Goal: Task Accomplishment & Management: Complete application form

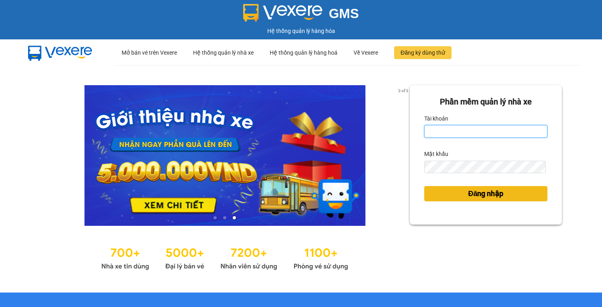
type input "vy.tralanvien"
click at [435, 188] on button "Đăng nhập" at bounding box center [485, 193] width 123 height 15
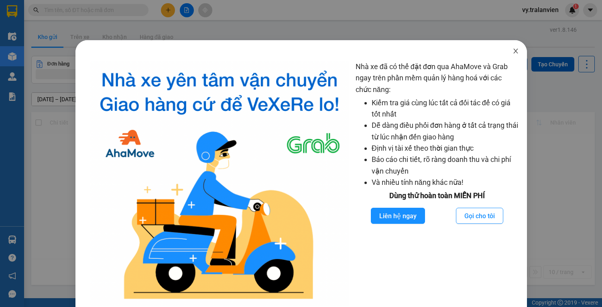
click at [517, 51] on span "Close" at bounding box center [516, 51] width 22 height 22
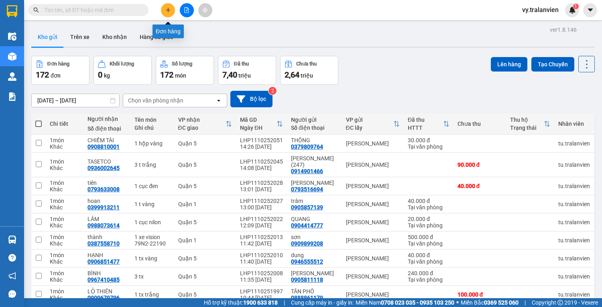
click at [165, 8] on icon "plus" at bounding box center [168, 10] width 6 height 6
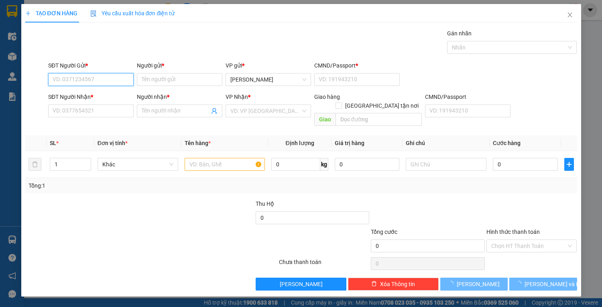
click at [96, 83] on input "SĐT Người Gửi *" at bounding box center [90, 79] width 85 height 13
type input "0934848649"
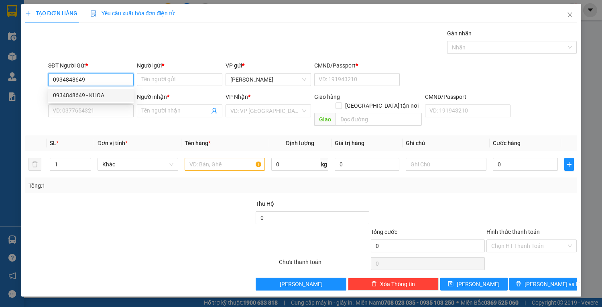
click at [101, 96] on div "0934848649 - KHOA" at bounding box center [91, 95] width 76 height 9
type input "KHOA"
type input "1"
type input "0908580297"
type input "LOAN"
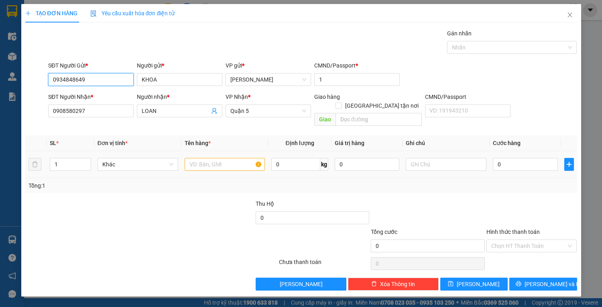
type input "0934848649"
click at [214, 158] on input "text" at bounding box center [225, 164] width 81 height 13
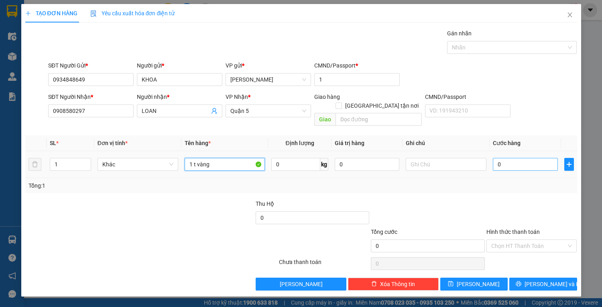
type input "1 t vàng"
click at [527, 158] on input "0" at bounding box center [525, 164] width 65 height 13
type input "4"
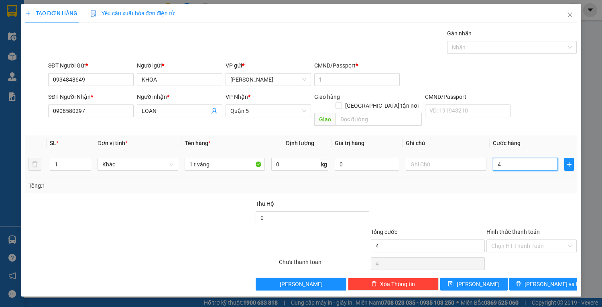
type input "40"
type input "40.000"
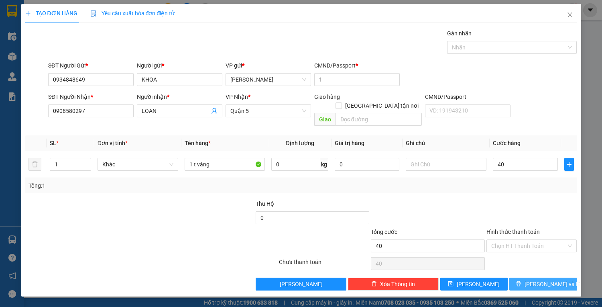
type input "40.000"
click at [553, 279] on button "[PERSON_NAME] và In" at bounding box center [542, 283] width 67 height 13
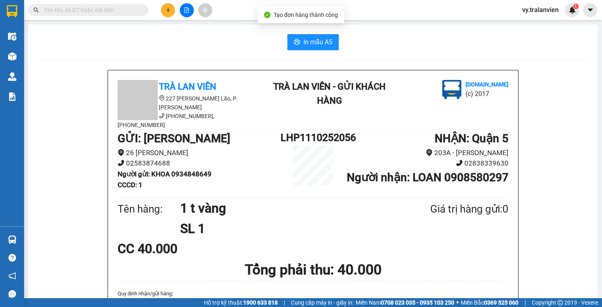
click at [283, 37] on div "In mẫu A5" at bounding box center [313, 42] width 550 height 16
click at [294, 40] on icon "printer" at bounding box center [297, 42] width 6 height 6
click at [79, 6] on input "text" at bounding box center [91, 10] width 95 height 9
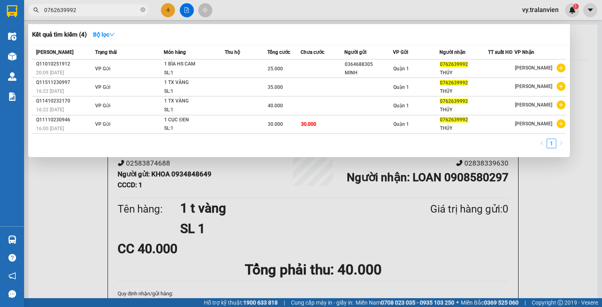
type input "0762639992"
click at [217, 238] on div at bounding box center [301, 153] width 602 height 307
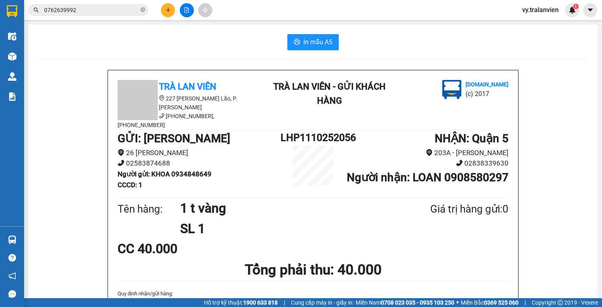
click at [162, 5] on div at bounding box center [187, 10] width 60 height 14
click at [166, 8] on button at bounding box center [168, 10] width 14 height 14
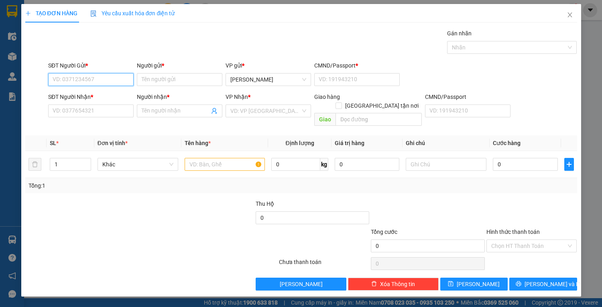
click at [126, 76] on input "SĐT Người Gửi *" at bounding box center [90, 79] width 85 height 13
type input "0342168875"
click at [92, 96] on div "0342168875 - TRANH" at bounding box center [91, 95] width 76 height 9
type input "TRANH"
type input "1"
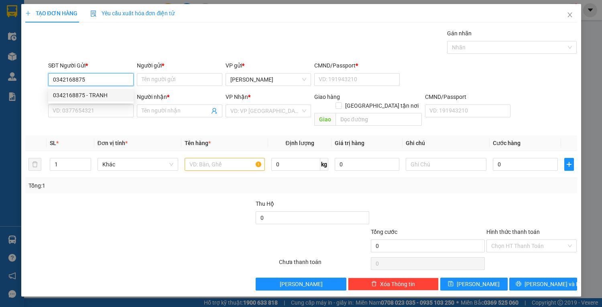
type input "0379379137"
type input "trinh"
type input "0342168875"
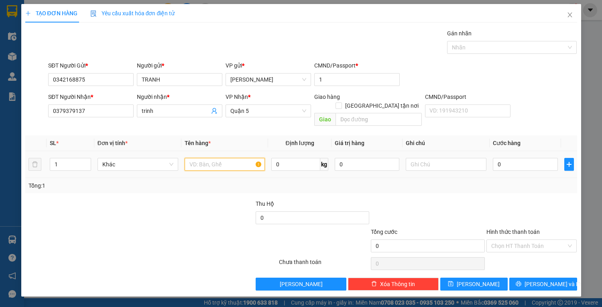
click at [210, 158] on input "text" at bounding box center [225, 164] width 81 height 13
type input "1 cục xanh"
click at [527, 159] on input "0" at bounding box center [525, 164] width 65 height 13
type input "5"
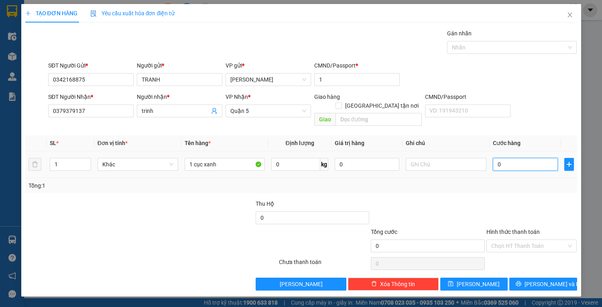
type input "5"
type input "50"
type input "50.000"
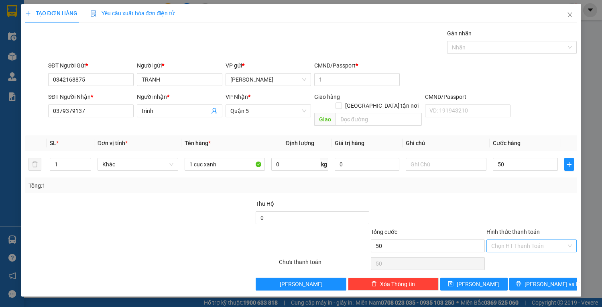
type input "50.000"
click at [514, 240] on input "Hình thức thanh toán" at bounding box center [528, 246] width 75 height 12
click at [519, 247] on div "Tại văn phòng" at bounding box center [531, 252] width 91 height 13
type input "0"
click at [527, 277] on button "[PERSON_NAME] và In" at bounding box center [542, 283] width 67 height 13
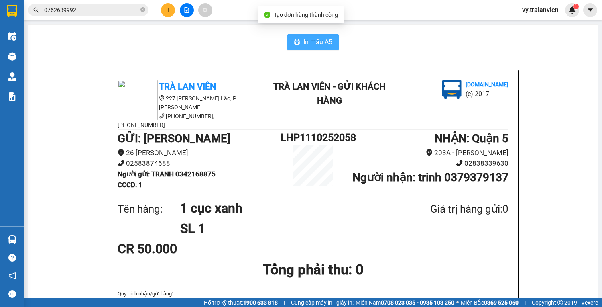
click at [323, 35] on button "In mẫu A5" at bounding box center [312, 42] width 51 height 16
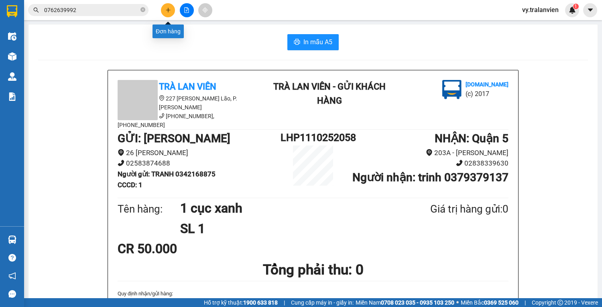
click at [168, 6] on button at bounding box center [168, 10] width 14 height 14
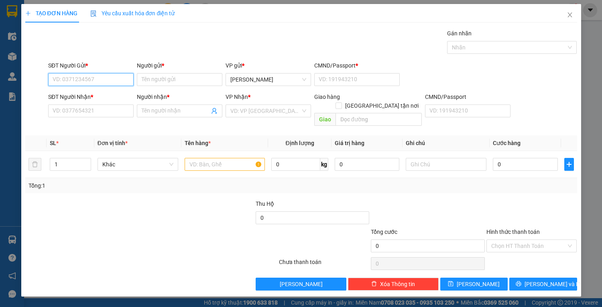
drag, startPoint x: 102, startPoint y: 79, endPoint x: 162, endPoint y: 66, distance: 61.6
click at [117, 78] on input "SĐT Người Gửi *" at bounding box center [90, 79] width 85 height 13
type input "0905220619"
click at [84, 96] on div "0905220619 - ĐI" at bounding box center [91, 95] width 76 height 9
type input "ĐI"
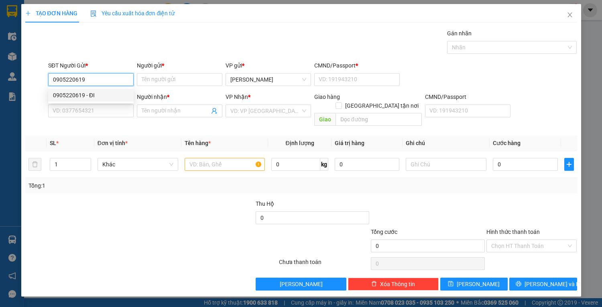
type input "[CREDIT_CARD_NUMBER]"
type input "0707516902"
type input "THANH NHÃ"
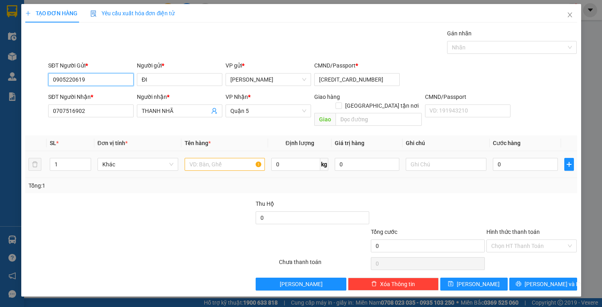
type input "0905220619"
click at [217, 158] on input "text" at bounding box center [225, 164] width 81 height 13
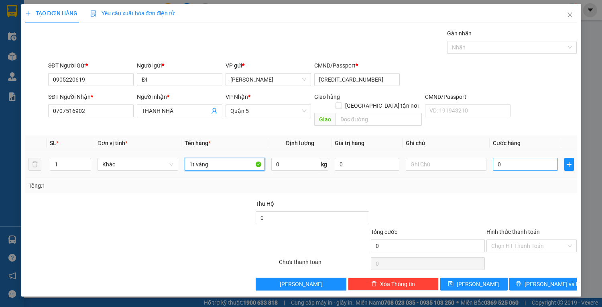
type input "1t vàng"
click at [514, 158] on input "0" at bounding box center [525, 164] width 65 height 13
type input "4"
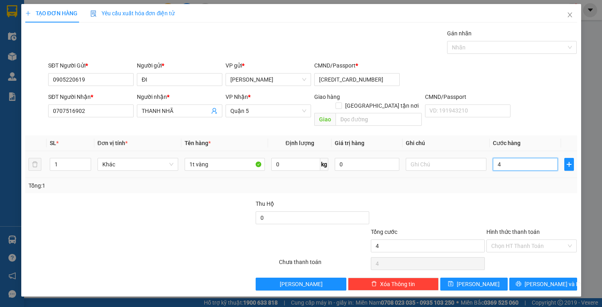
type input "40"
type input "40.000"
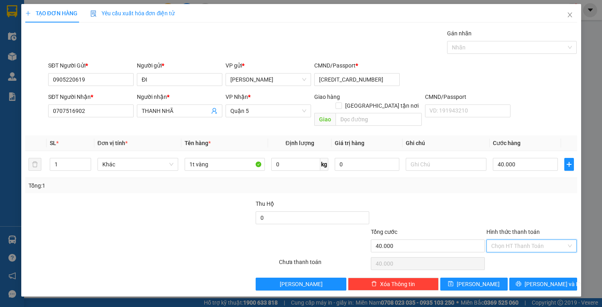
click at [523, 240] on input "Hình thức thanh toán" at bounding box center [528, 246] width 75 height 12
click at [522, 252] on div "Tại văn phòng" at bounding box center [531, 252] width 81 height 9
type input "0"
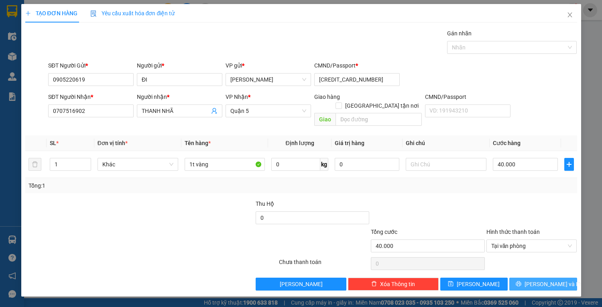
click at [521, 281] on icon "printer" at bounding box center [519, 284] width 6 height 6
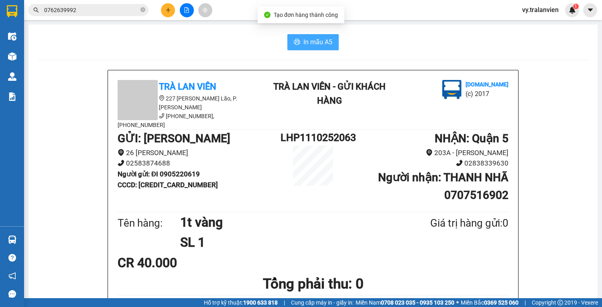
click at [303, 37] on span "In mẫu A5" at bounding box center [317, 42] width 29 height 10
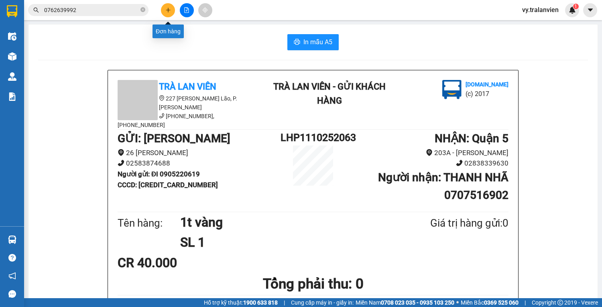
click at [167, 4] on button at bounding box center [168, 10] width 14 height 14
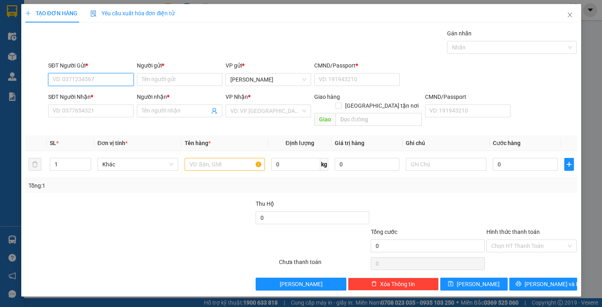
drag, startPoint x: 101, startPoint y: 81, endPoint x: 259, endPoint y: 9, distance: 173.9
click at [174, 46] on div "Transit Pickup Surcharge Ids Transit Deliver Surcharge Ids Transit Deliver Surc…" at bounding box center [301, 159] width 552 height 261
click at [116, 96] on div "0949992626 - hưng" at bounding box center [91, 95] width 76 height 9
type input "0949992626"
type input "hưng"
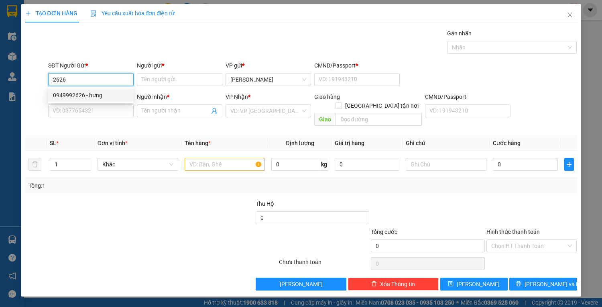
type input "1"
type input "0949992626"
type input "hưng"
type input "0123456789"
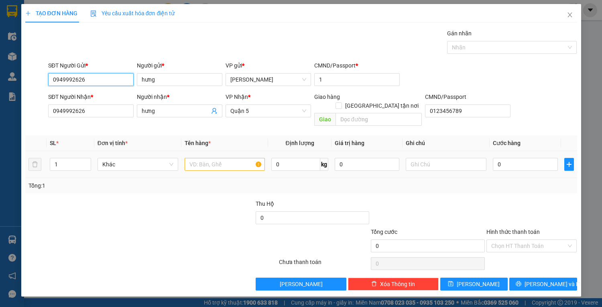
type input "0949992626"
drag, startPoint x: 208, startPoint y: 156, endPoint x: 216, endPoint y: 155, distance: 8.1
click at [212, 158] on input "text" at bounding box center [225, 164] width 81 height 13
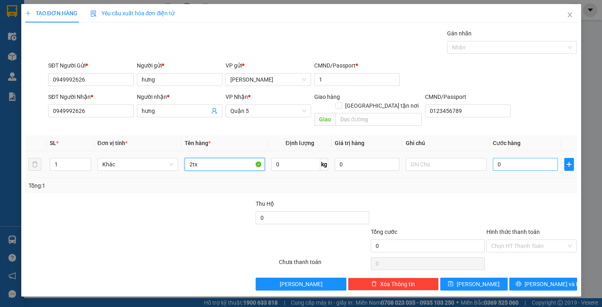
type input "2tx"
click at [505, 158] on input "0" at bounding box center [525, 164] width 65 height 13
type input "2"
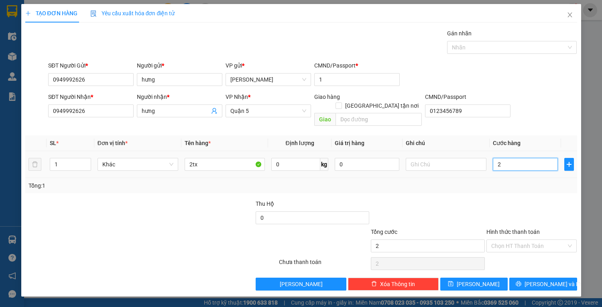
type input "20"
type input "200"
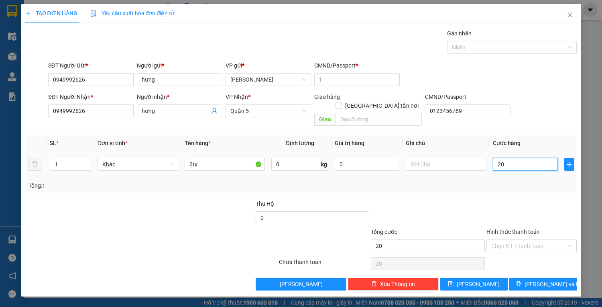
type input "200"
type input "200.000"
click at [539, 240] on input "Hình thức thanh toán" at bounding box center [528, 246] width 75 height 12
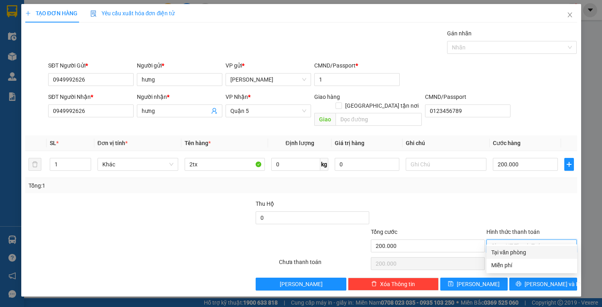
click at [538, 251] on div "Tại văn phòng" at bounding box center [531, 252] width 81 height 9
type input "0"
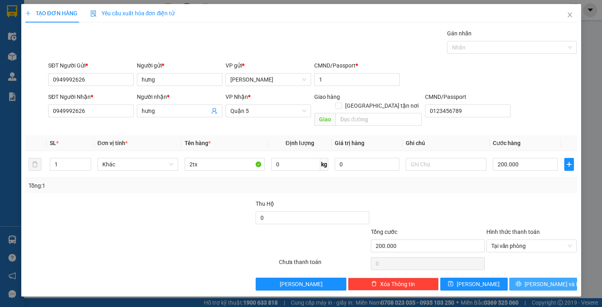
click at [527, 277] on button "[PERSON_NAME] và In" at bounding box center [542, 283] width 67 height 13
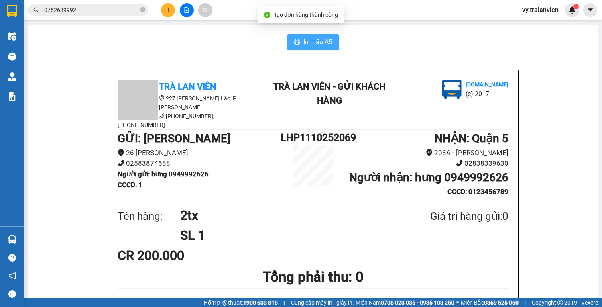
click at [323, 41] on span "In mẫu A5" at bounding box center [317, 42] width 29 height 10
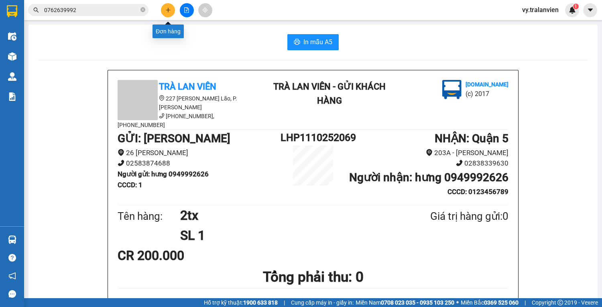
click at [169, 11] on icon "plus" at bounding box center [168, 10] width 6 height 6
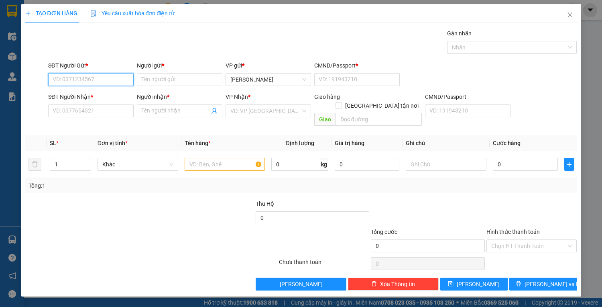
drag, startPoint x: 115, startPoint y: 81, endPoint x: 289, endPoint y: 2, distance: 191.5
click at [146, 67] on div "SĐT Người Gửi * VD: 0371234567 Người gửi * Tên người gửi VP gửi * [PERSON_NAME]…" at bounding box center [313, 75] width 532 height 28
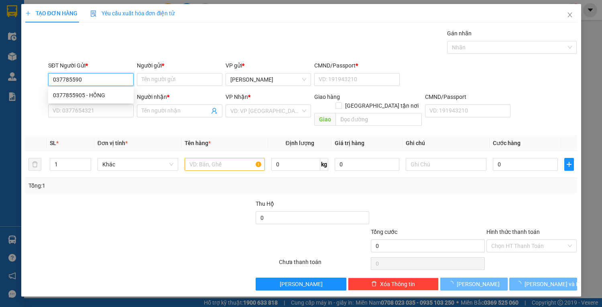
type input "0377855905"
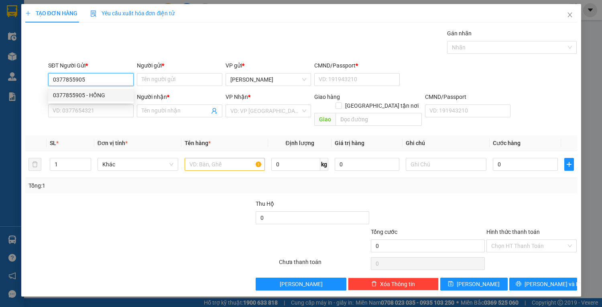
click at [103, 93] on div "0377855905 - HỒNG" at bounding box center [91, 95] width 76 height 9
type input "HỒNG"
type input "1"
type input "0967061063"
type input "VŨ"
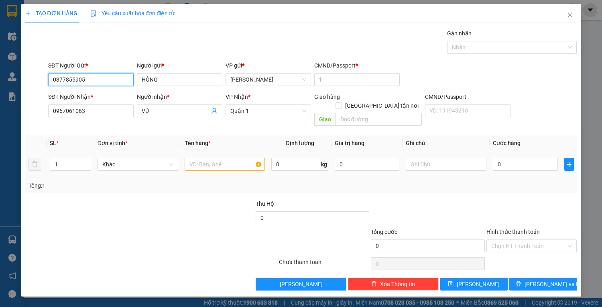
type input "0377855905"
click at [219, 158] on input "text" at bounding box center [225, 164] width 81 height 13
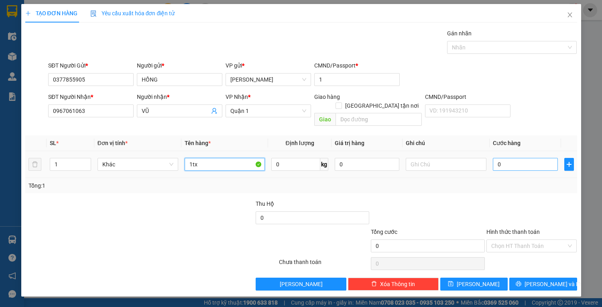
type input "1tx"
click at [507, 158] on input "0" at bounding box center [525, 164] width 65 height 13
type input "3"
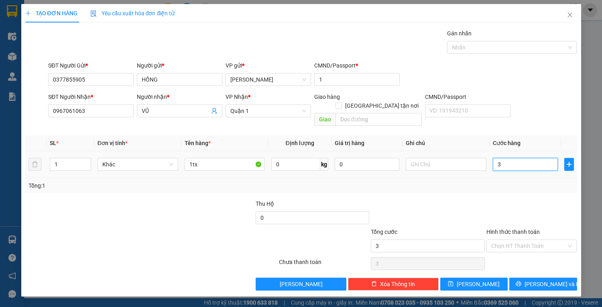
type input "35"
type input "35.000"
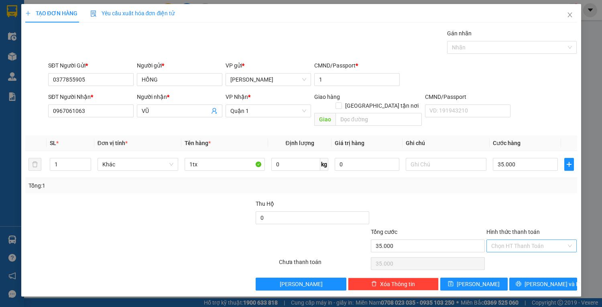
click at [538, 240] on input "Hình thức thanh toán" at bounding box center [528, 246] width 75 height 12
click at [530, 248] on div "Tại văn phòng" at bounding box center [531, 252] width 81 height 9
type input "0"
click at [547, 279] on span "[PERSON_NAME] và In" at bounding box center [553, 283] width 56 height 9
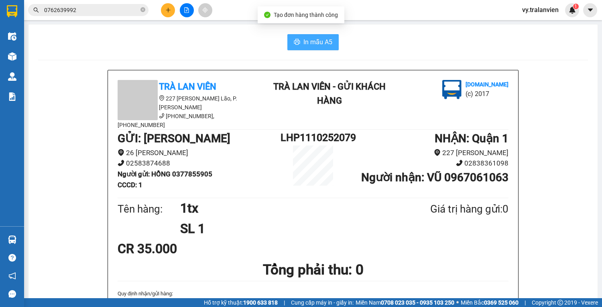
click at [326, 38] on span "In mẫu A5" at bounding box center [317, 42] width 29 height 10
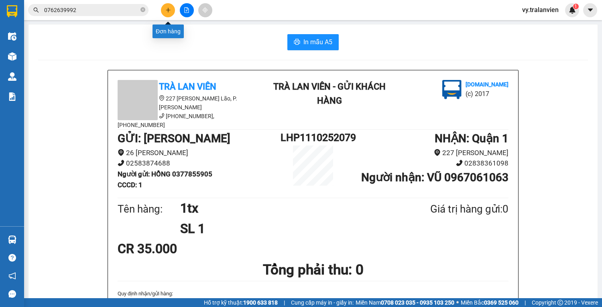
click at [165, 14] on button at bounding box center [168, 10] width 14 height 14
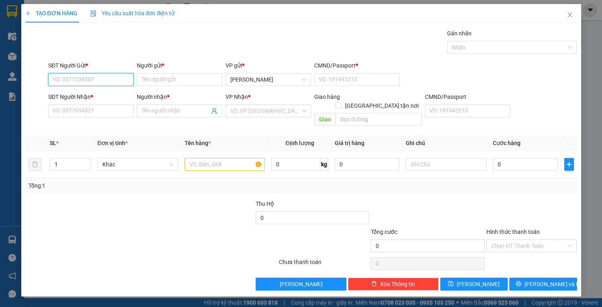
click at [92, 78] on input "SĐT Người Gửi *" at bounding box center [90, 79] width 85 height 13
type input "0366453141"
click at [165, 80] on input "Người gửi *" at bounding box center [179, 79] width 85 height 13
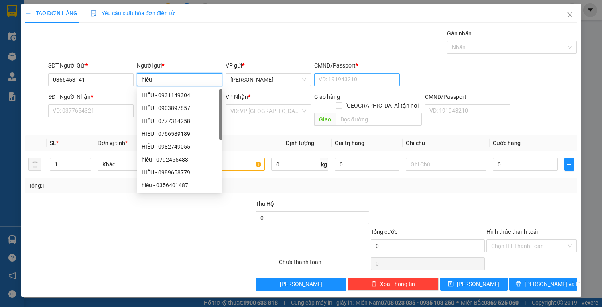
type input "hiếu"
drag, startPoint x: 324, startPoint y: 73, endPoint x: 313, endPoint y: 74, distance: 11.2
click at [325, 74] on input "CMND/Passport *" at bounding box center [356, 79] width 85 height 13
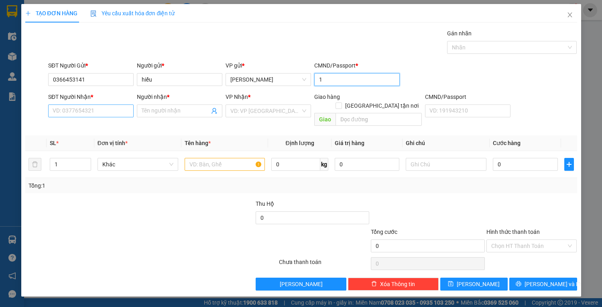
type input "1"
click at [81, 114] on input "SĐT Người Nhận *" at bounding box center [90, 110] width 85 height 13
type input "0868452339"
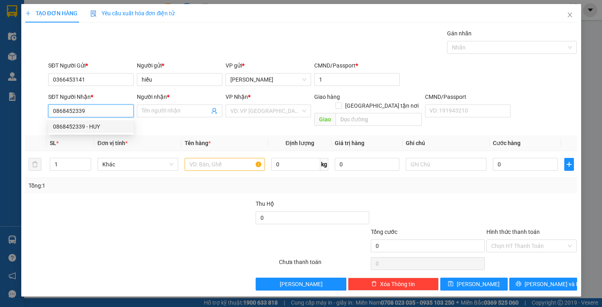
drag, startPoint x: 107, startPoint y: 127, endPoint x: 220, endPoint y: 136, distance: 114.0
click at [107, 127] on div "0868452339 - HUY" at bounding box center [91, 126] width 76 height 9
type input "HUY"
type input "0868452339"
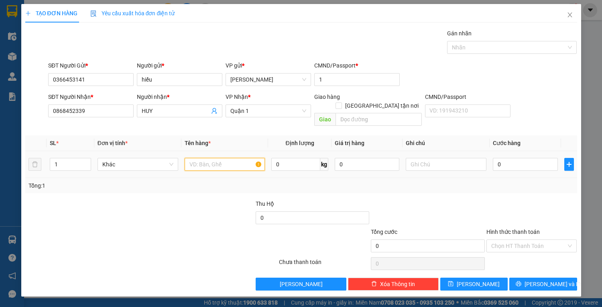
click at [222, 158] on input "text" at bounding box center [225, 164] width 81 height 13
type input "1tx"
click at [525, 158] on input "0" at bounding box center [525, 164] width 65 height 13
type input "4"
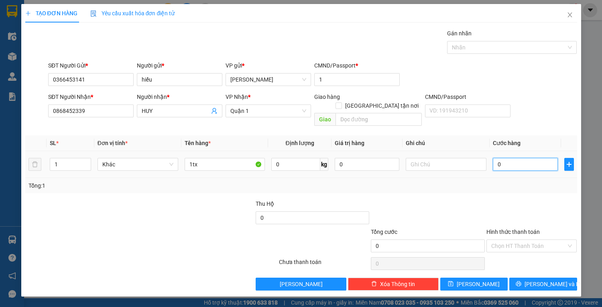
type input "4"
type input "40"
type input "40.000"
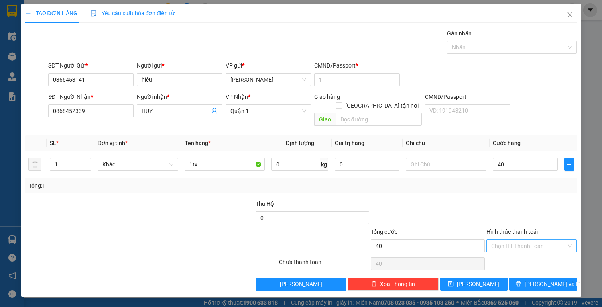
type input "40.000"
click at [539, 240] on input "Hình thức thanh toán" at bounding box center [528, 246] width 75 height 12
click at [544, 213] on div at bounding box center [532, 213] width 92 height 28
click at [547, 279] on span "[PERSON_NAME] và In" at bounding box center [553, 283] width 56 height 9
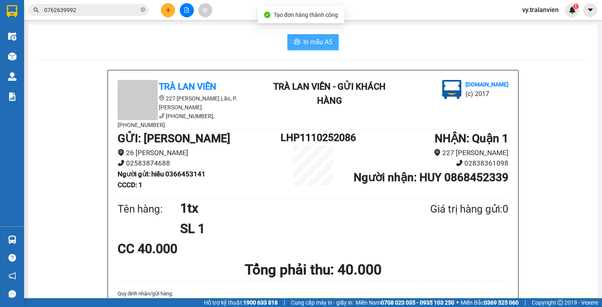
click at [314, 40] on span "In mẫu A5" at bounding box center [317, 42] width 29 height 10
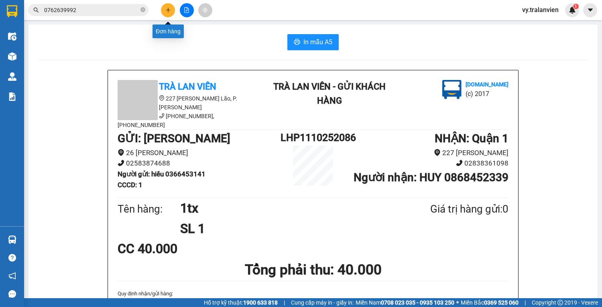
click at [166, 12] on icon "plus" at bounding box center [168, 10] width 6 height 6
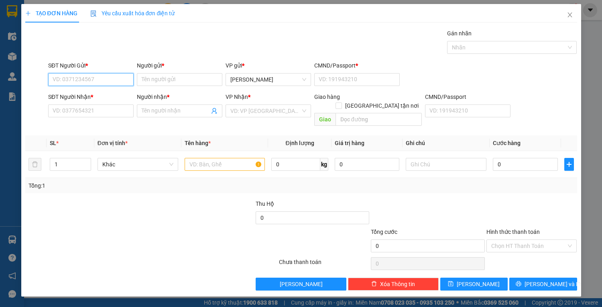
drag, startPoint x: 103, startPoint y: 79, endPoint x: 350, endPoint y: 10, distance: 256.4
click at [350, 10] on div "TẠO ĐƠN HÀNG Yêu cầu xuất hóa đơn điện tử Transit Pickup Surcharge Ids Transit …" at bounding box center [301, 147] width 552 height 286
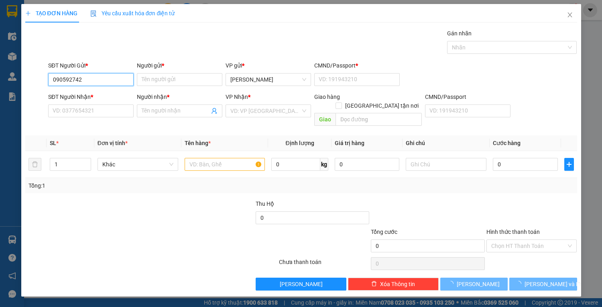
type input "0905927429"
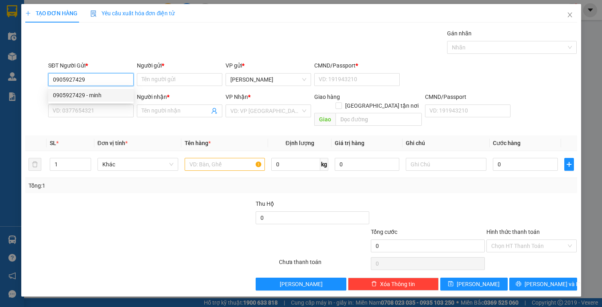
click at [90, 97] on div "0905927429 - minh" at bounding box center [91, 95] width 76 height 9
type input "minh"
type input "1"
type input "0939304427"
type input "triết"
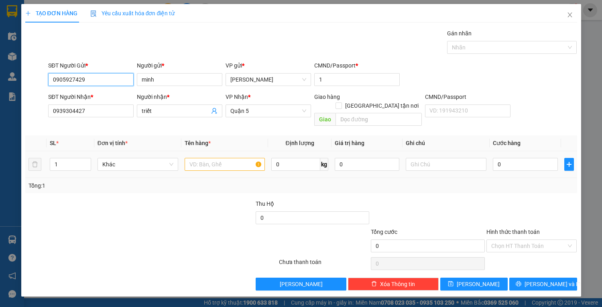
type input "0905927429"
click at [217, 158] on input "text" at bounding box center [225, 164] width 81 height 13
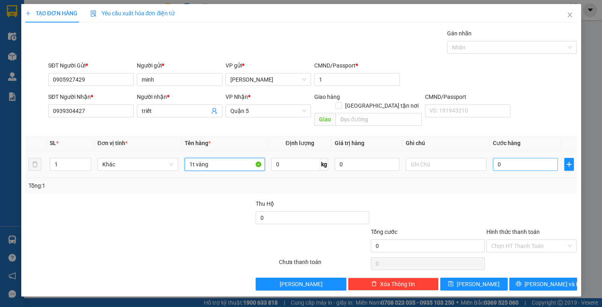
type input "1t vàng"
type input "4"
type input "40"
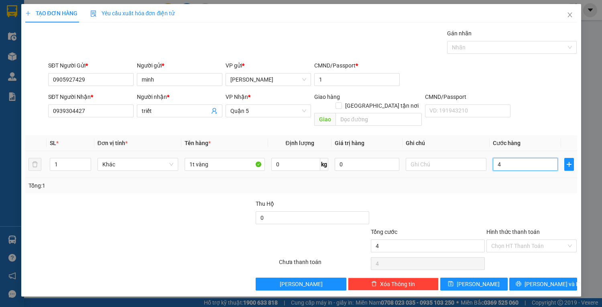
type input "40"
type input "40.000"
click at [541, 240] on input "Hình thức thanh toán" at bounding box center [528, 246] width 75 height 12
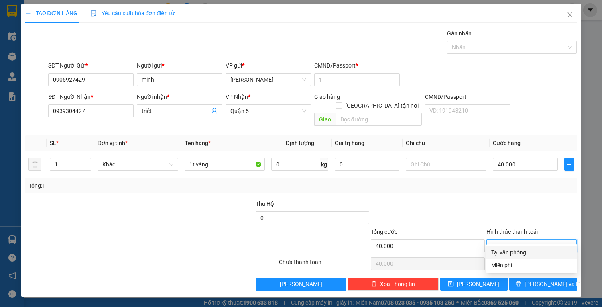
click at [544, 254] on div "Tại văn phòng" at bounding box center [531, 252] width 81 height 9
type input "0"
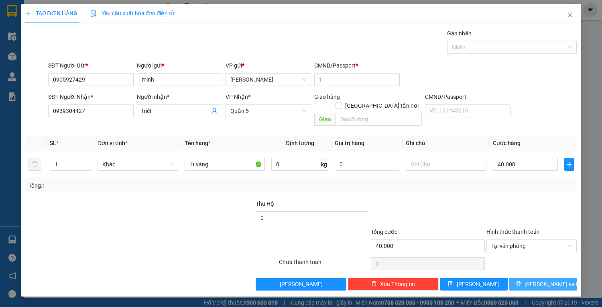
click at [547, 279] on span "[PERSON_NAME] và In" at bounding box center [553, 283] width 56 height 9
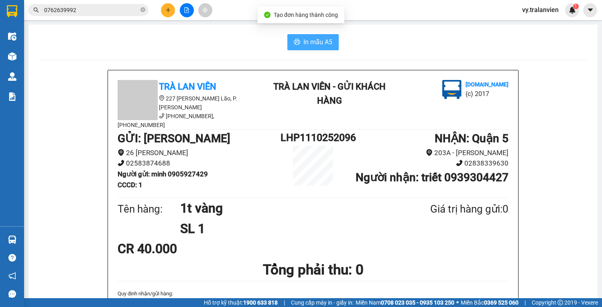
click at [309, 44] on span "In mẫu A5" at bounding box center [317, 42] width 29 height 10
click at [168, 8] on icon "plus" at bounding box center [168, 10] width 6 height 6
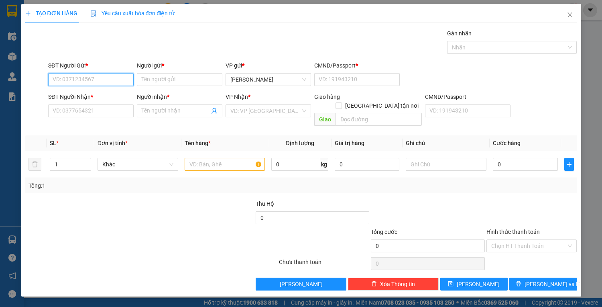
click at [83, 77] on input "SĐT Người Gửi *" at bounding box center [90, 79] width 85 height 13
type input "0905359379"
click at [102, 96] on div "0905359379 - TRÂM ANH" at bounding box center [91, 95] width 76 height 9
type input "TRÂM ANH"
type input "1"
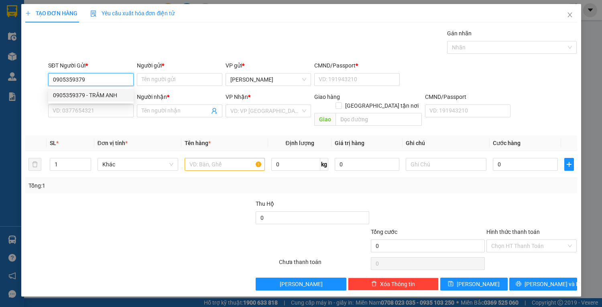
type input "0826883535"
type input "ĐĂNG"
type input "0905359379"
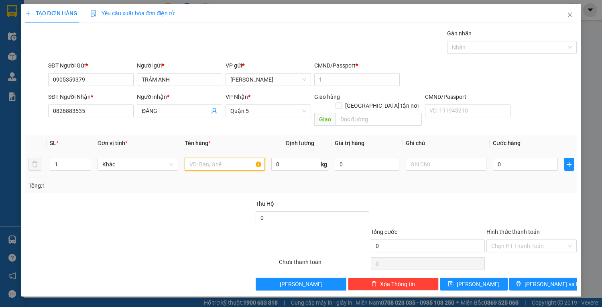
click at [219, 158] on input "text" at bounding box center [225, 164] width 81 height 13
click at [110, 108] on input "0826883535" at bounding box center [90, 110] width 85 height 13
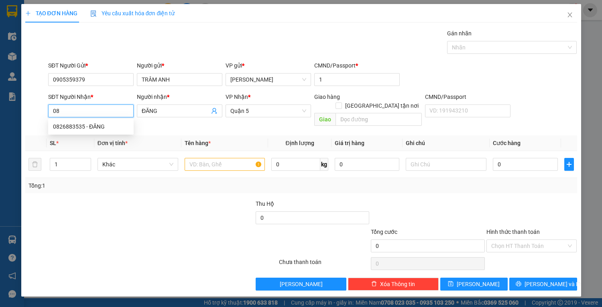
type input "0"
click at [104, 128] on div "0826883535 - ĐĂNG" at bounding box center [91, 126] width 76 height 9
type input "0826883535"
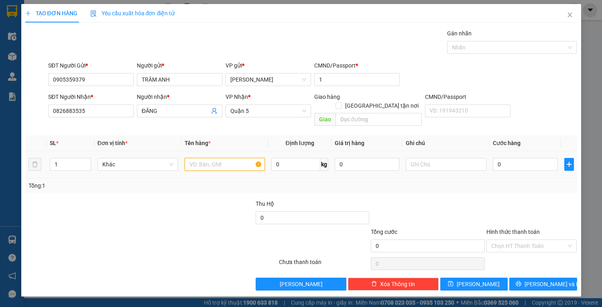
drag, startPoint x: 198, startPoint y: 153, endPoint x: 167, endPoint y: 155, distance: 30.9
click at [198, 158] on input "text" at bounding box center [225, 164] width 81 height 13
type input "1tx"
type input "7"
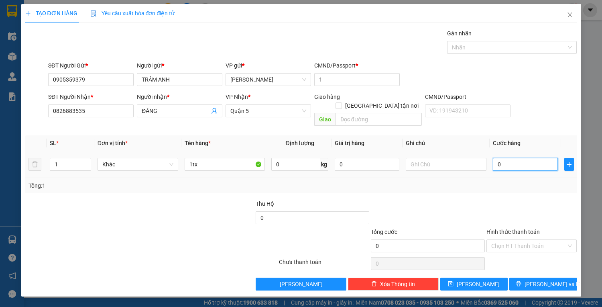
type input "7"
type input "70"
type input "70.000"
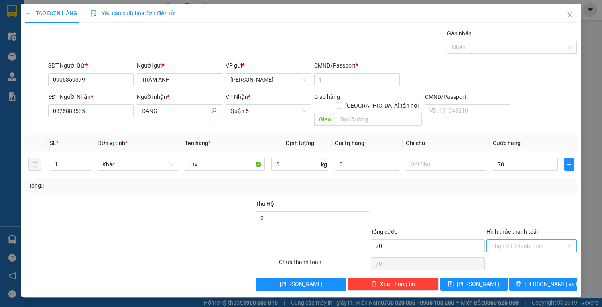
type input "70.000"
click at [535, 240] on input "Hình thức thanh toán" at bounding box center [528, 246] width 75 height 12
drag, startPoint x: 530, startPoint y: 252, endPoint x: 529, endPoint y: 271, distance: 19.3
click at [530, 252] on div "Tại văn phòng" at bounding box center [531, 252] width 81 height 9
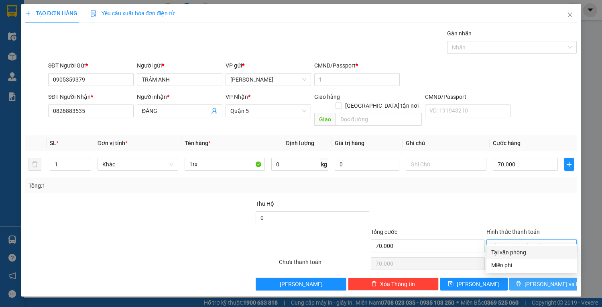
type input "0"
click at [521, 281] on icon "printer" at bounding box center [519, 284] width 6 height 6
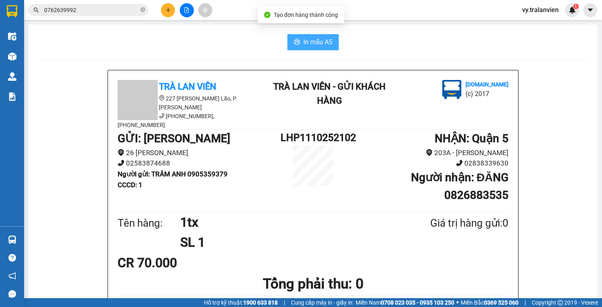
click at [310, 40] on span "In mẫu A5" at bounding box center [317, 42] width 29 height 10
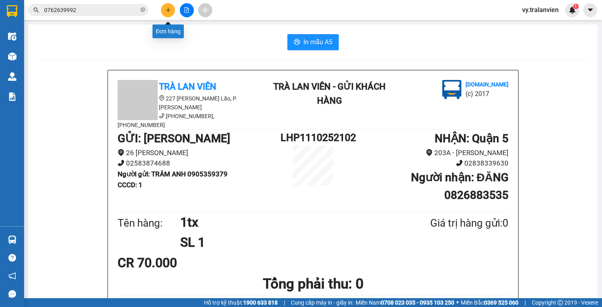
click at [167, 6] on button at bounding box center [168, 10] width 14 height 14
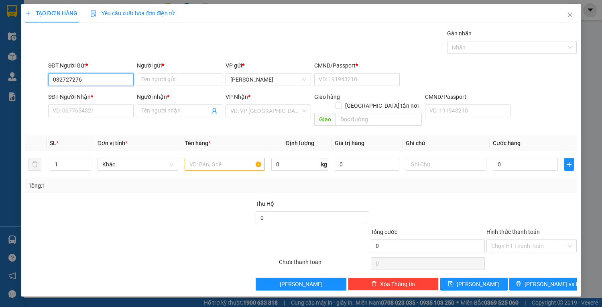
type input "0327272760"
click at [107, 94] on div "0327272760 - THẠCH" at bounding box center [91, 95] width 76 height 9
type input "THẠCH"
type input "1"
type input "0933079789"
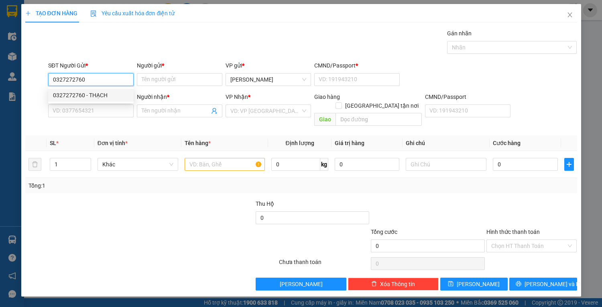
type input "TƯỜNG"
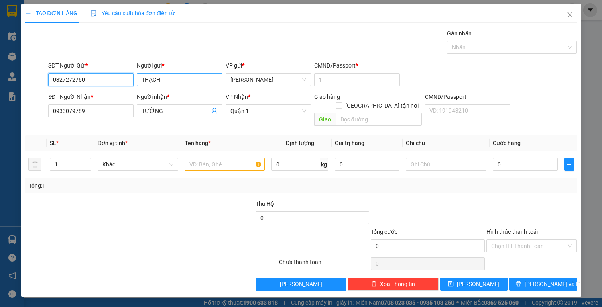
type input "0327272760"
click at [175, 81] on input "THẠCH" at bounding box center [179, 79] width 85 height 13
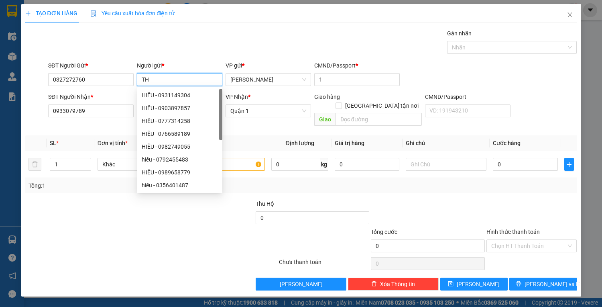
type input "T"
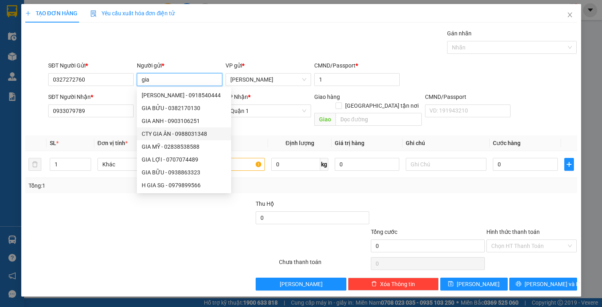
type input "gia"
click at [131, 227] on div at bounding box center [104, 241] width 161 height 28
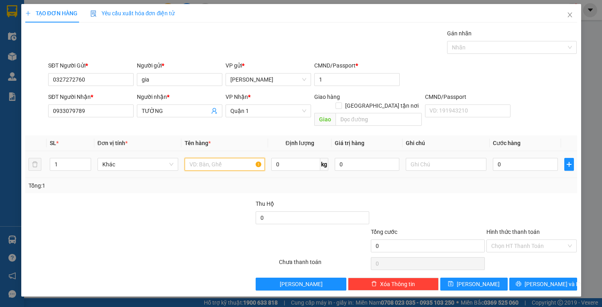
click at [210, 158] on input "text" at bounding box center [225, 164] width 81 height 13
type input "2tx"
click at [514, 158] on input "0" at bounding box center [525, 164] width 65 height 13
type input "2"
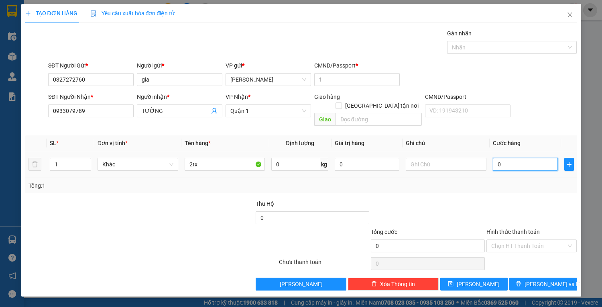
type input "2"
type input "20"
type input "200"
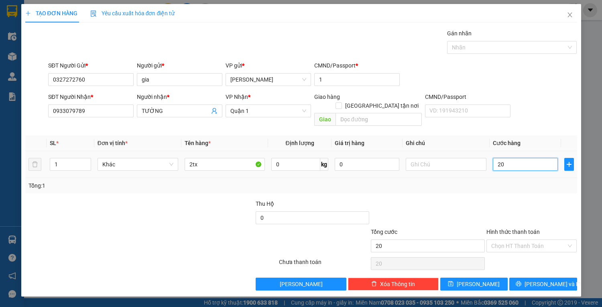
type input "200"
type input "200.000"
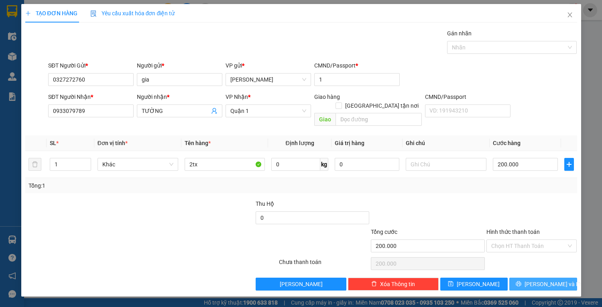
click at [537, 279] on span "[PERSON_NAME] và In" at bounding box center [553, 283] width 56 height 9
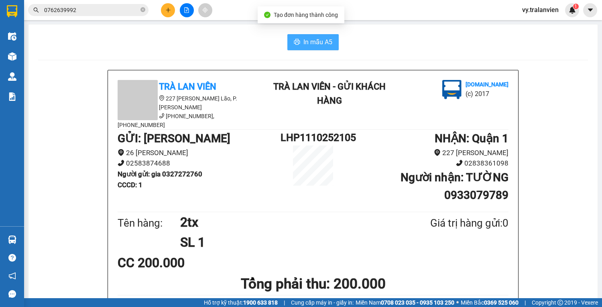
click at [312, 42] on span "In mẫu A5" at bounding box center [317, 42] width 29 height 10
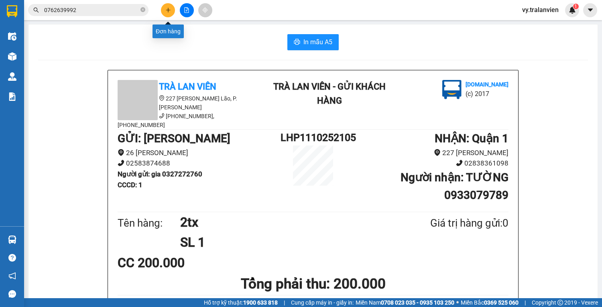
click at [170, 7] on icon "plus" at bounding box center [168, 10] width 6 height 6
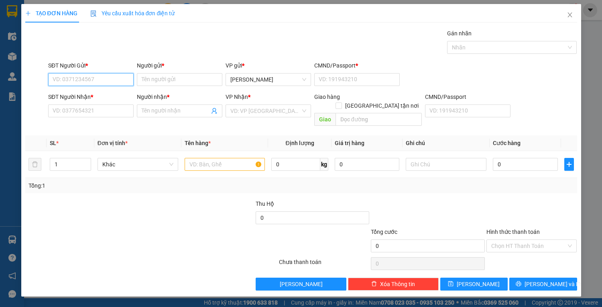
click at [88, 83] on input "SĐT Người Gửi *" at bounding box center [90, 79] width 85 height 13
click at [72, 79] on input "SĐT Người Gửi *" at bounding box center [90, 79] width 85 height 13
drag, startPoint x: 76, startPoint y: 79, endPoint x: 238, endPoint y: 13, distance: 174.6
click at [101, 69] on div "SĐT Người Gửi * VD: 0371234567" at bounding box center [90, 75] width 85 height 28
type input "0909498165"
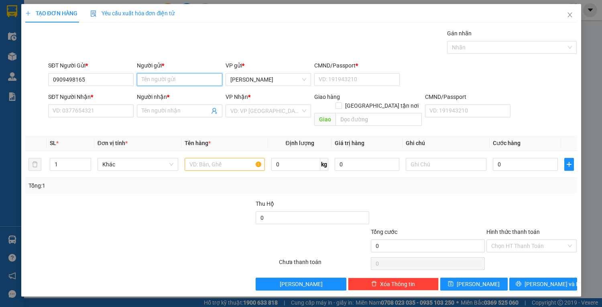
click at [161, 75] on input "Người gửi *" at bounding box center [179, 79] width 85 height 13
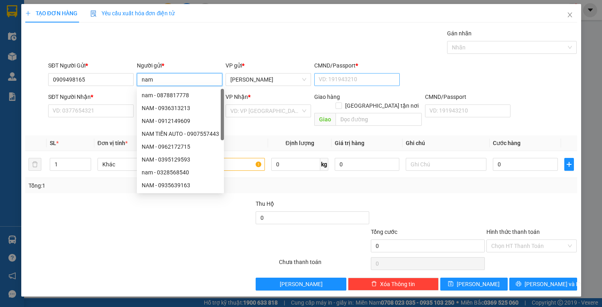
type input "nam"
click at [354, 79] on input "CMND/Passport *" at bounding box center [356, 79] width 85 height 13
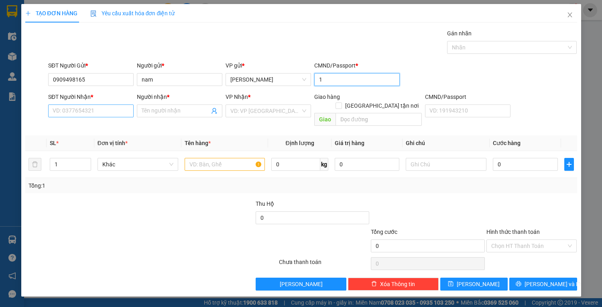
type input "1"
click at [93, 112] on input "SĐT Người Nhận *" at bounding box center [90, 110] width 85 height 13
type input "0909477925"
click at [171, 114] on input "Người nhận *" at bounding box center [176, 110] width 68 height 9
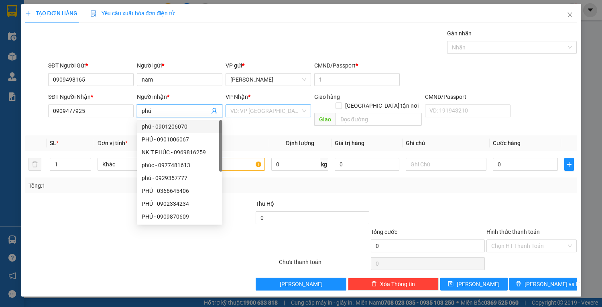
type input "phú"
drag, startPoint x: 263, startPoint y: 112, endPoint x: 262, endPoint y: 118, distance: 7.0
click at [263, 112] on input "search" at bounding box center [265, 111] width 70 height 12
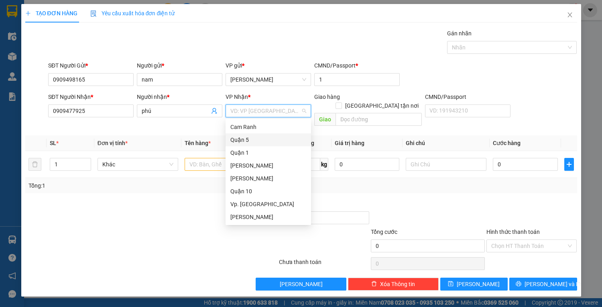
drag, startPoint x: 249, startPoint y: 136, endPoint x: 227, endPoint y: 151, distance: 26.6
click at [248, 138] on div "Quận 5" at bounding box center [268, 139] width 76 height 9
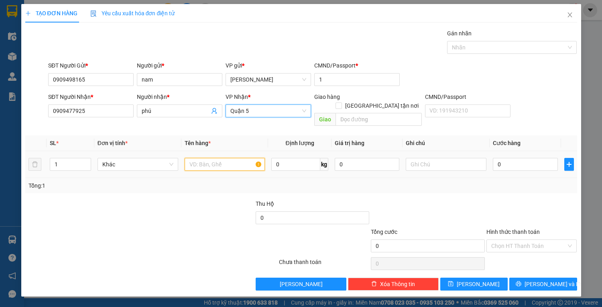
click at [222, 158] on input "text" at bounding box center [225, 164] width 81 height 13
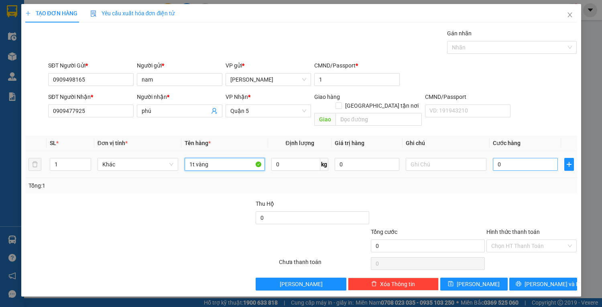
type input "1t vàng"
click at [520, 158] on input "0" at bounding box center [525, 164] width 65 height 13
type input "3"
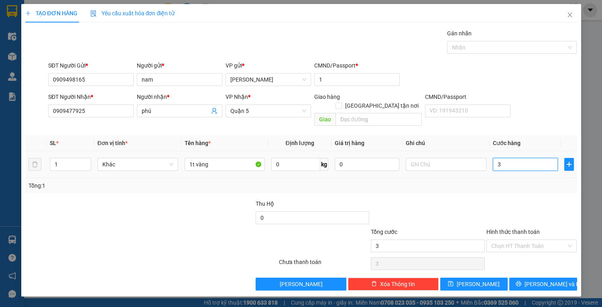
type input "30"
type input "30.000"
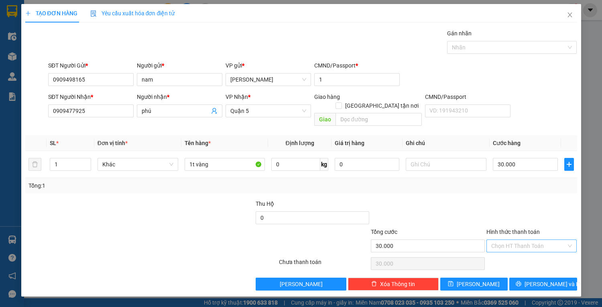
click at [522, 240] on input "Hình thức thanh toán" at bounding box center [528, 246] width 75 height 12
click at [528, 250] on div "Tại văn phòng" at bounding box center [531, 252] width 81 height 9
type input "0"
click at [521, 277] on button "[PERSON_NAME] và In" at bounding box center [542, 283] width 67 height 13
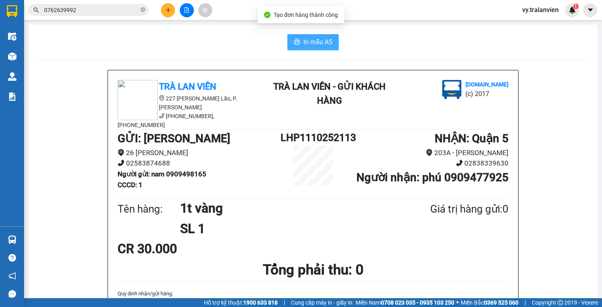
click at [316, 40] on span "In mẫu A5" at bounding box center [317, 42] width 29 height 10
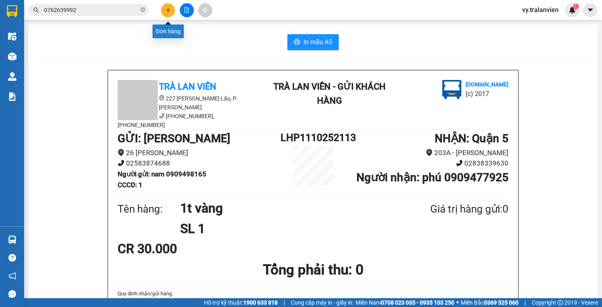
click at [167, 11] on icon "plus" at bounding box center [168, 10] width 6 height 6
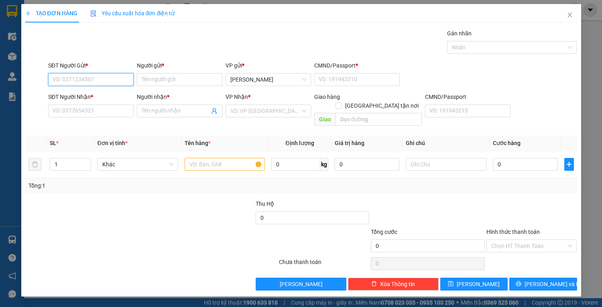
drag, startPoint x: 103, startPoint y: 82, endPoint x: 421, endPoint y: 4, distance: 327.2
click at [421, 4] on div "TẠO ĐƠN HÀNG Yêu cầu xuất hóa đơn điện tử Transit Pickup Surcharge Ids Transit …" at bounding box center [301, 147] width 552 height 286
type input "0909685478"
click at [101, 98] on div "0909685478 - mai" at bounding box center [91, 95] width 76 height 9
type input "mai"
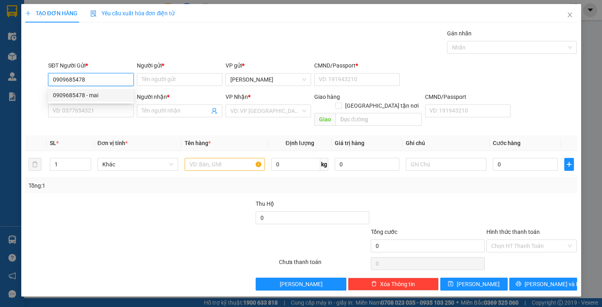
type input "1"
type input "0333105027"
type input "anh"
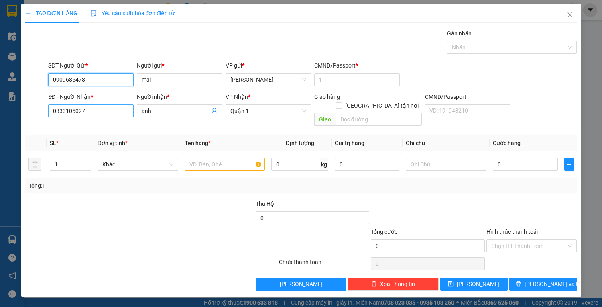
type input "0909685478"
click at [101, 110] on input "0333105027" at bounding box center [90, 110] width 85 height 13
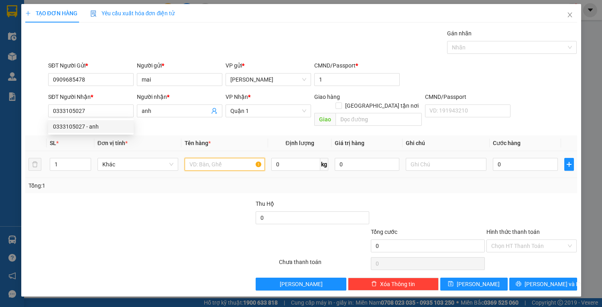
click at [212, 158] on input "text" at bounding box center [225, 164] width 81 height 13
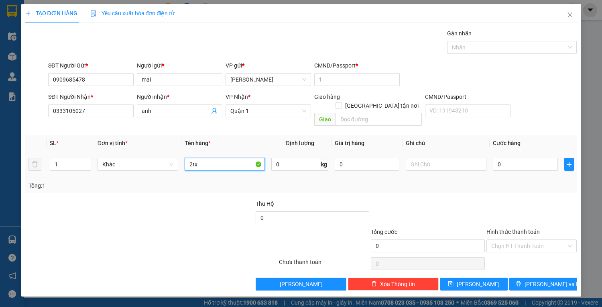
type input "2tx"
drag, startPoint x: 505, startPoint y: 145, endPoint x: 507, endPoint y: 152, distance: 7.8
click at [507, 151] on td "0" at bounding box center [525, 164] width 71 height 27
click at [507, 158] on input "0" at bounding box center [525, 164] width 65 height 13
type input "1"
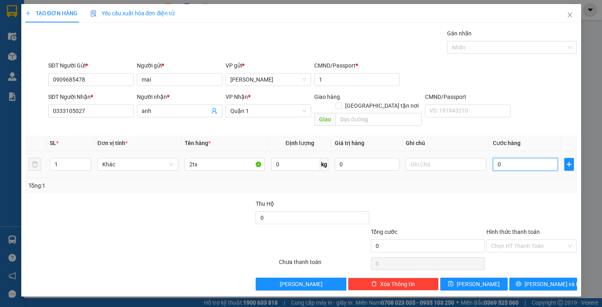
type input "1"
type input "11"
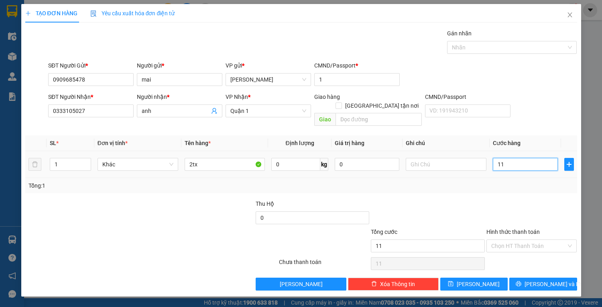
type input "110"
type input "110.000"
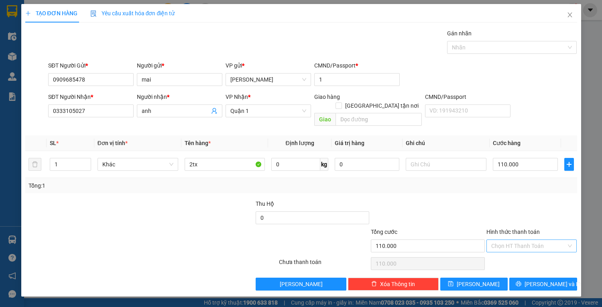
click at [515, 240] on input "Hình thức thanh toán" at bounding box center [528, 246] width 75 height 12
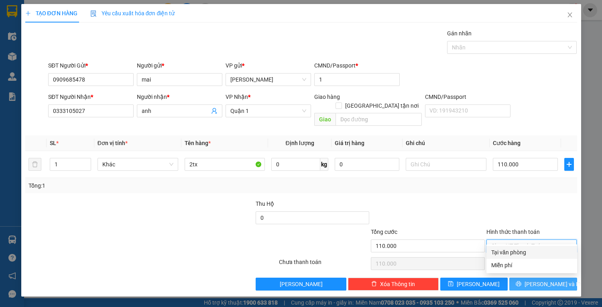
drag, startPoint x: 522, startPoint y: 250, endPoint x: 533, endPoint y: 271, distance: 23.5
click at [522, 251] on div "Tại văn phòng" at bounding box center [531, 252] width 81 height 9
type input "0"
drag, startPoint x: 537, startPoint y: 277, endPoint x: 518, endPoint y: 275, distance: 19.0
click at [537, 279] on span "[PERSON_NAME] và In" at bounding box center [553, 283] width 56 height 9
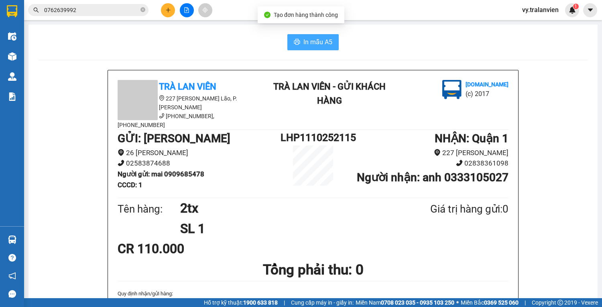
click at [319, 42] on span "In mẫu A5" at bounding box center [317, 42] width 29 height 10
click at [433, 39] on div "In mẫu A5" at bounding box center [313, 42] width 550 height 16
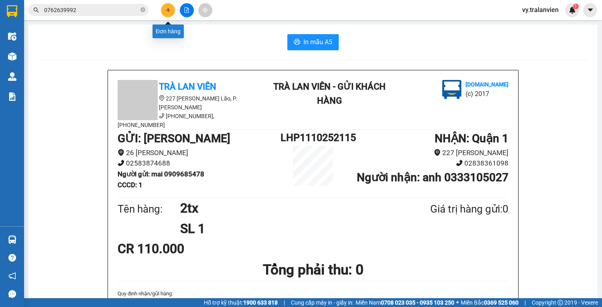
click at [169, 5] on button at bounding box center [168, 10] width 14 height 14
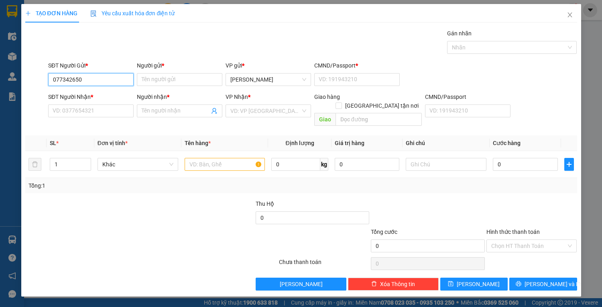
type input "0773426509"
click at [110, 97] on div "0773426509 - HƯNG" at bounding box center [91, 95] width 76 height 9
type input "HƯNG"
type input "1"
type input "0914562430"
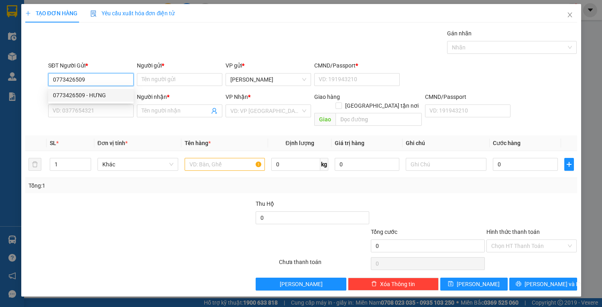
type input "TÂM"
type input "0773426509"
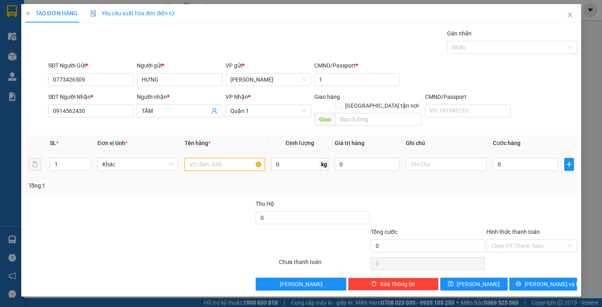
click at [220, 158] on input "text" at bounding box center [225, 164] width 81 height 13
type input "1tx chung"
click at [515, 158] on input "0" at bounding box center [525, 164] width 65 height 13
type input "7"
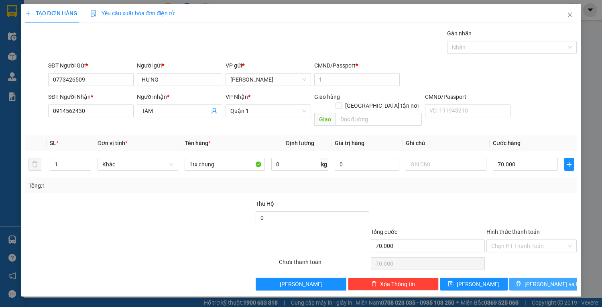
click at [544, 279] on span "[PERSON_NAME] và In" at bounding box center [553, 283] width 56 height 9
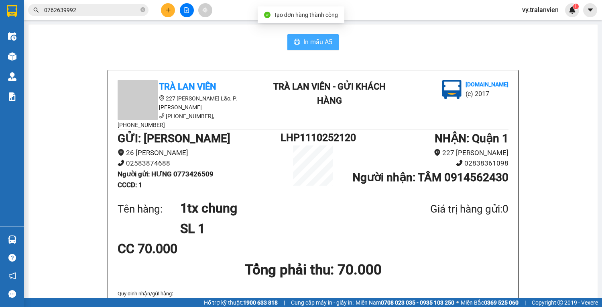
click at [312, 43] on span "In mẫu A5" at bounding box center [317, 42] width 29 height 10
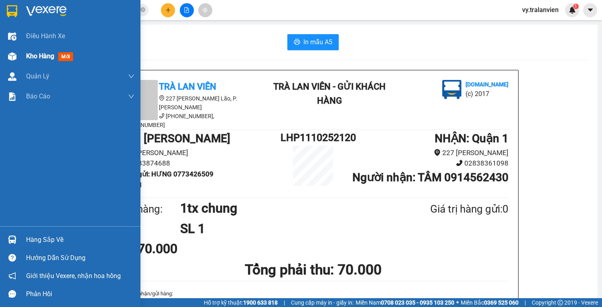
click at [39, 56] on span "Kho hàng" at bounding box center [40, 56] width 28 height 8
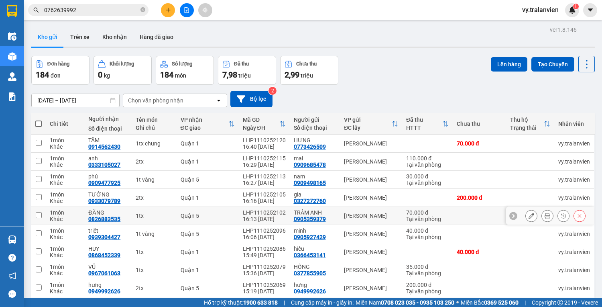
scroll to position [49, 0]
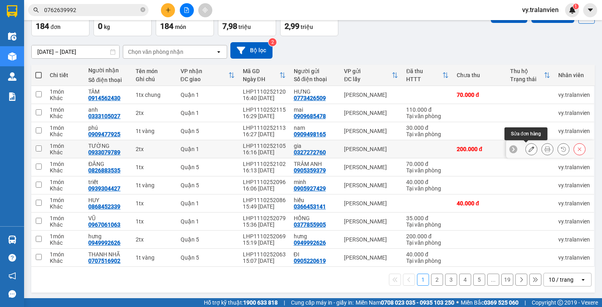
click at [526, 148] on button at bounding box center [531, 149] width 11 height 14
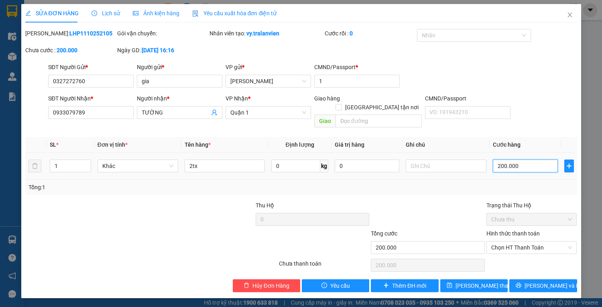
click at [521, 159] on input "200.000" at bounding box center [525, 165] width 65 height 13
click at [528, 241] on span "Chọn HT Thanh Toán" at bounding box center [531, 247] width 81 height 12
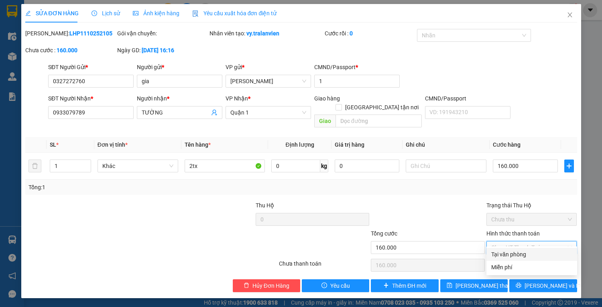
click at [524, 252] on div "Tại văn phòng" at bounding box center [531, 254] width 81 height 9
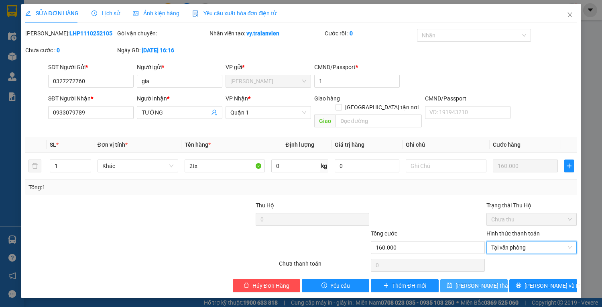
click at [472, 281] on span "[PERSON_NAME] thay đổi" at bounding box center [488, 285] width 64 height 9
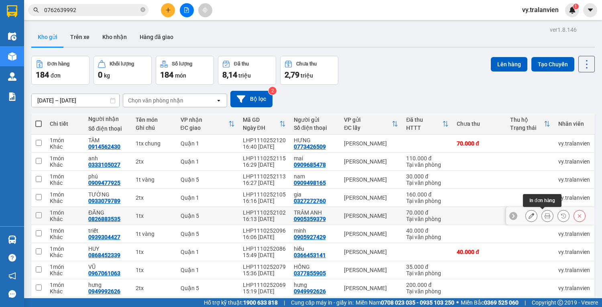
click at [545, 215] on icon at bounding box center [548, 216] width 6 height 6
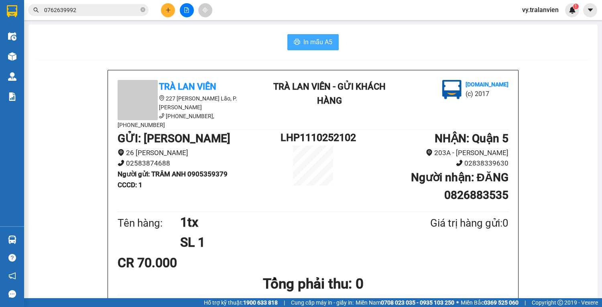
click at [324, 43] on span "In mẫu A5" at bounding box center [317, 42] width 29 height 10
click at [166, 12] on icon "plus" at bounding box center [168, 10] width 6 height 6
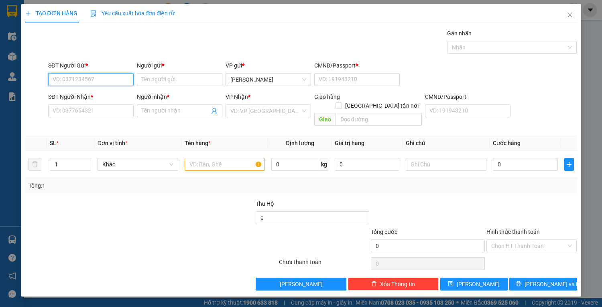
drag, startPoint x: 87, startPoint y: 79, endPoint x: 224, endPoint y: 10, distance: 153.3
click at [224, 10] on div "TẠO ĐƠN HÀNG Yêu cầu xuất hóa đơn điện tử Transit Pickup Surcharge Ids Transit …" at bounding box center [301, 147] width 552 height 286
drag, startPoint x: 87, startPoint y: 92, endPoint x: 156, endPoint y: 132, distance: 79.5
click at [87, 92] on div "0905544288 - THANH" at bounding box center [91, 95] width 76 height 9
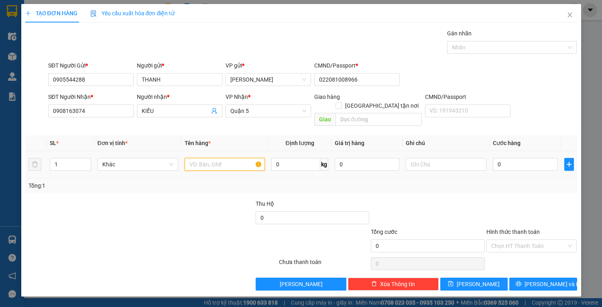
click at [212, 158] on input "text" at bounding box center [225, 164] width 81 height 13
click at [534, 158] on input "0" at bounding box center [525, 164] width 65 height 13
drag, startPoint x: 539, startPoint y: 226, endPoint x: 539, endPoint y: 236, distance: 9.7
click at [539, 229] on div "Hình thức thanh toán" at bounding box center [531, 233] width 91 height 12
click at [539, 240] on input "Hình thức thanh toán" at bounding box center [528, 246] width 75 height 12
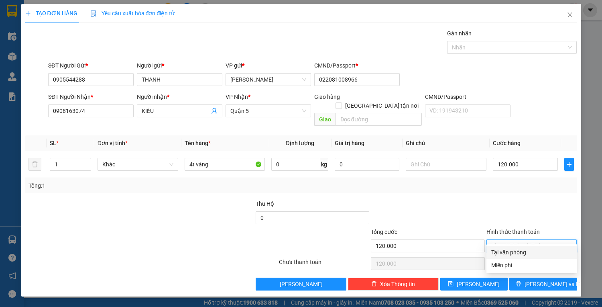
click at [537, 251] on div "Tại văn phòng" at bounding box center [531, 252] width 81 height 9
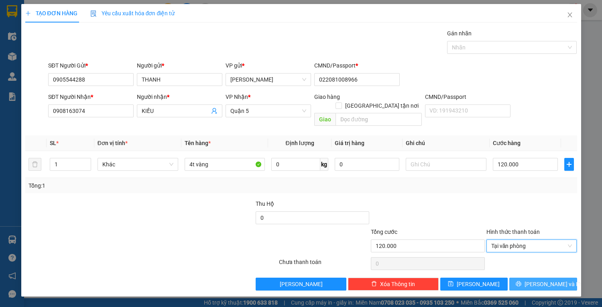
click at [536, 279] on span "[PERSON_NAME] và In" at bounding box center [553, 283] width 56 height 9
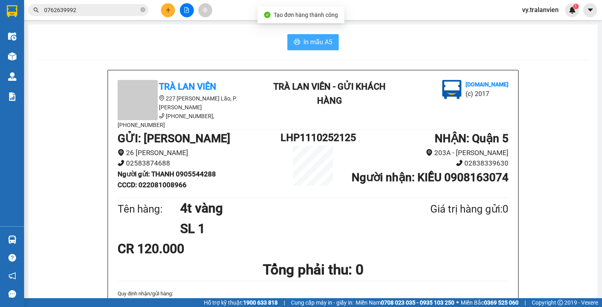
click at [313, 42] on span "In mẫu A5" at bounding box center [317, 42] width 29 height 10
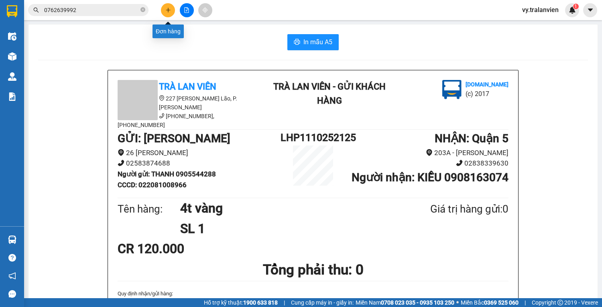
click at [173, 5] on button at bounding box center [168, 10] width 14 height 14
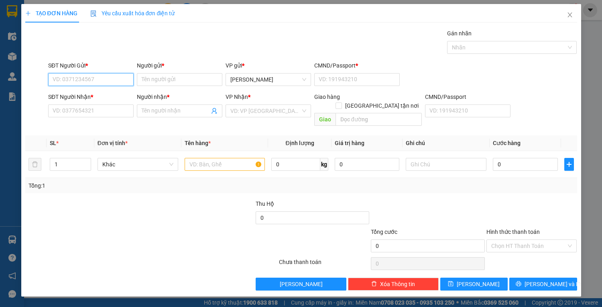
click at [78, 79] on input "SĐT Người Gửi *" at bounding box center [90, 79] width 85 height 13
click at [158, 80] on input "Người gửi *" at bounding box center [179, 79] width 85 height 13
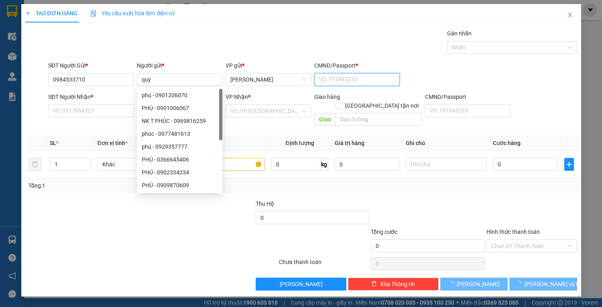
click at [353, 75] on input "CMND/Passport *" at bounding box center [356, 79] width 85 height 13
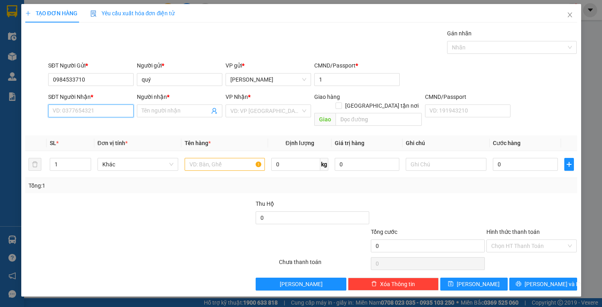
click at [112, 112] on input "SĐT Người Nhận *" at bounding box center [90, 110] width 85 height 13
click at [109, 130] on div "0969295720 - báu" at bounding box center [91, 126] width 76 height 9
drag, startPoint x: 214, startPoint y: 155, endPoint x: 222, endPoint y: 155, distance: 7.2
click at [220, 158] on input "text" at bounding box center [225, 164] width 81 height 13
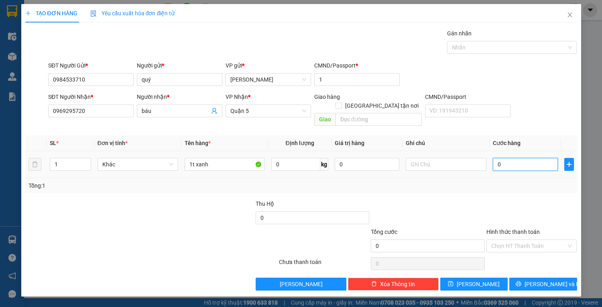
click at [507, 158] on input "0" at bounding box center [525, 164] width 65 height 13
click at [513, 240] on input "Hình thức thanh toán" at bounding box center [528, 246] width 75 height 12
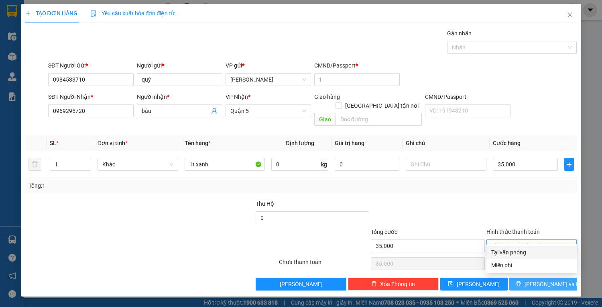
drag, startPoint x: 529, startPoint y: 252, endPoint x: 531, endPoint y: 279, distance: 27.4
click at [529, 253] on div "Tại văn phòng" at bounding box center [531, 252] width 81 height 9
drag, startPoint x: 531, startPoint y: 275, endPoint x: 527, endPoint y: 277, distance: 4.2
click at [521, 281] on icon "printer" at bounding box center [519, 284] width 6 height 6
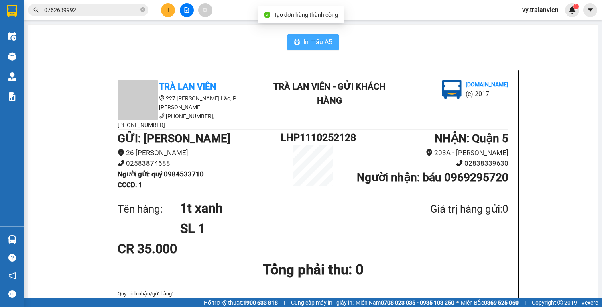
click at [311, 41] on span "In mẫu A5" at bounding box center [317, 42] width 29 height 10
drag, startPoint x: 422, startPoint y: 44, endPoint x: 207, endPoint y: 173, distance: 251.0
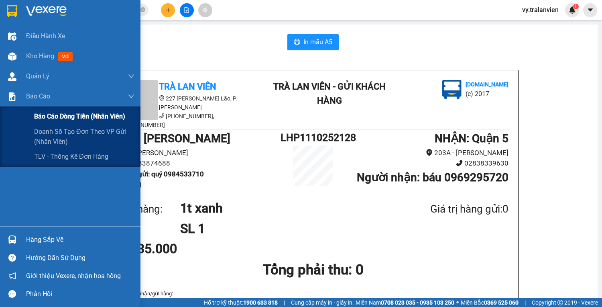
click at [54, 116] on span "Báo cáo dòng tiền (nhân viên)" at bounding box center [79, 116] width 91 height 10
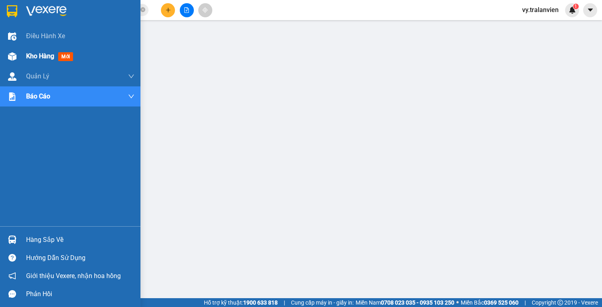
click at [43, 56] on span "Kho hàng" at bounding box center [40, 56] width 28 height 8
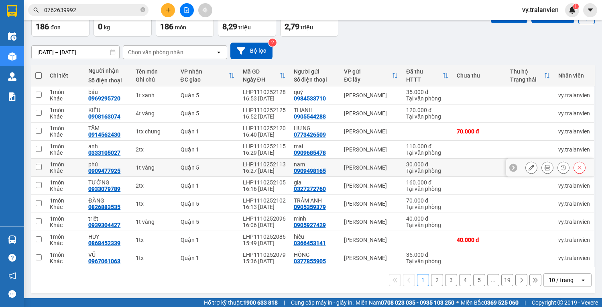
scroll to position [49, 0]
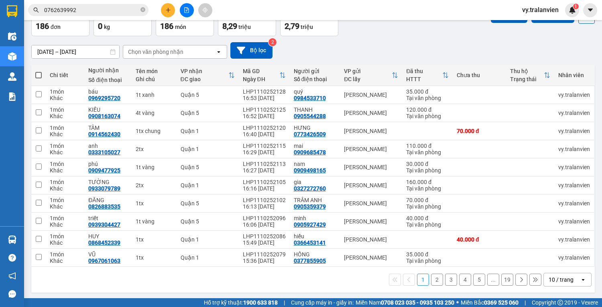
click at [431, 282] on button "2" at bounding box center [437, 279] width 12 height 12
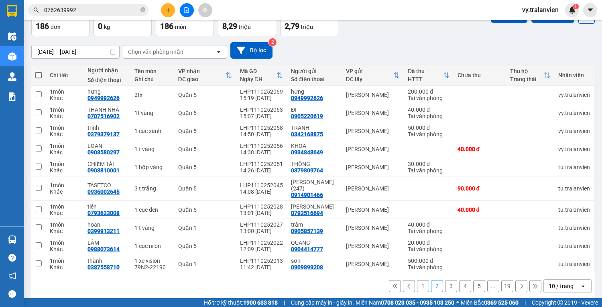
click at [445, 286] on button "3" at bounding box center [451, 286] width 12 height 12
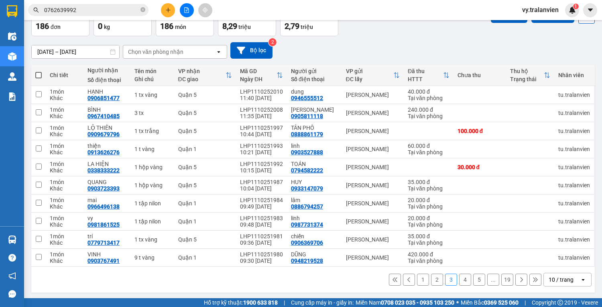
click at [459, 285] on button "4" at bounding box center [465, 279] width 12 height 12
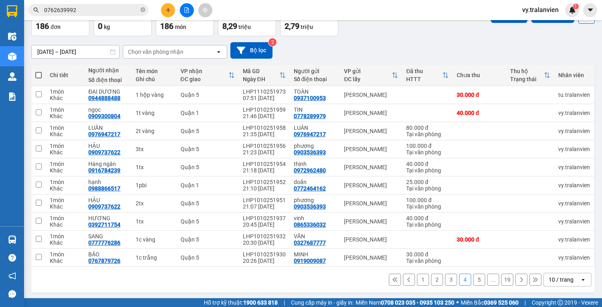
click at [445, 279] on button "3" at bounding box center [451, 279] width 12 height 12
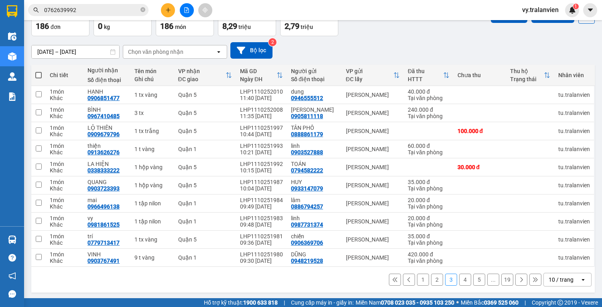
click at [459, 284] on button "4" at bounding box center [465, 279] width 12 height 12
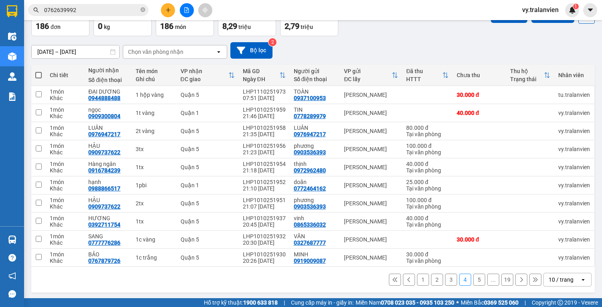
click at [445, 279] on button "3" at bounding box center [451, 279] width 12 height 12
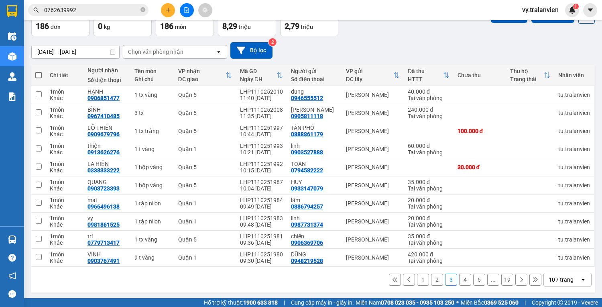
click at [432, 284] on button "2" at bounding box center [437, 279] width 12 height 12
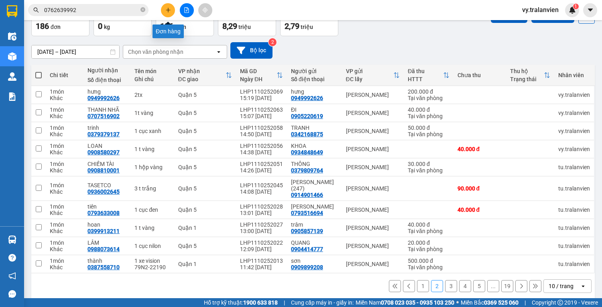
click at [169, 8] on icon "plus" at bounding box center [168, 10] width 6 height 6
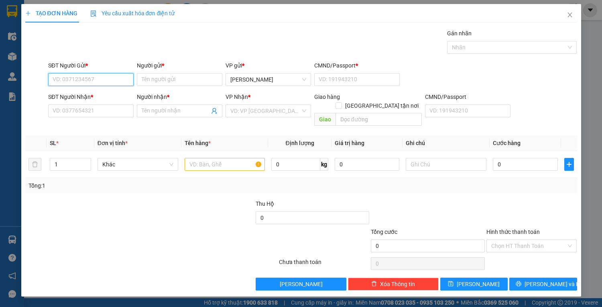
drag, startPoint x: 108, startPoint y: 77, endPoint x: 170, endPoint y: 43, distance: 70.8
click at [170, 43] on div "Transit Pickup Surcharge Ids Transit Deliver Surcharge Ids Transit Deliver Surc…" at bounding box center [301, 159] width 552 height 261
click at [56, 77] on input "4444" at bounding box center [90, 79] width 85 height 13
drag, startPoint x: 103, startPoint y: 95, endPoint x: 105, endPoint y: 100, distance: 5.2
click at [103, 95] on div "0934700444 - PHƯỚC" at bounding box center [91, 95] width 76 height 9
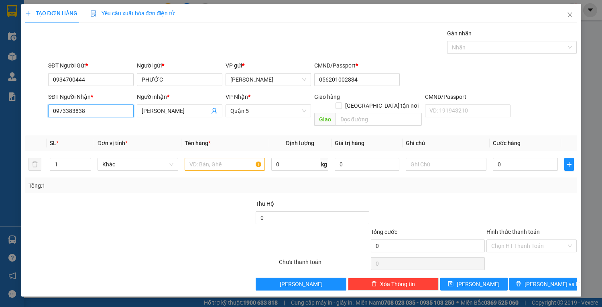
click at [116, 114] on input "0973383838" at bounding box center [90, 110] width 85 height 13
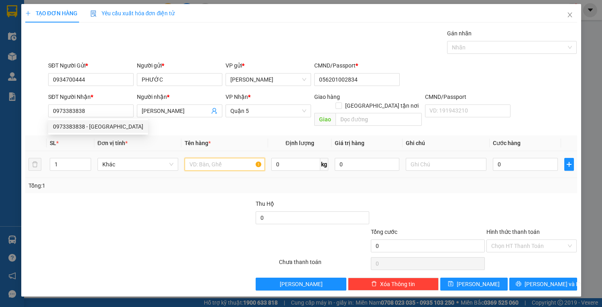
drag, startPoint x: 220, startPoint y: 156, endPoint x: 224, endPoint y: 142, distance: 14.2
click at [224, 151] on td at bounding box center [224, 164] width 87 height 27
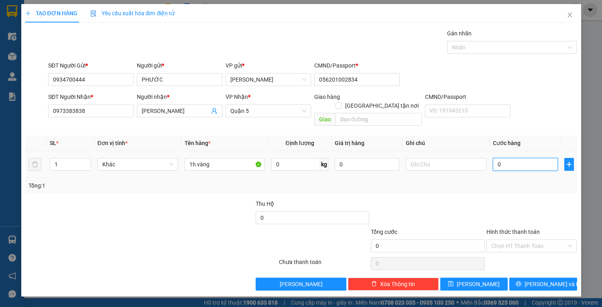
click at [507, 158] on input "0" at bounding box center [525, 164] width 65 height 13
click at [517, 240] on input "Hình thức thanh toán" at bounding box center [528, 246] width 75 height 12
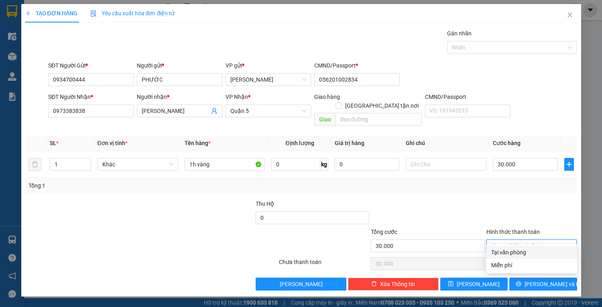
click at [522, 252] on div "Tại văn phòng" at bounding box center [531, 252] width 81 height 9
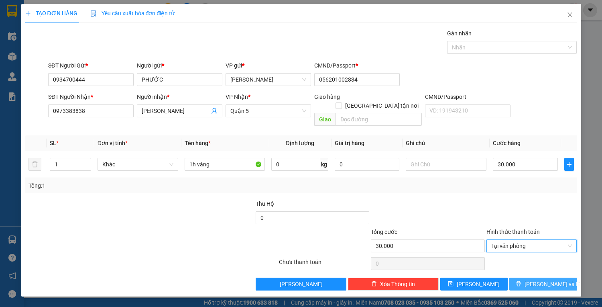
click at [541, 279] on span "[PERSON_NAME] và In" at bounding box center [553, 283] width 56 height 9
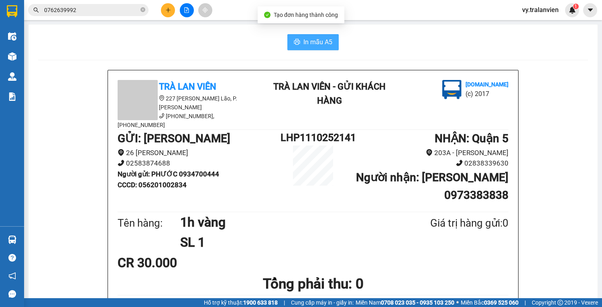
click at [317, 42] on span "In mẫu A5" at bounding box center [317, 42] width 29 height 10
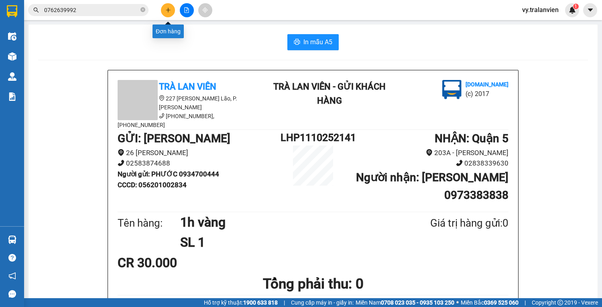
click at [170, 10] on icon "plus" at bounding box center [168, 10] width 6 height 6
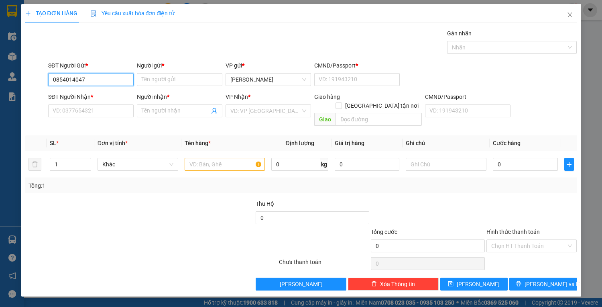
drag, startPoint x: 52, startPoint y: 78, endPoint x: 99, endPoint y: 76, distance: 47.0
click at [99, 76] on input "0854014047" at bounding box center [90, 79] width 85 height 13
paste input "0854014047"
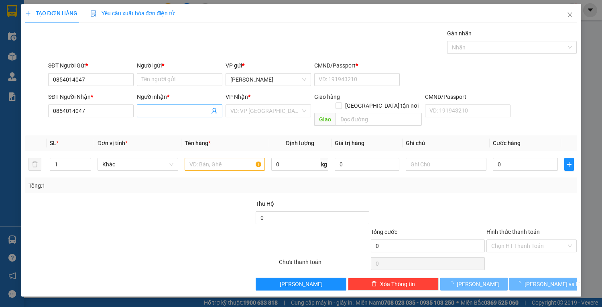
click at [152, 112] on input "Người nhận *" at bounding box center [176, 110] width 68 height 9
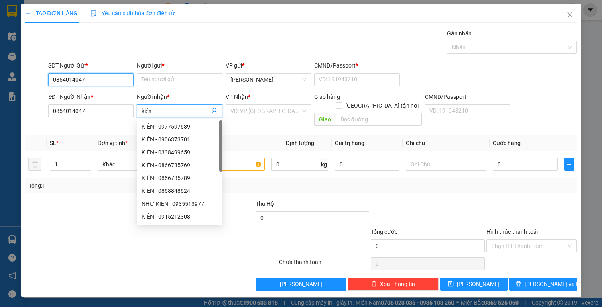
click at [90, 79] on input "0854014047" at bounding box center [90, 79] width 85 height 13
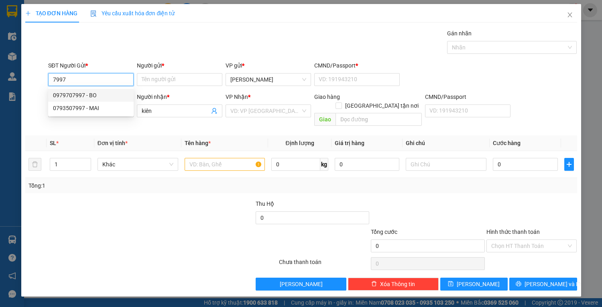
drag, startPoint x: 105, startPoint y: 94, endPoint x: 234, endPoint y: 140, distance: 137.0
click at [106, 94] on div "0979707997 - BO" at bounding box center [91, 95] width 76 height 9
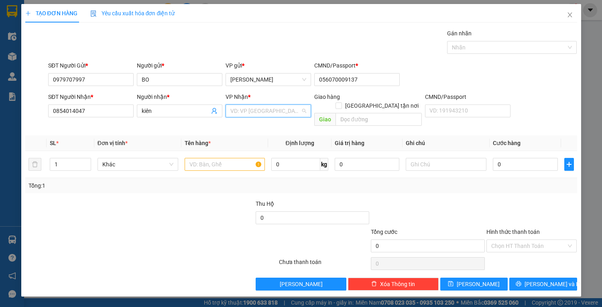
click at [244, 111] on input "search" at bounding box center [265, 111] width 70 height 12
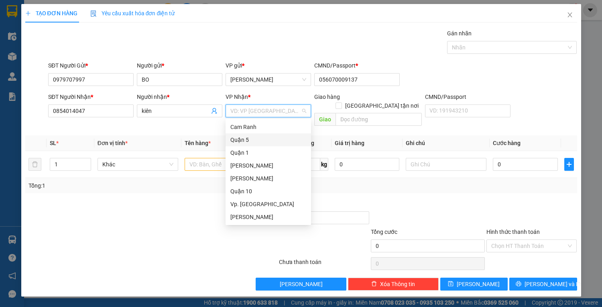
click at [250, 136] on div "Quận 5" at bounding box center [268, 139] width 76 height 9
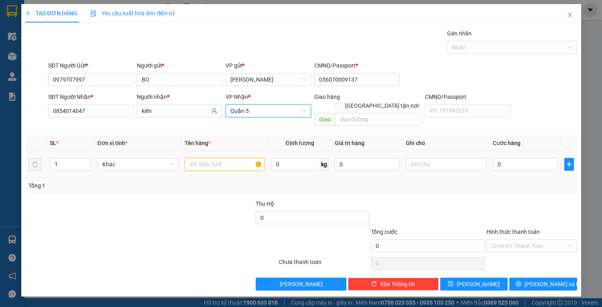
drag, startPoint x: 212, startPoint y: 156, endPoint x: 212, endPoint y: 146, distance: 10.0
click at [212, 156] on div at bounding box center [225, 164] width 81 height 16
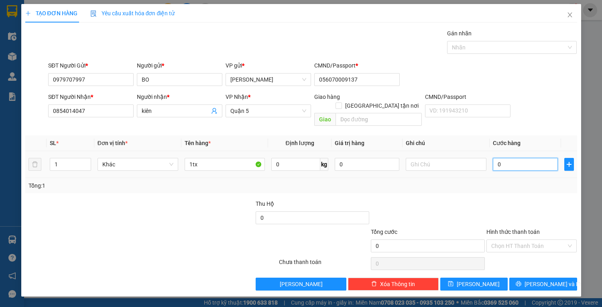
click at [520, 161] on input "0" at bounding box center [525, 164] width 65 height 13
click at [535, 277] on button "[PERSON_NAME] và In" at bounding box center [542, 283] width 67 height 13
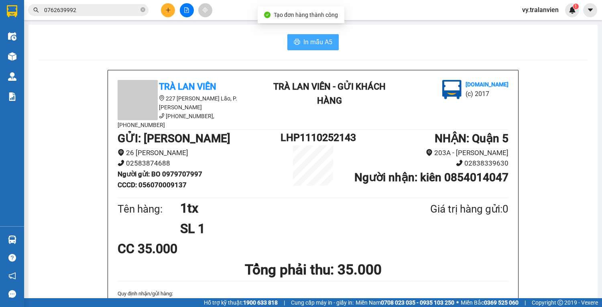
click at [316, 41] on span "In mẫu A5" at bounding box center [317, 42] width 29 height 10
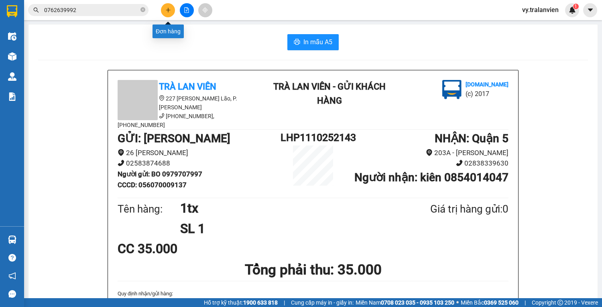
click at [174, 10] on button at bounding box center [168, 10] width 14 height 14
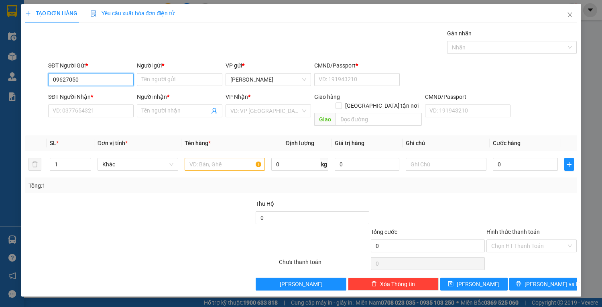
click at [63, 76] on input "09627050" at bounding box center [90, 79] width 85 height 13
click at [62, 78] on input "09627050" at bounding box center [90, 79] width 85 height 13
click at [88, 95] on div "0942705084 - đài" at bounding box center [91, 95] width 76 height 9
drag, startPoint x: 209, startPoint y: 156, endPoint x: 181, endPoint y: 127, distance: 40.0
click at [209, 158] on input "text" at bounding box center [225, 164] width 81 height 13
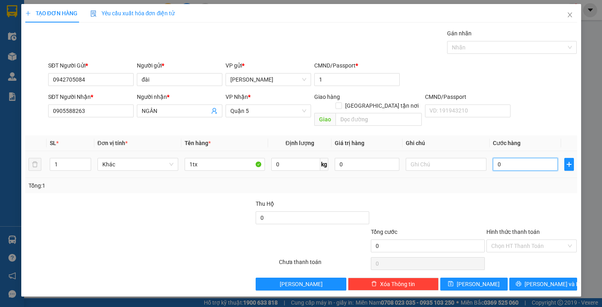
click at [511, 159] on input "0" at bounding box center [525, 164] width 65 height 13
click at [530, 240] on input "Hình thức thanh toán" at bounding box center [528, 246] width 75 height 12
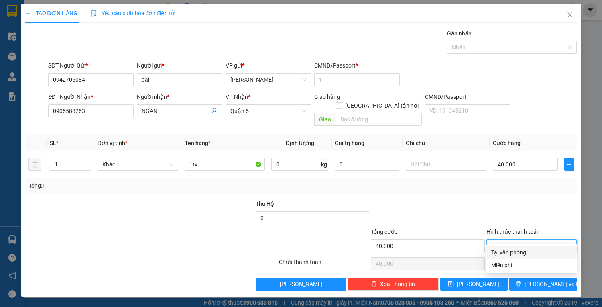
drag, startPoint x: 530, startPoint y: 250, endPoint x: 540, endPoint y: 272, distance: 23.4
click at [530, 251] on div "Tại văn phòng" at bounding box center [531, 252] width 81 height 9
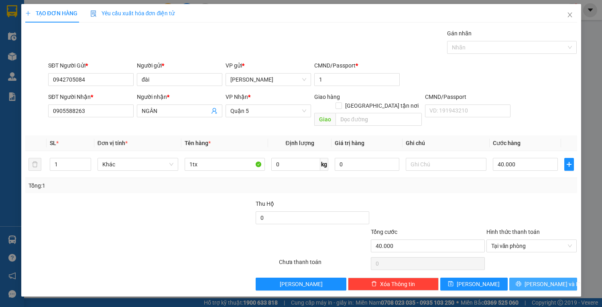
click at [540, 279] on span "[PERSON_NAME] và In" at bounding box center [553, 283] width 56 height 9
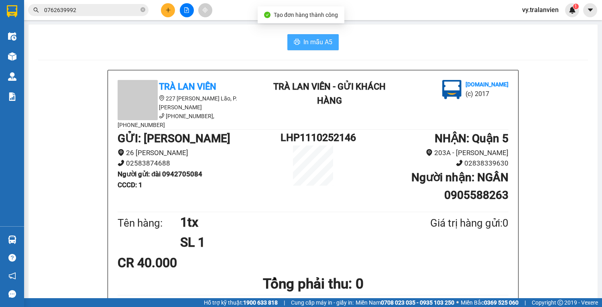
click at [323, 41] on span "In mẫu A5" at bounding box center [317, 42] width 29 height 10
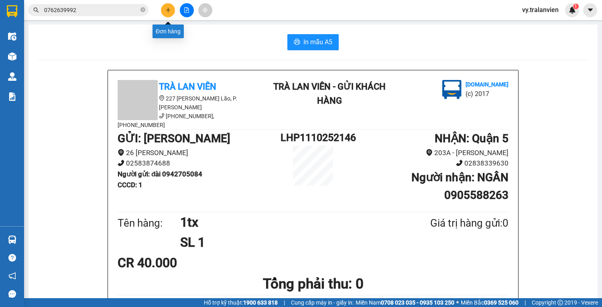
click at [168, 12] on icon "plus" at bounding box center [168, 10] width 6 height 6
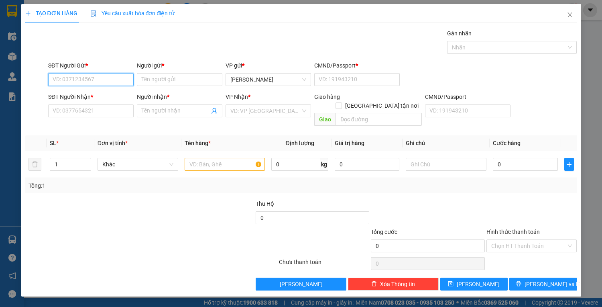
drag, startPoint x: 87, startPoint y: 79, endPoint x: 326, endPoint y: 18, distance: 246.3
click at [197, 54] on div "Transit Pickup Surcharge Ids Transit Deliver Surcharge Ids Transit Deliver Surc…" at bounding box center [301, 159] width 552 height 261
drag, startPoint x: 122, startPoint y: 92, endPoint x: 120, endPoint y: 96, distance: 5.0
click at [120, 92] on div "0528526088 - mai" at bounding box center [91, 95] width 76 height 9
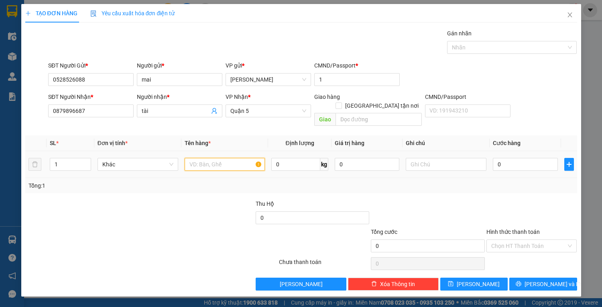
drag, startPoint x: 219, startPoint y: 159, endPoint x: 219, endPoint y: 138, distance: 21.7
click at [219, 159] on input "text" at bounding box center [225, 164] width 81 height 13
drag, startPoint x: 517, startPoint y: 153, endPoint x: 509, endPoint y: 143, distance: 12.8
click at [517, 158] on input "0" at bounding box center [525, 164] width 65 height 13
click at [534, 240] on input "Hình thức thanh toán" at bounding box center [528, 246] width 75 height 12
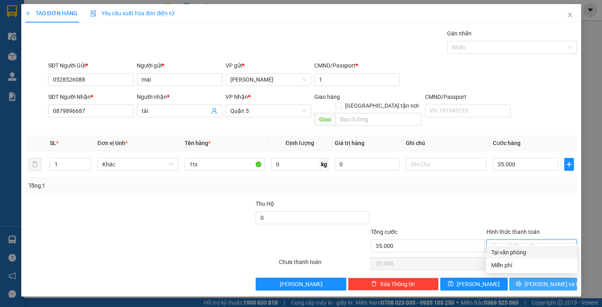
drag, startPoint x: 530, startPoint y: 252, endPoint x: 535, endPoint y: 272, distance: 21.2
click at [530, 254] on div "Tại văn phòng" at bounding box center [531, 252] width 81 height 9
click at [536, 279] on span "[PERSON_NAME] và In" at bounding box center [553, 283] width 56 height 9
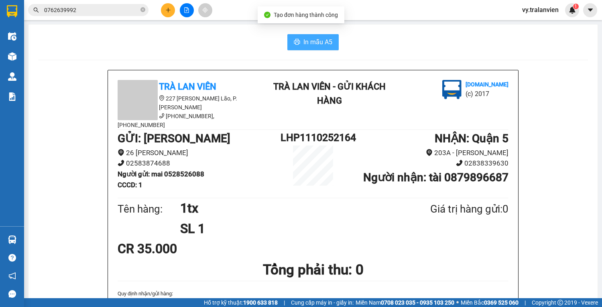
click at [307, 43] on span "In mẫu A5" at bounding box center [317, 42] width 29 height 10
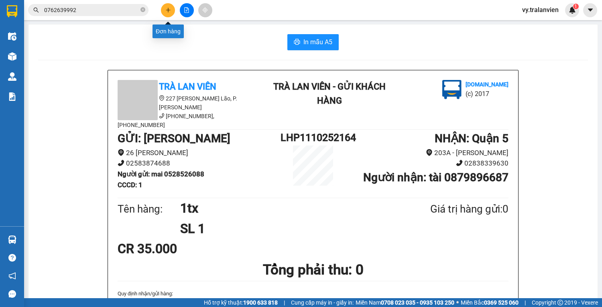
click at [165, 12] on icon "plus" at bounding box center [168, 10] width 6 height 6
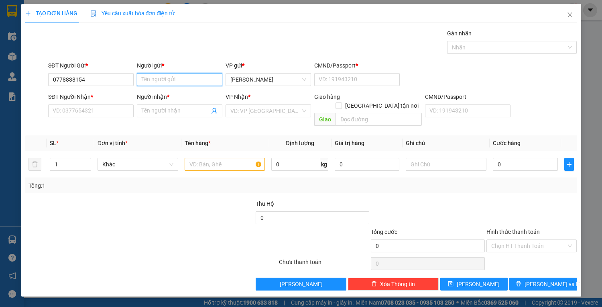
click at [182, 81] on input "Người gửi *" at bounding box center [179, 79] width 85 height 13
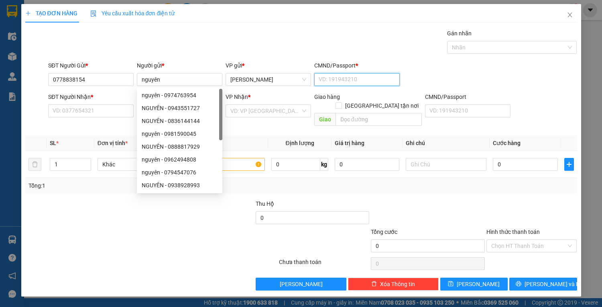
click at [343, 81] on input "CMND/Passport *" at bounding box center [356, 79] width 85 height 13
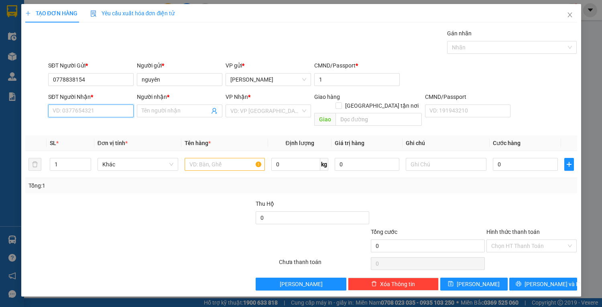
click at [92, 112] on input "SĐT Người Nhận *" at bounding box center [90, 110] width 85 height 13
click at [168, 112] on input "Người nhận *" at bounding box center [176, 110] width 68 height 9
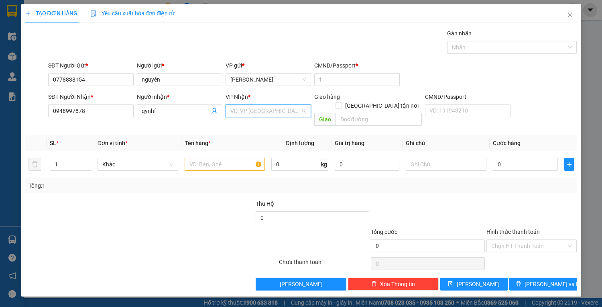
click at [239, 112] on input "search" at bounding box center [265, 111] width 70 height 12
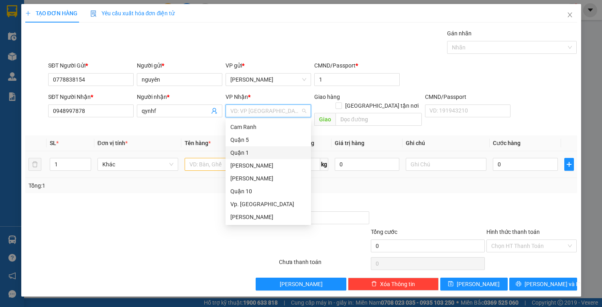
drag, startPoint x: 250, startPoint y: 151, endPoint x: 207, endPoint y: 157, distance: 43.4
click at [248, 153] on div "Quận 1" at bounding box center [268, 152] width 76 height 9
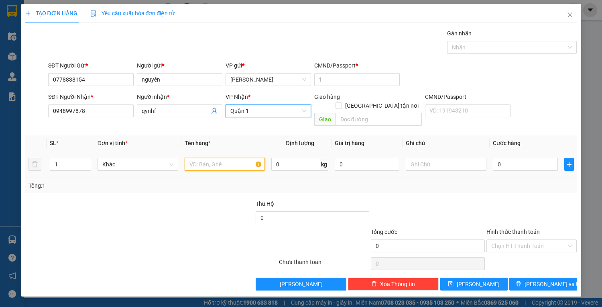
click at [207, 158] on input "text" at bounding box center [225, 164] width 81 height 13
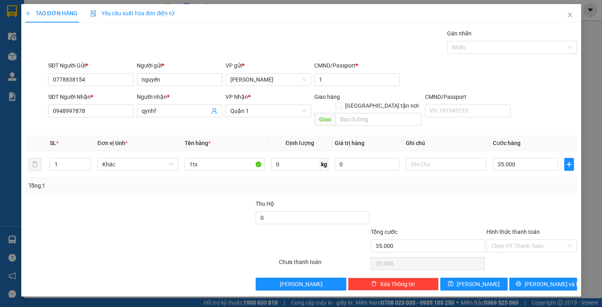
drag, startPoint x: 526, startPoint y: 234, endPoint x: 528, endPoint y: 244, distance: 9.5
click at [526, 240] on input "Hình thức thanh toán" at bounding box center [528, 246] width 75 height 12
click at [531, 250] on div "Tại văn phòng" at bounding box center [531, 252] width 81 height 9
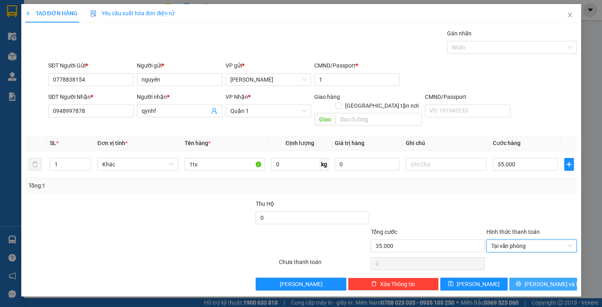
click at [539, 279] on span "[PERSON_NAME] và In" at bounding box center [553, 283] width 56 height 9
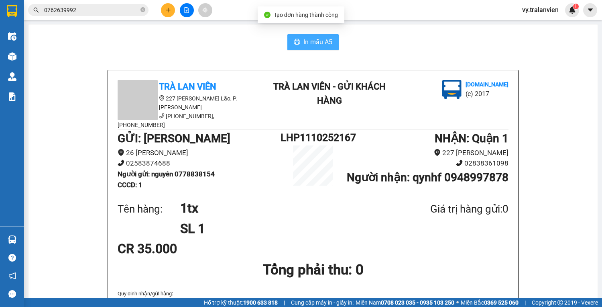
click at [318, 42] on span "In mẫu A5" at bounding box center [317, 42] width 29 height 10
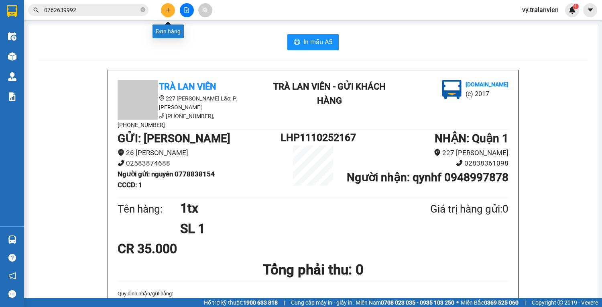
click at [167, 9] on icon "plus" at bounding box center [168, 10] width 6 height 6
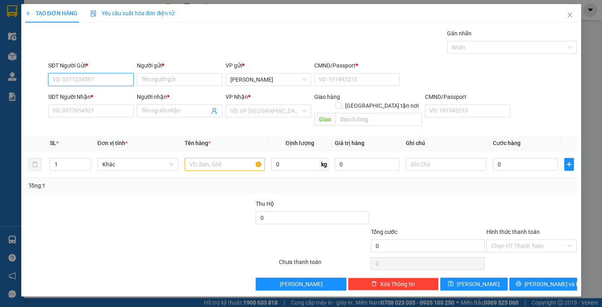
click at [92, 82] on input "SĐT Người Gửi *" at bounding box center [90, 79] width 85 height 13
click at [106, 94] on div "0389844800 - MAI" at bounding box center [91, 95] width 76 height 9
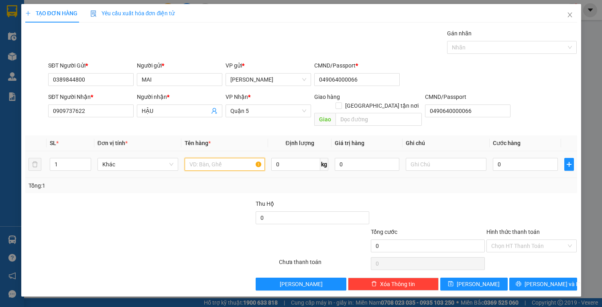
click at [205, 159] on input "text" at bounding box center [225, 164] width 81 height 13
click at [523, 158] on input "0" at bounding box center [525, 164] width 65 height 13
click at [535, 240] on input "Hình thức thanh toán" at bounding box center [528, 246] width 75 height 12
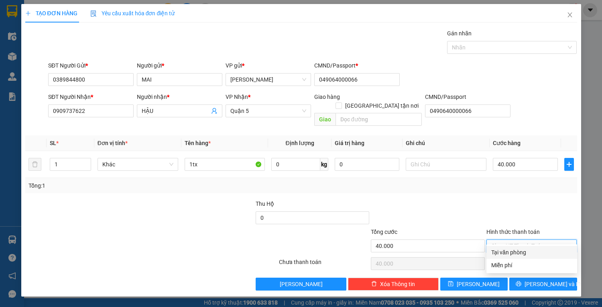
click at [533, 253] on div "Tại văn phòng" at bounding box center [531, 252] width 81 height 9
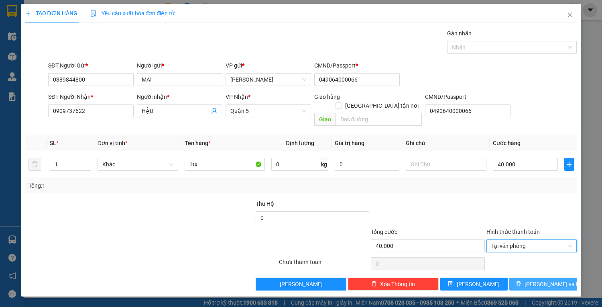
click at [536, 277] on button "[PERSON_NAME] và In" at bounding box center [542, 283] width 67 height 13
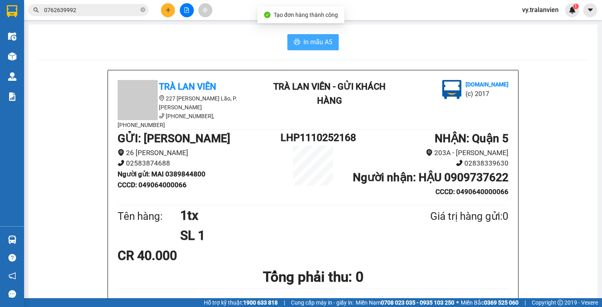
click at [303, 44] on span "In mẫu A5" at bounding box center [317, 42] width 29 height 10
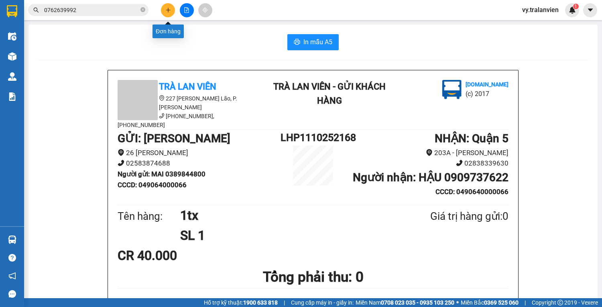
click at [170, 7] on icon "plus" at bounding box center [168, 10] width 6 height 6
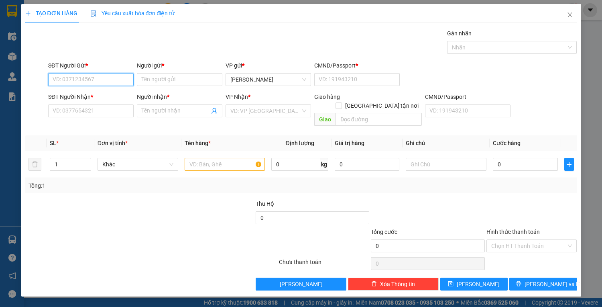
drag, startPoint x: 104, startPoint y: 77, endPoint x: 265, endPoint y: 16, distance: 172.5
click at [116, 71] on div "SĐT Người Gửi * VD: 0371234567" at bounding box center [90, 75] width 85 height 28
click at [118, 94] on div "0935397955 - long" at bounding box center [91, 95] width 76 height 9
drag, startPoint x: 212, startPoint y: 155, endPoint x: 216, endPoint y: 153, distance: 4.6
click at [215, 158] on input "text" at bounding box center [225, 164] width 81 height 13
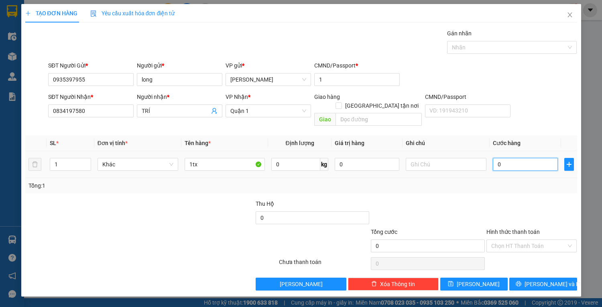
click at [504, 159] on input "0" at bounding box center [525, 164] width 65 height 13
drag, startPoint x: 525, startPoint y: 238, endPoint x: 524, endPoint y: 242, distance: 4.1
click at [525, 240] on input "Hình thức thanh toán" at bounding box center [528, 246] width 75 height 12
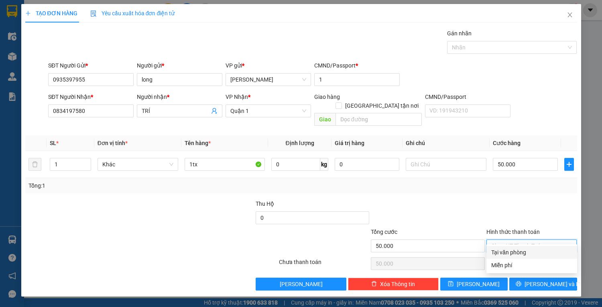
click at [527, 254] on div "Tại văn phòng" at bounding box center [531, 252] width 81 height 9
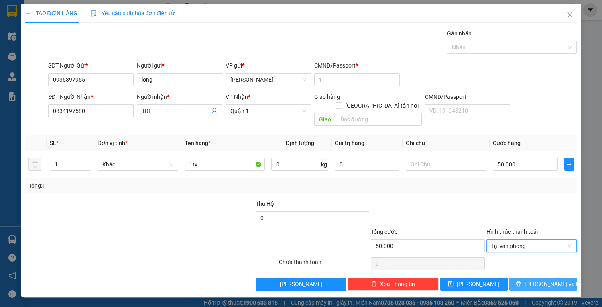
click at [537, 279] on span "[PERSON_NAME] và In" at bounding box center [553, 283] width 56 height 9
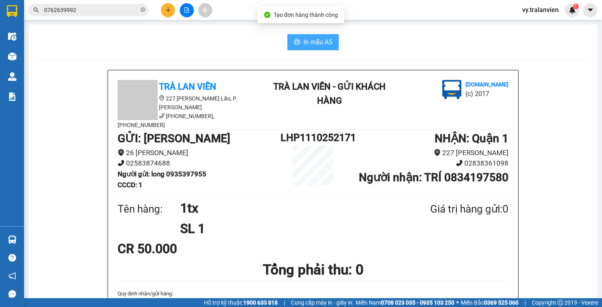
click at [323, 43] on span "In mẫu A5" at bounding box center [317, 42] width 29 height 10
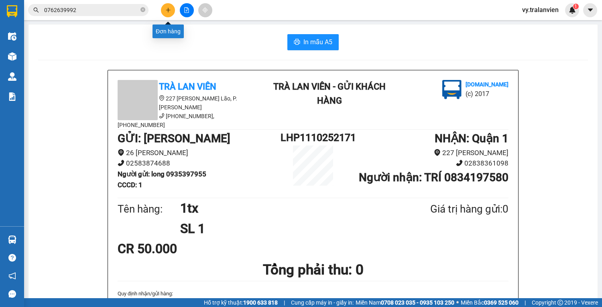
click at [167, 10] on icon "plus" at bounding box center [168, 10] width 4 height 0
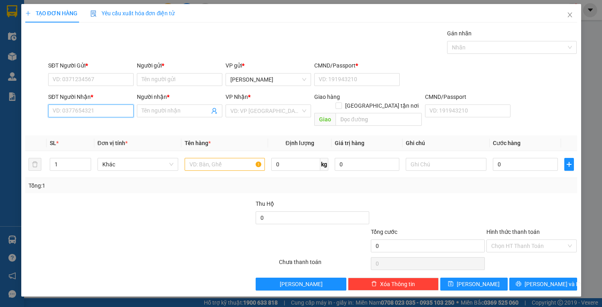
drag, startPoint x: 116, startPoint y: 112, endPoint x: 191, endPoint y: 97, distance: 77.0
click at [140, 108] on div "SĐT Người Nhận * VD: 0377654321 Người nhận * Tên người nhận VP Nhận * VD: VP [G…" at bounding box center [313, 110] width 532 height 37
click at [115, 124] on div "0773009269 - ÚT" at bounding box center [91, 126] width 76 height 9
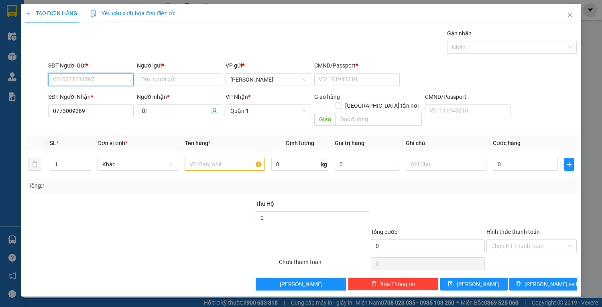
click at [103, 83] on input "SĐT Người Gửi *" at bounding box center [90, 79] width 85 height 13
click at [105, 96] on div "0353378871 - HỒNG" at bounding box center [91, 95] width 76 height 9
click at [218, 158] on input "text" at bounding box center [225, 164] width 81 height 13
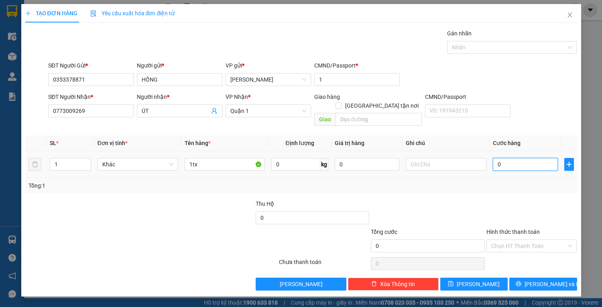
click at [514, 158] on input "0" at bounding box center [525, 164] width 65 height 13
drag, startPoint x: 544, startPoint y: 275, endPoint x: 539, endPoint y: 278, distance: 5.0
click at [543, 279] on span "[PERSON_NAME] và In" at bounding box center [553, 283] width 56 height 9
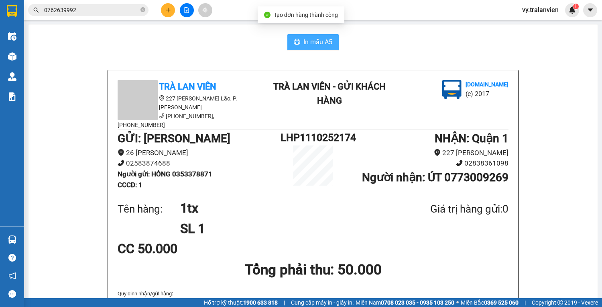
click at [324, 40] on span "In mẫu A5" at bounding box center [317, 42] width 29 height 10
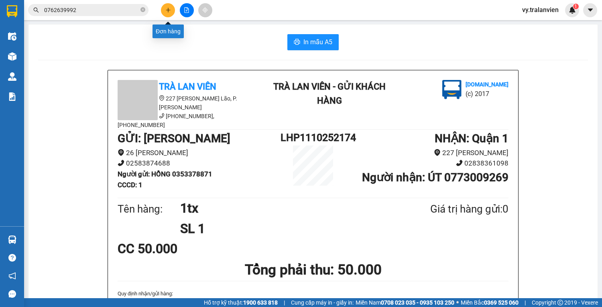
click at [162, 10] on button at bounding box center [168, 10] width 14 height 14
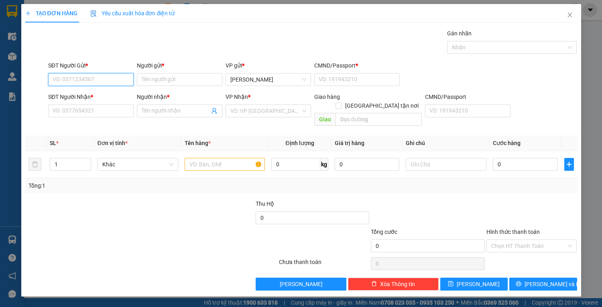
click at [85, 76] on input "SĐT Người Gửi *" at bounding box center [90, 79] width 85 height 13
click at [94, 98] on div "0942176954 - DUNG" at bounding box center [91, 95] width 76 height 9
drag, startPoint x: 206, startPoint y: 158, endPoint x: 204, endPoint y: 150, distance: 8.3
click at [206, 158] on input "text" at bounding box center [225, 164] width 81 height 13
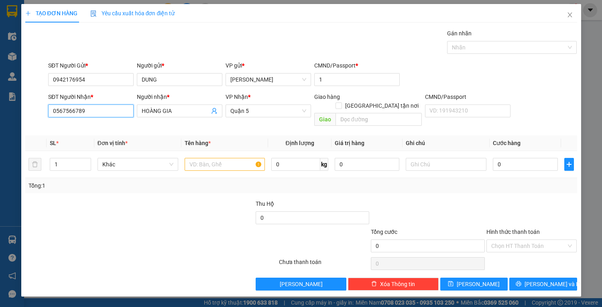
click at [107, 108] on input "0567566789" at bounding box center [90, 110] width 85 height 13
click at [107, 126] on div "0838662555 - TUYÊN" at bounding box center [91, 126] width 76 height 9
click at [215, 158] on input "text" at bounding box center [225, 164] width 81 height 13
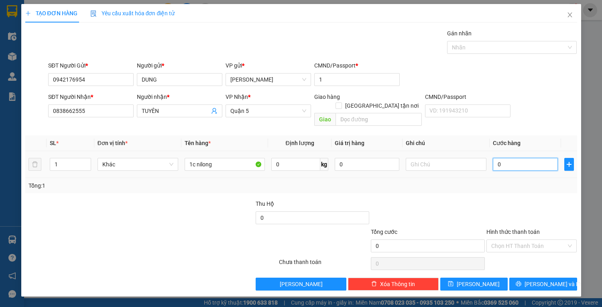
click at [534, 158] on input "0" at bounding box center [525, 164] width 65 height 13
click at [536, 279] on span "[PERSON_NAME] và In" at bounding box center [553, 283] width 56 height 9
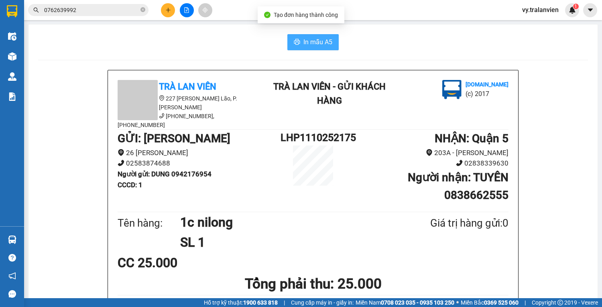
click at [321, 43] on span "In mẫu A5" at bounding box center [317, 42] width 29 height 10
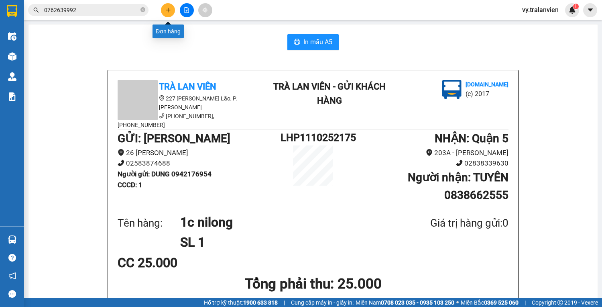
click at [172, 7] on button at bounding box center [168, 10] width 14 height 14
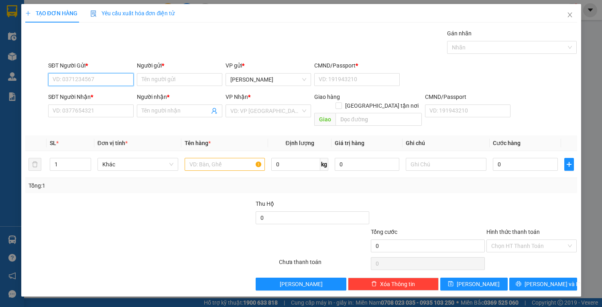
click at [104, 79] on input "SĐT Người Gửi *" at bounding box center [90, 79] width 85 height 13
click at [216, 230] on div at bounding box center [232, 241] width 92 height 28
click at [61, 82] on input "0" at bounding box center [90, 79] width 85 height 13
click at [183, 82] on input "Người gửi *" at bounding box center [179, 79] width 85 height 13
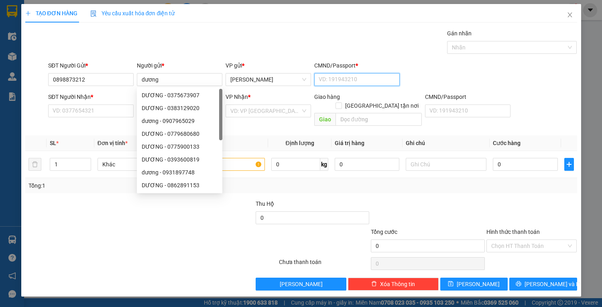
click at [350, 83] on input "CMND/Passport *" at bounding box center [356, 79] width 85 height 13
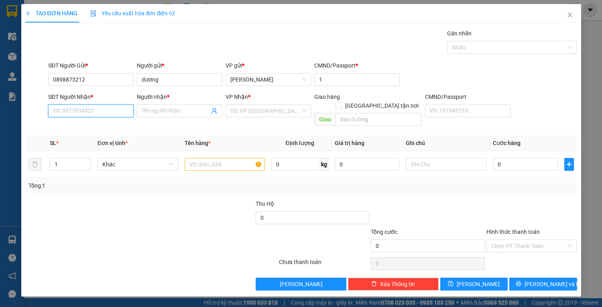
click at [88, 112] on input "SĐT Người Nhận *" at bounding box center [90, 110] width 85 height 13
drag, startPoint x: 51, startPoint y: 79, endPoint x: 101, endPoint y: 79, distance: 49.4
click at [101, 79] on input "0898873212" at bounding box center [90, 79] width 85 height 13
paste input "0898873212"
click at [96, 79] on input "0898873212" at bounding box center [90, 79] width 85 height 13
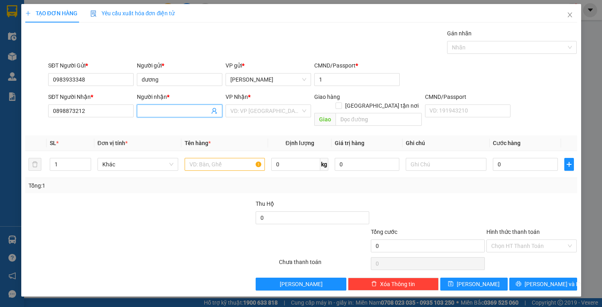
click at [157, 112] on input "Người nhận *" at bounding box center [176, 110] width 68 height 9
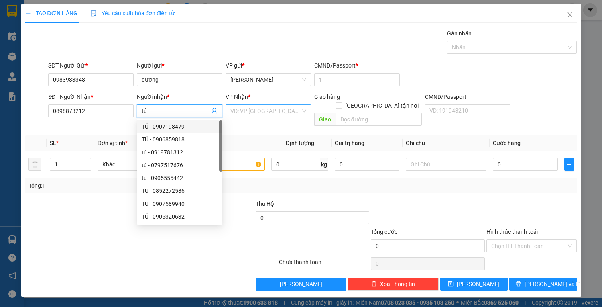
click at [247, 114] on input "search" at bounding box center [265, 111] width 70 height 12
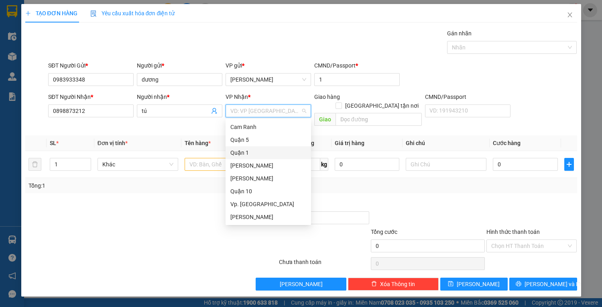
click at [247, 151] on div "Quận 1" at bounding box center [268, 152] width 76 height 9
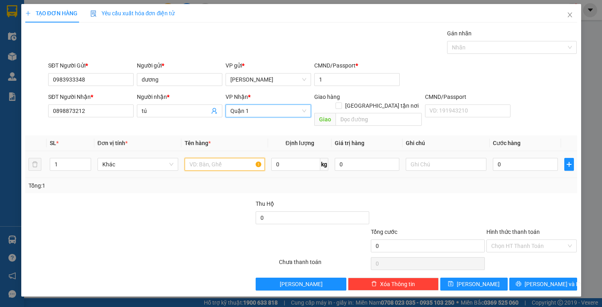
click at [239, 158] on input "text" at bounding box center [225, 164] width 81 height 13
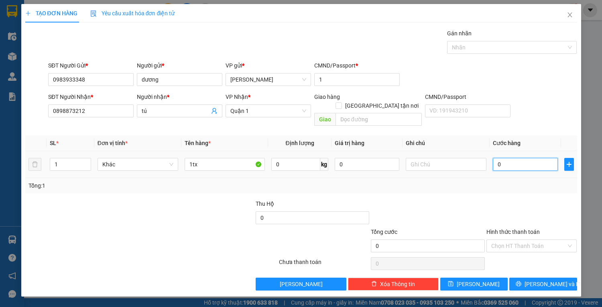
click at [521, 158] on input "0" at bounding box center [525, 164] width 65 height 13
click at [520, 240] on input "Hình thức thanh toán" at bounding box center [528, 246] width 75 height 12
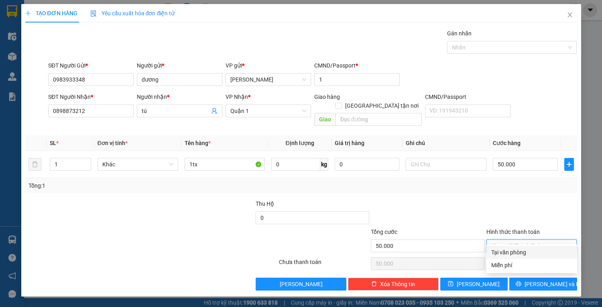
click at [520, 248] on div "Tại văn phòng" at bounding box center [531, 252] width 81 height 9
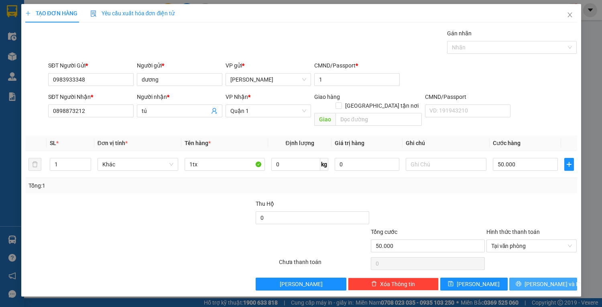
click at [521, 281] on icon "printer" at bounding box center [519, 284] width 6 height 6
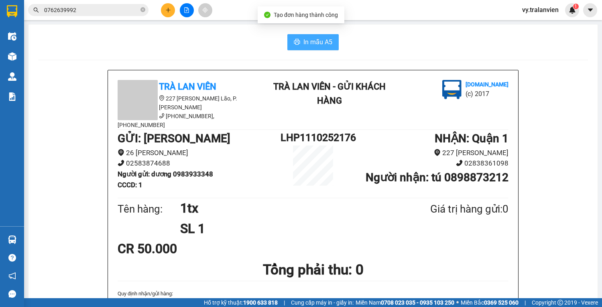
click at [319, 43] on span "In mẫu A5" at bounding box center [317, 42] width 29 height 10
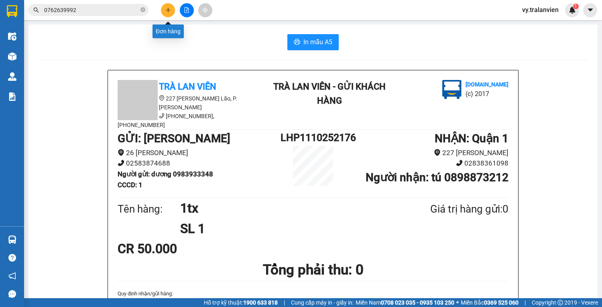
click at [169, 6] on button at bounding box center [168, 10] width 14 height 14
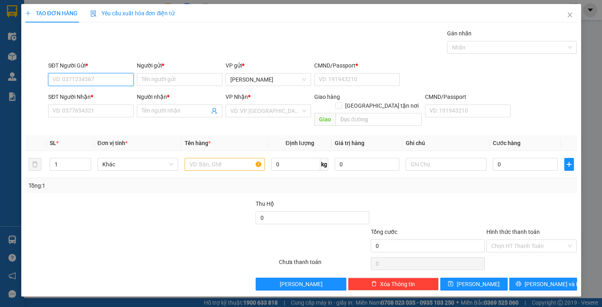
click at [109, 79] on input "SĐT Người Gửi *" at bounding box center [90, 79] width 85 height 13
drag, startPoint x: 95, startPoint y: 80, endPoint x: 106, endPoint y: 76, distance: 12.1
click at [97, 79] on input "SĐT Người Gửi *" at bounding box center [90, 79] width 85 height 13
click at [88, 79] on input "0903345955" at bounding box center [90, 79] width 85 height 13
drag, startPoint x: 80, startPoint y: 111, endPoint x: 282, endPoint y: 51, distance: 210.7
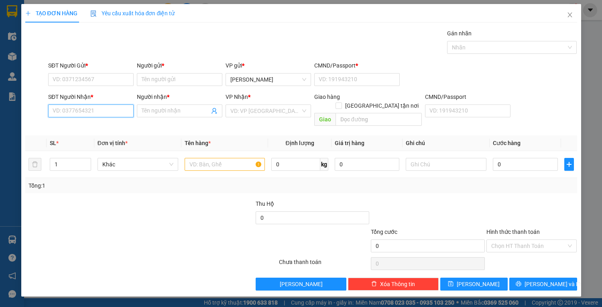
click at [85, 109] on input "SĐT Người Nhận *" at bounding box center [90, 110] width 85 height 13
drag, startPoint x: 106, startPoint y: 127, endPoint x: 104, endPoint y: 118, distance: 8.6
click at [106, 127] on div "0903345955 - LABO CETEC" at bounding box center [91, 126] width 76 height 9
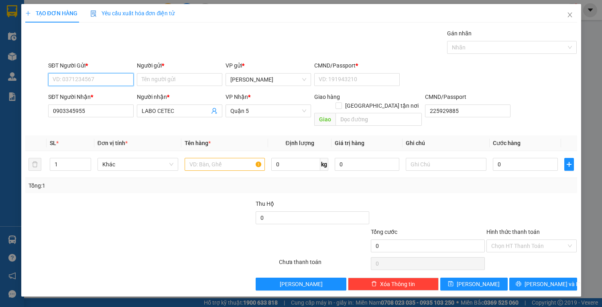
click at [100, 83] on input "SĐT Người Gửi *" at bounding box center [90, 79] width 85 height 13
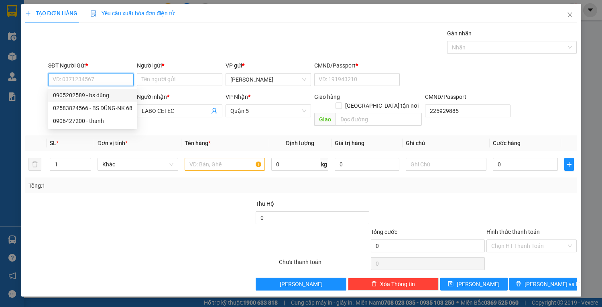
click at [104, 94] on div "0905202589 - bs dũng" at bounding box center [92, 95] width 79 height 9
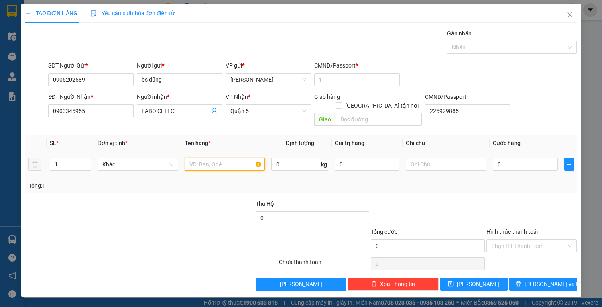
click at [224, 158] on input "text" at bounding box center [225, 164] width 81 height 13
click at [531, 158] on input "0" at bounding box center [525, 164] width 65 height 13
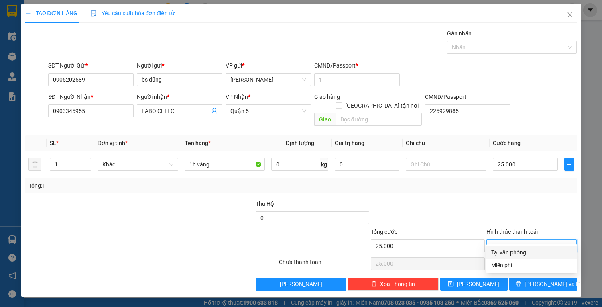
click at [515, 240] on input "Hình thức thanh toán" at bounding box center [528, 246] width 75 height 12
click at [517, 250] on div "Tại văn phòng" at bounding box center [531, 252] width 81 height 9
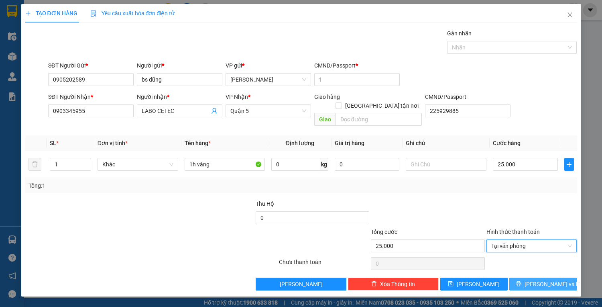
click at [521, 281] on icon "printer" at bounding box center [518, 283] width 5 height 5
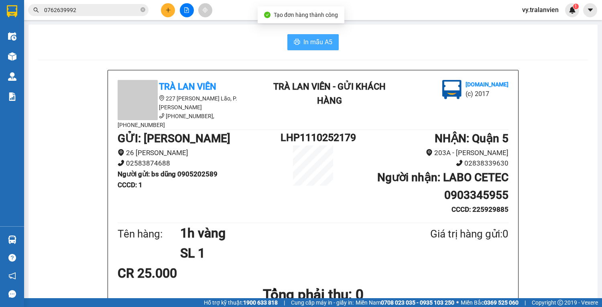
click at [320, 48] on button "In mẫu A5" at bounding box center [312, 42] width 51 height 16
drag, startPoint x: 394, startPoint y: 42, endPoint x: 167, endPoint y: 224, distance: 290.8
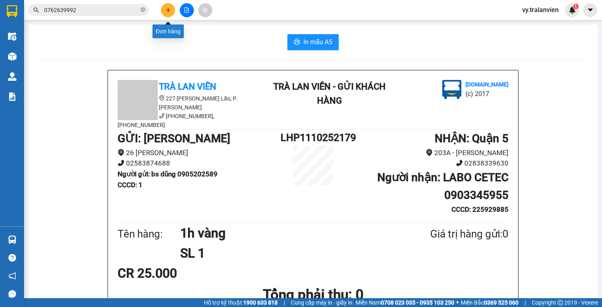
click at [172, 8] on button at bounding box center [168, 10] width 14 height 14
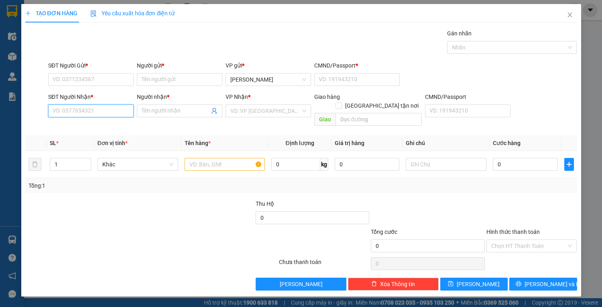
drag, startPoint x: 117, startPoint y: 110, endPoint x: 413, endPoint y: 55, distance: 300.3
click at [126, 108] on input "SĐT Người Nhận *" at bounding box center [90, 110] width 85 height 13
click at [96, 125] on div "0979291550 - LOAN" at bounding box center [91, 126] width 76 height 9
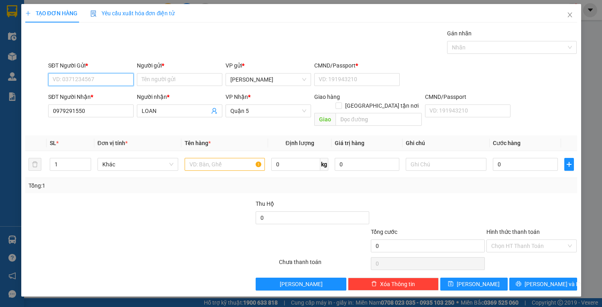
click at [96, 81] on input "SĐT Người Gửi *" at bounding box center [90, 79] width 85 height 13
click at [103, 96] on div "0792428336 - TUYẾT" at bounding box center [91, 95] width 76 height 9
click at [391, 39] on div "Gán nhãn Nhãn" at bounding box center [313, 43] width 532 height 28
click at [219, 158] on input "text" at bounding box center [225, 164] width 81 height 13
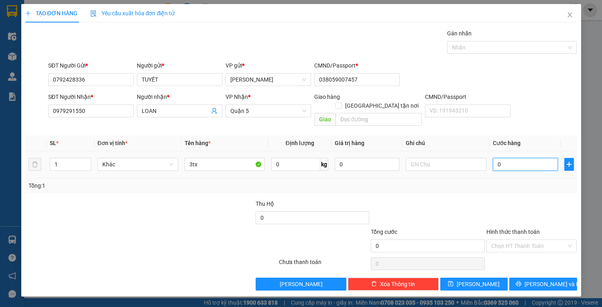
click at [508, 158] on input "0" at bounding box center [525, 164] width 65 height 13
click at [531, 240] on input "Hình thức thanh toán" at bounding box center [528, 246] width 75 height 12
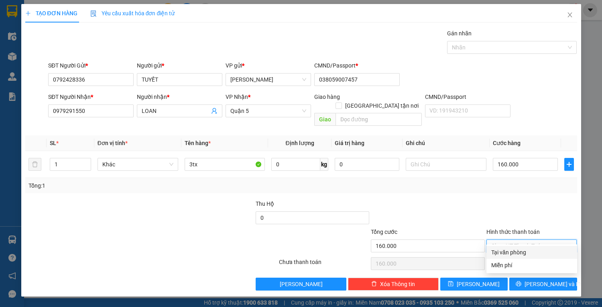
drag, startPoint x: 535, startPoint y: 251, endPoint x: 539, endPoint y: 265, distance: 14.9
click at [535, 250] on div "Tại văn phòng" at bounding box center [531, 252] width 81 height 9
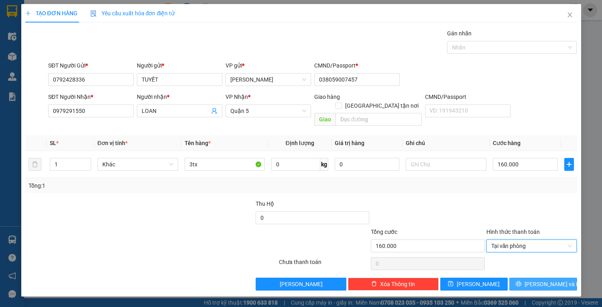
click at [541, 279] on span "[PERSON_NAME] và In" at bounding box center [553, 283] width 56 height 9
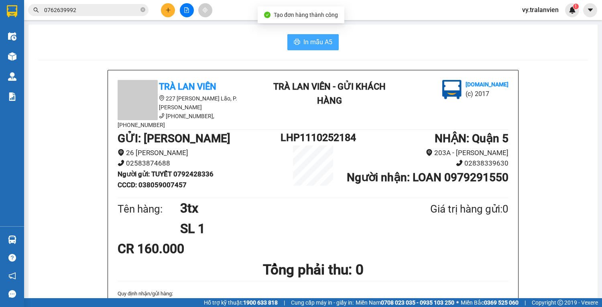
click at [312, 42] on span "In mẫu A5" at bounding box center [317, 42] width 29 height 10
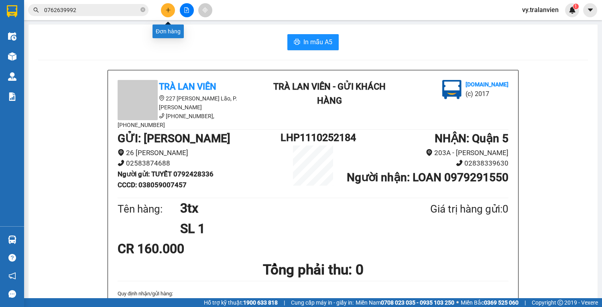
click at [166, 10] on icon "plus" at bounding box center [168, 10] width 6 height 6
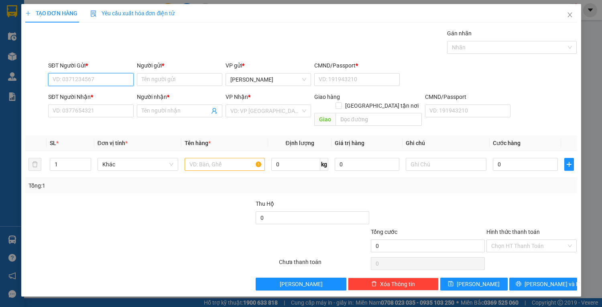
click at [85, 79] on input "SĐT Người Gửi *" at bounding box center [90, 79] width 85 height 13
click at [157, 78] on input "Người gửi *" at bounding box center [179, 79] width 85 height 13
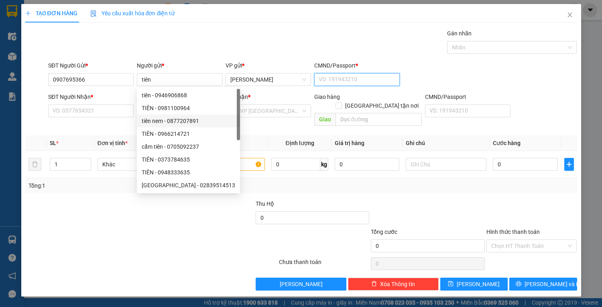
click at [344, 80] on input "CMND/Passport *" at bounding box center [356, 79] width 85 height 13
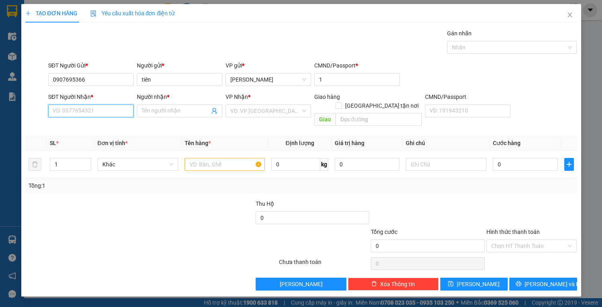
click at [71, 111] on input "SĐT Người Nhận *" at bounding box center [90, 110] width 85 height 13
drag, startPoint x: 50, startPoint y: 79, endPoint x: 112, endPoint y: 77, distance: 62.6
click at [112, 77] on input "0907695366" at bounding box center [90, 79] width 85 height 13
paste input "0907695366"
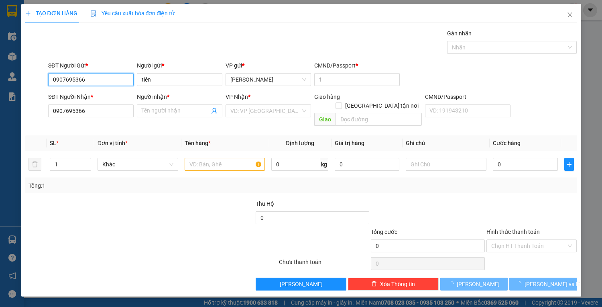
click at [104, 82] on input "0907695366" at bounding box center [90, 79] width 85 height 13
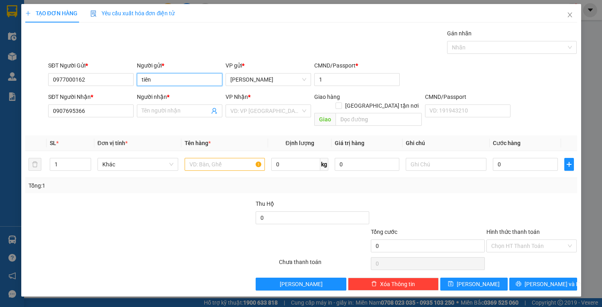
drag, startPoint x: 173, startPoint y: 76, endPoint x: 140, endPoint y: 92, distance: 36.6
click at [173, 76] on input "tiên" at bounding box center [179, 79] width 85 height 13
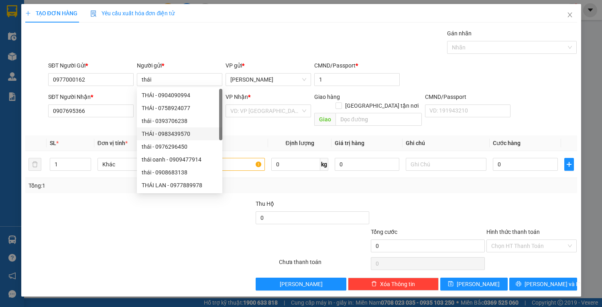
click at [100, 237] on div at bounding box center [104, 241] width 161 height 28
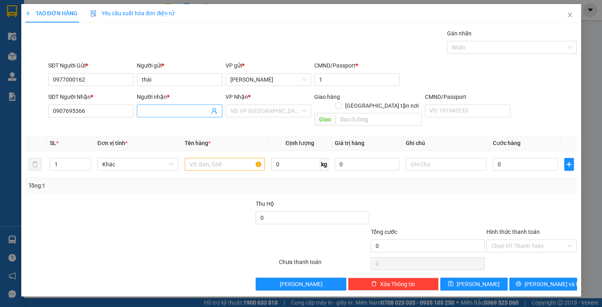
click at [157, 106] on span at bounding box center [179, 110] width 85 height 13
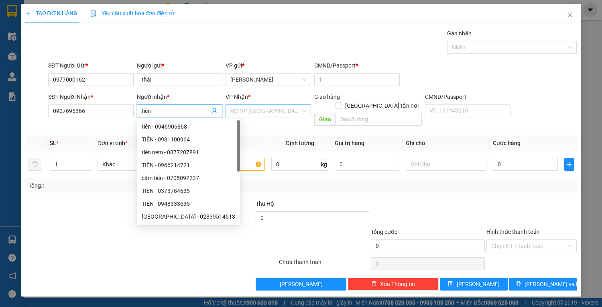
click at [267, 114] on input "search" at bounding box center [265, 111] width 70 height 12
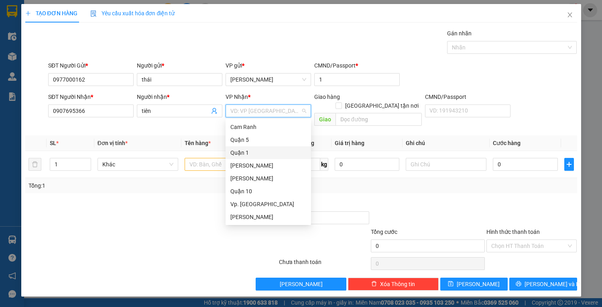
click at [242, 154] on div "Quận 1" at bounding box center [268, 152] width 76 height 9
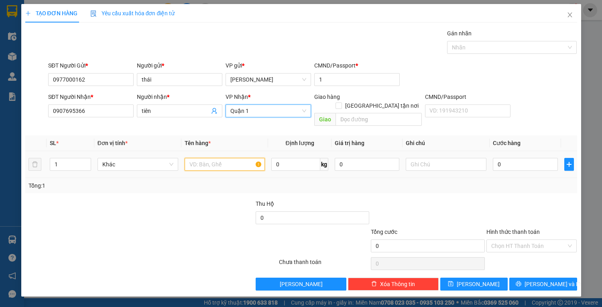
click at [220, 158] on input "text" at bounding box center [225, 164] width 81 height 13
drag, startPoint x: 254, startPoint y: 114, endPoint x: 253, endPoint y: 135, distance: 21.7
click at [254, 114] on span "Quận 1" at bounding box center [268, 111] width 76 height 12
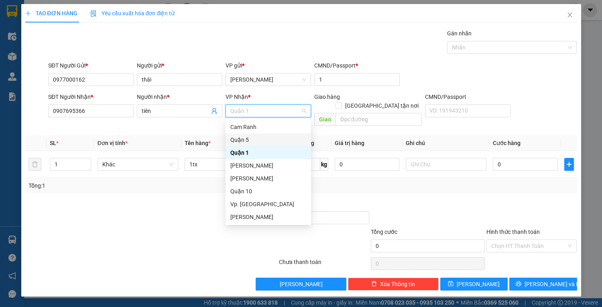
click at [253, 138] on div "Quận 5" at bounding box center [268, 139] width 76 height 9
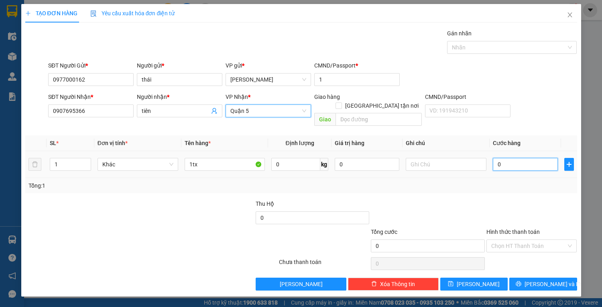
click at [525, 158] on input "0" at bounding box center [525, 164] width 65 height 13
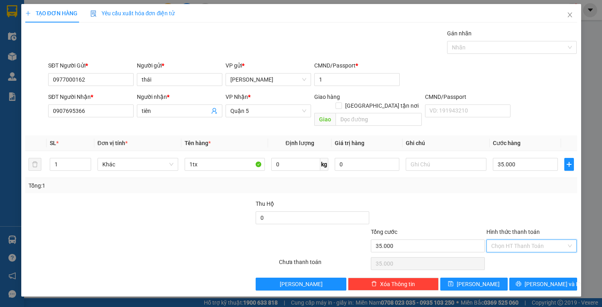
drag, startPoint x: 541, startPoint y: 238, endPoint x: 537, endPoint y: 252, distance: 14.6
click at [540, 240] on input "Hình thức thanh toán" at bounding box center [528, 246] width 75 height 12
click at [535, 251] on div "Tại văn phòng" at bounding box center [531, 252] width 81 height 9
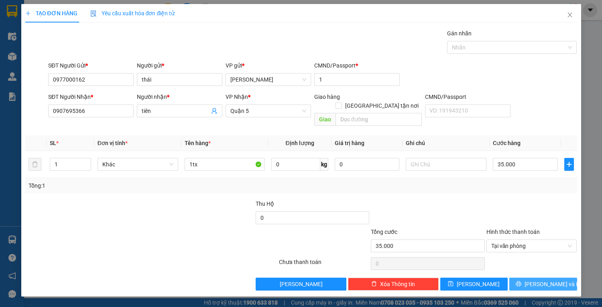
click at [538, 279] on span "[PERSON_NAME] và In" at bounding box center [553, 283] width 56 height 9
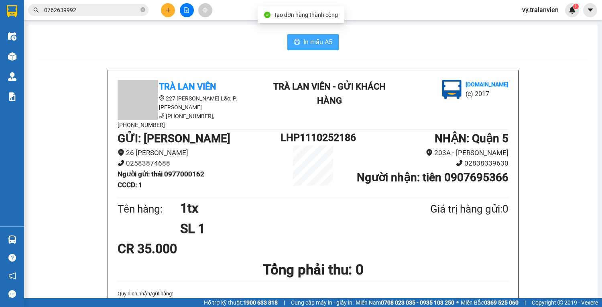
click at [309, 43] on span "In mẫu A5" at bounding box center [317, 42] width 29 height 10
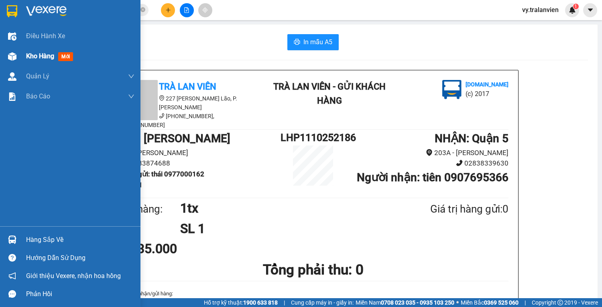
click at [44, 57] on span "Kho hàng" at bounding box center [40, 56] width 28 height 8
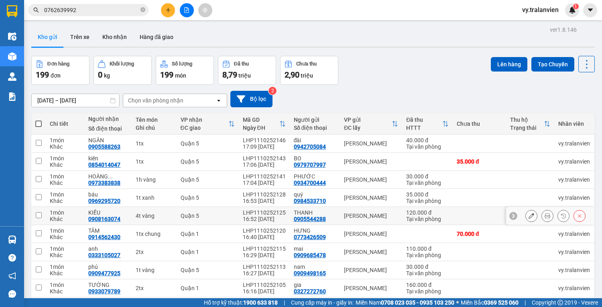
scroll to position [47, 0]
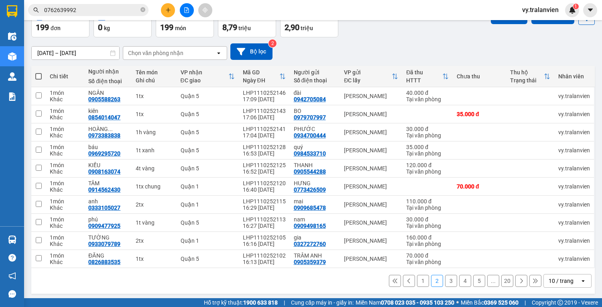
click at [421, 279] on button "1" at bounding box center [423, 281] width 12 height 12
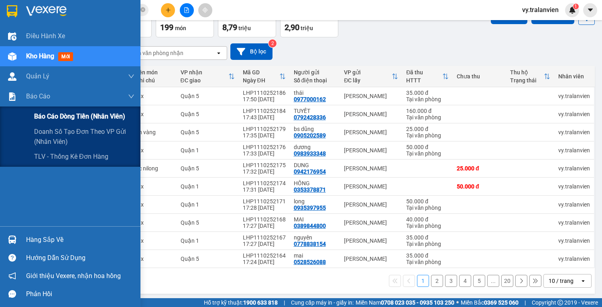
click at [55, 117] on span "Báo cáo dòng tiền (nhân viên)" at bounding box center [79, 116] width 91 height 10
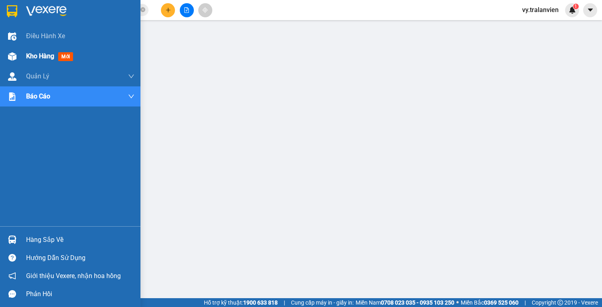
click at [43, 58] on span "Kho hàng" at bounding box center [40, 56] width 28 height 8
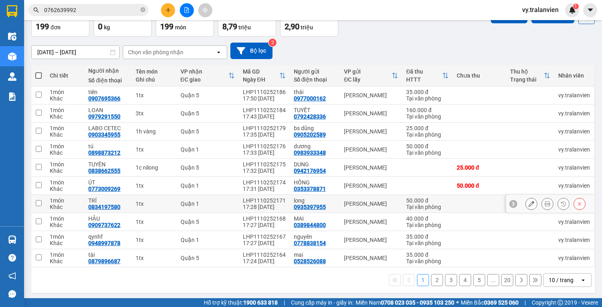
scroll to position [49, 0]
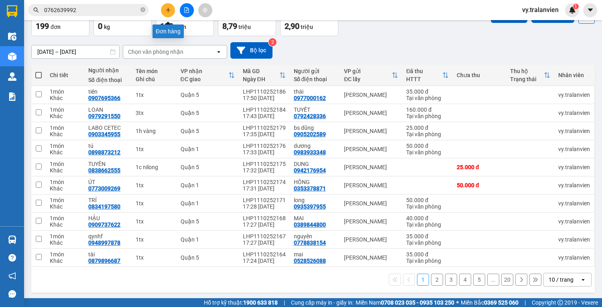
click at [167, 7] on icon "plus" at bounding box center [168, 10] width 6 height 6
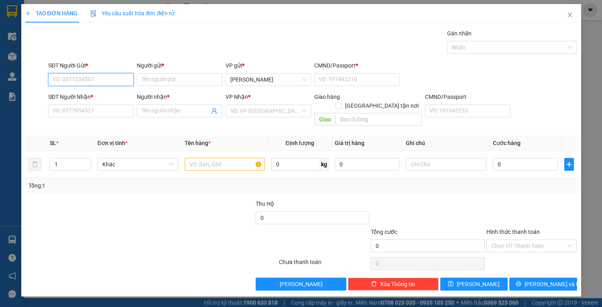
drag, startPoint x: 83, startPoint y: 75, endPoint x: 530, endPoint y: 8, distance: 451.4
click at [277, 61] on div "SĐT Người Gửi * VD: 0371234567 Người gửi * Tên người gửi VP gửi * [PERSON_NAME]…" at bounding box center [313, 75] width 532 height 28
click at [98, 94] on div "0905993559 - TIỆP" at bounding box center [91, 95] width 76 height 9
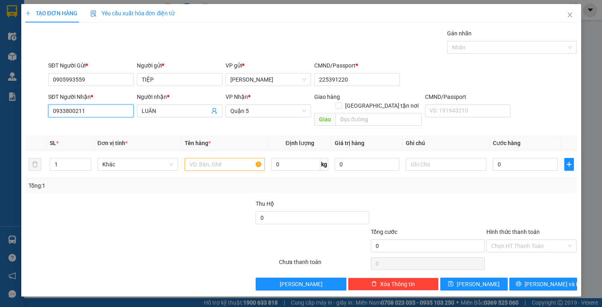
click at [110, 111] on input "0933800211" at bounding box center [90, 110] width 85 height 13
drag, startPoint x: 94, startPoint y: 126, endPoint x: 210, endPoint y: 149, distance: 118.7
click at [96, 126] on div "0987877758 - TÂN NHÂN" at bounding box center [91, 126] width 76 height 9
drag, startPoint x: 214, startPoint y: 154, endPoint x: 232, endPoint y: 151, distance: 18.3
click at [226, 158] on input "text" at bounding box center [225, 164] width 81 height 13
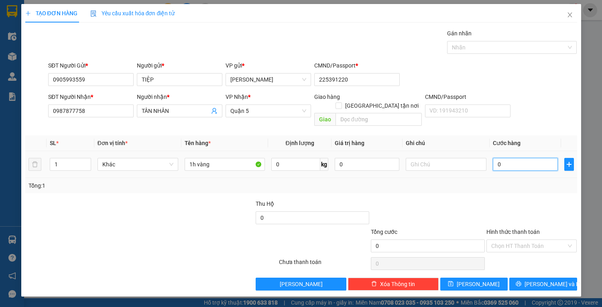
click at [512, 158] on input "0" at bounding box center [525, 164] width 65 height 13
click at [545, 279] on span "[PERSON_NAME] và In" at bounding box center [553, 283] width 56 height 9
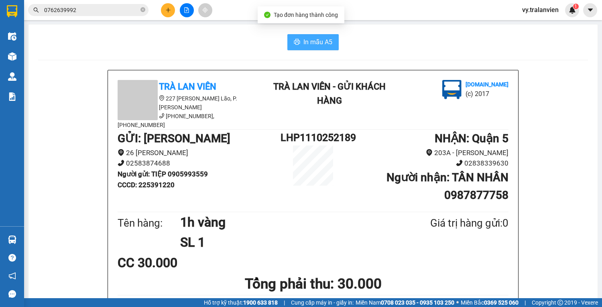
click at [314, 42] on span "In mẫu A5" at bounding box center [317, 42] width 29 height 10
click at [168, 10] on icon "plus" at bounding box center [168, 10] width 0 height 4
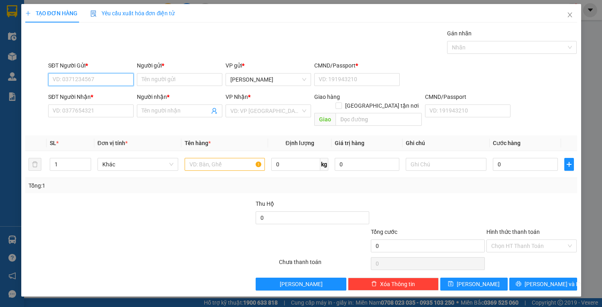
drag, startPoint x: 119, startPoint y: 78, endPoint x: 462, endPoint y: 18, distance: 348.9
click at [268, 56] on div "Transit Pickup Surcharge Ids Transit Deliver Surcharge Ids Transit Deliver Surc…" at bounding box center [301, 159] width 552 height 261
drag, startPoint x: 50, startPoint y: 77, endPoint x: 104, endPoint y: 79, distance: 53.8
click at [104, 79] on input "0907267968" at bounding box center [90, 79] width 85 height 13
paste input "0907267968"
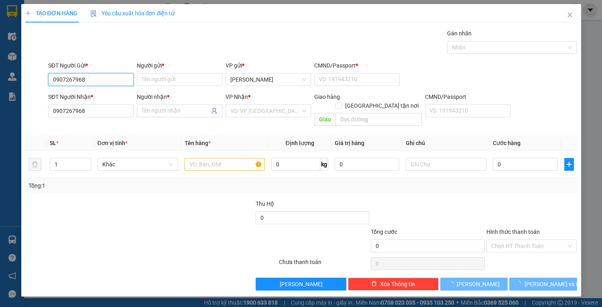
click at [100, 78] on input "0907267968" at bounding box center [90, 79] width 85 height 13
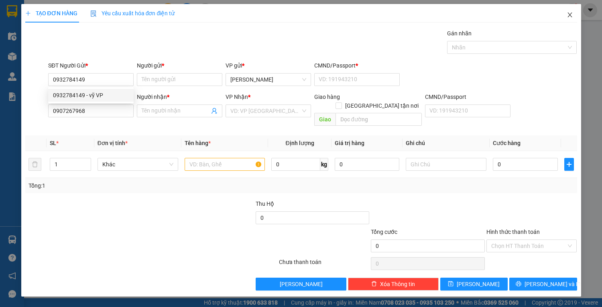
click at [571, 17] on icon "close" at bounding box center [570, 15] width 6 height 6
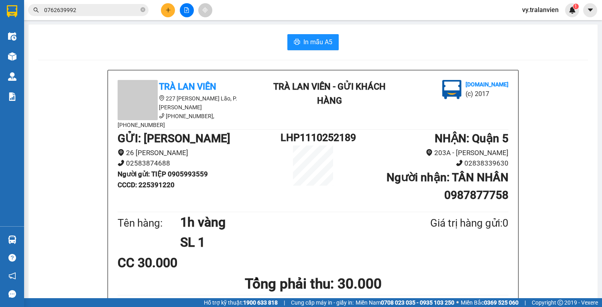
click at [165, 11] on icon "plus" at bounding box center [168, 10] width 6 height 6
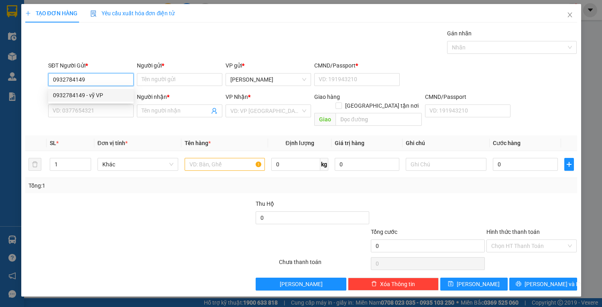
drag, startPoint x: 107, startPoint y: 93, endPoint x: 128, endPoint y: 107, distance: 25.2
click at [108, 94] on div "0932784149 - vỹ VP" at bounding box center [91, 95] width 76 height 9
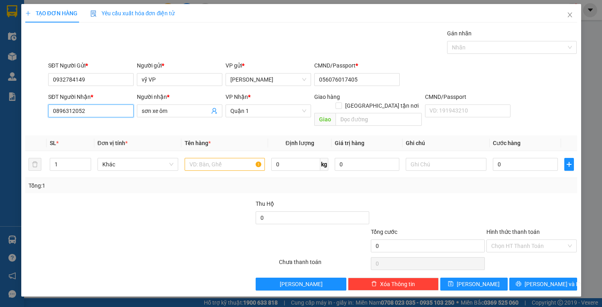
click at [103, 112] on input "0896312052" at bounding box center [90, 110] width 85 height 13
drag, startPoint x: 96, startPoint y: 125, endPoint x: 209, endPoint y: 155, distance: 116.2
click at [97, 125] on div "0909737622 - HẬU" at bounding box center [91, 126] width 76 height 9
click at [209, 158] on input "text" at bounding box center [225, 164] width 81 height 13
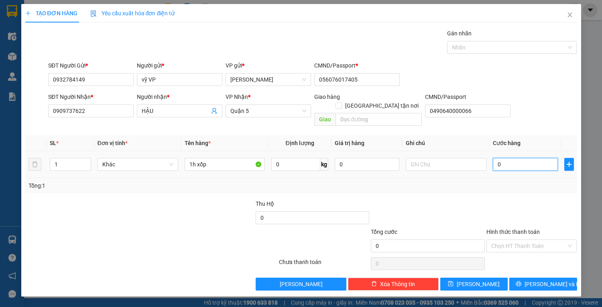
click at [511, 158] on input "0" at bounding box center [525, 164] width 65 height 13
click at [549, 240] on input "Hình thức thanh toán" at bounding box center [528, 246] width 75 height 12
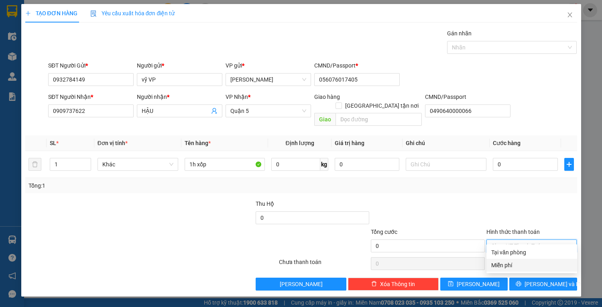
click at [530, 265] on div "Miễn phí" at bounding box center [531, 264] width 81 height 9
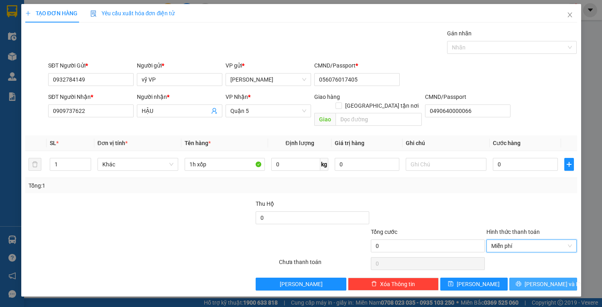
click at [521, 281] on icon "printer" at bounding box center [519, 284] width 6 height 6
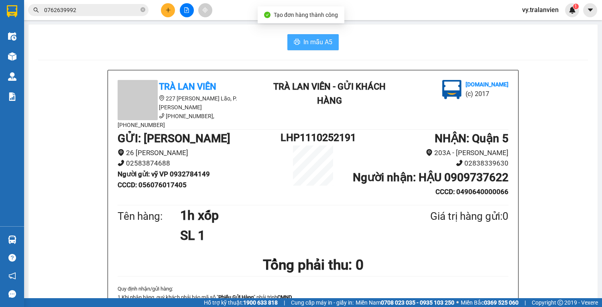
click at [309, 42] on span "In mẫu A5" at bounding box center [317, 42] width 29 height 10
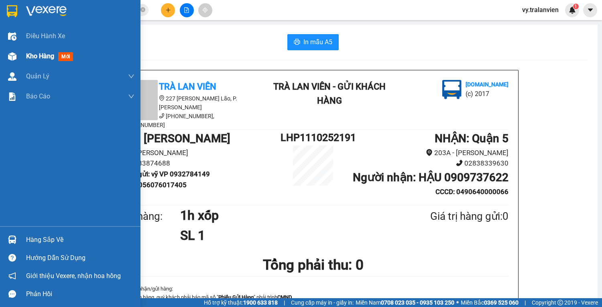
click at [40, 58] on span "Kho hàng" at bounding box center [40, 56] width 28 height 8
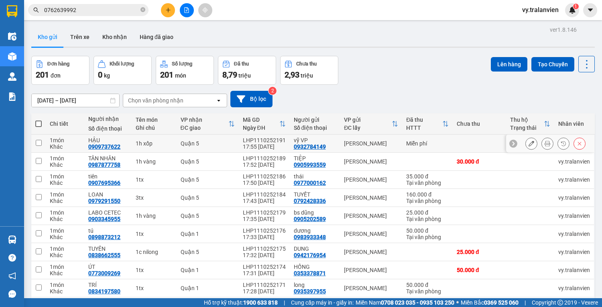
click at [529, 140] on icon at bounding box center [532, 143] width 6 height 6
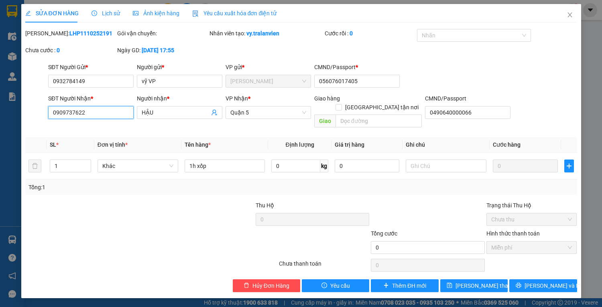
click at [104, 110] on input "0909737622" at bounding box center [90, 112] width 85 height 13
click at [171, 113] on input "HẬU" at bounding box center [176, 112] width 68 height 9
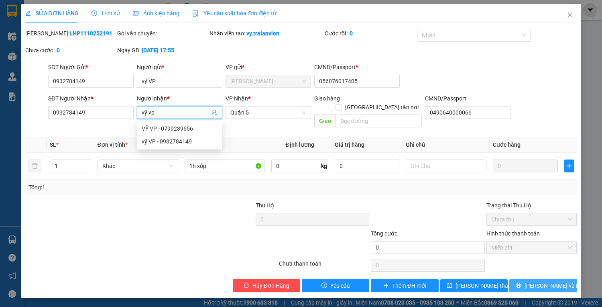
click at [537, 281] on span "[PERSON_NAME] và In" at bounding box center [553, 285] width 56 height 9
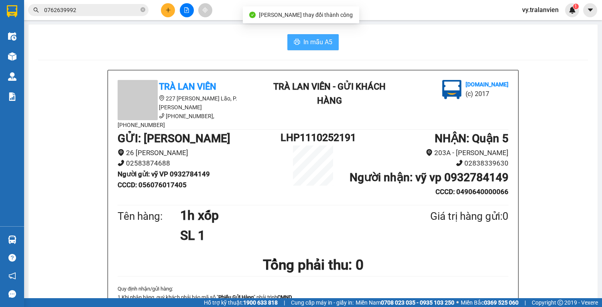
click at [315, 44] on span "In mẫu A5" at bounding box center [317, 42] width 29 height 10
click at [309, 37] on span "In mẫu A5" at bounding box center [317, 42] width 29 height 10
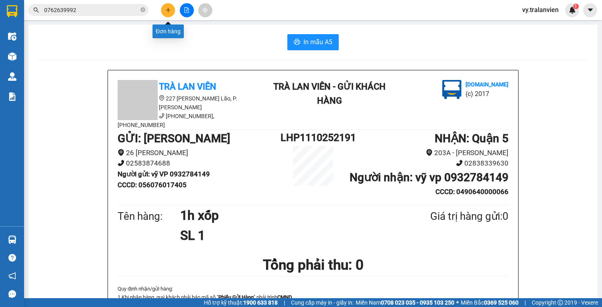
click at [165, 10] on icon "plus" at bounding box center [168, 10] width 6 height 6
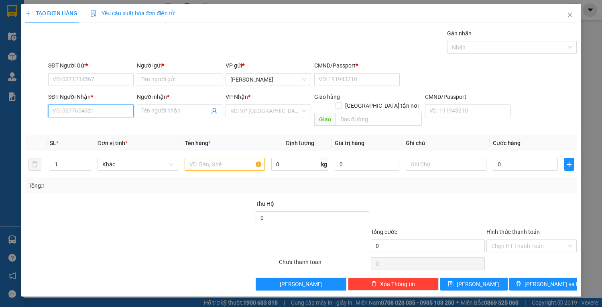
drag, startPoint x: 104, startPoint y: 111, endPoint x: 599, endPoint y: 23, distance: 502.6
click at [251, 102] on div "SĐT Người Nhận * VD: 0377654321 Người nhận * Tên người nhận VP Nhận * VD: VP [G…" at bounding box center [313, 110] width 532 height 37
click at [87, 125] on div "0383358341 - HẬU" at bounding box center [91, 126] width 76 height 9
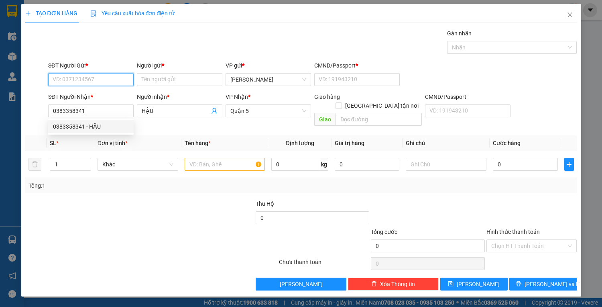
click at [112, 80] on input "SĐT Người Gửi *" at bounding box center [90, 79] width 85 height 13
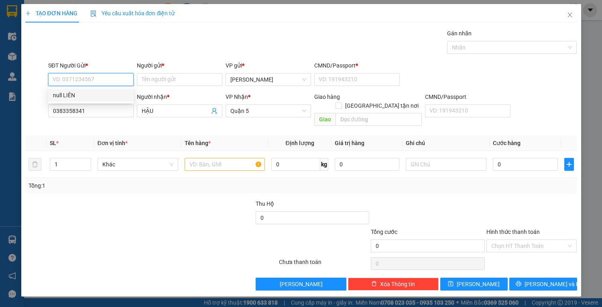
drag, startPoint x: 108, startPoint y: 81, endPoint x: 330, endPoint y: 13, distance: 231.7
click at [146, 63] on div "SĐT Người Gửi * VD: 0371234567 Người gửi * Tên người gửi VP gửi * [PERSON_NAME]…" at bounding box center [313, 75] width 532 height 28
click at [119, 95] on div "0984757864 - NGUYỆT" at bounding box center [91, 95] width 76 height 9
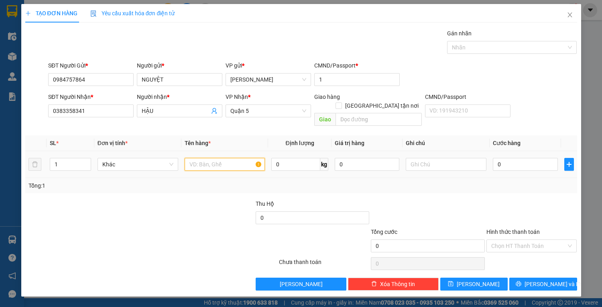
click at [228, 158] on input "text" at bounding box center [225, 164] width 81 height 13
click at [526, 159] on input "0" at bounding box center [525, 164] width 65 height 13
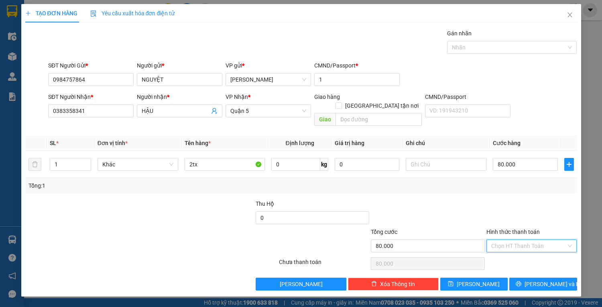
click at [524, 240] on input "Hình thức thanh toán" at bounding box center [528, 246] width 75 height 12
click at [530, 254] on div "Tại văn phòng" at bounding box center [531, 252] width 81 height 9
drag, startPoint x: 538, startPoint y: 273, endPoint x: 447, endPoint y: 226, distance: 102.7
click at [538, 279] on span "[PERSON_NAME] và In" at bounding box center [553, 283] width 56 height 9
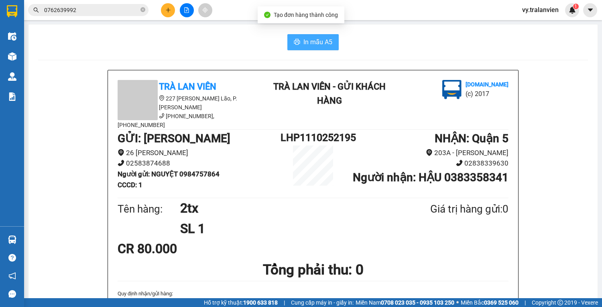
click at [311, 44] on span "In mẫu A5" at bounding box center [317, 42] width 29 height 10
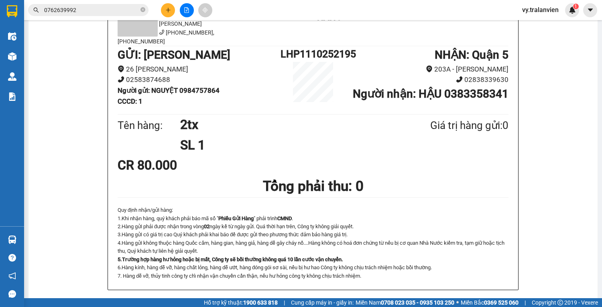
scroll to position [32, 0]
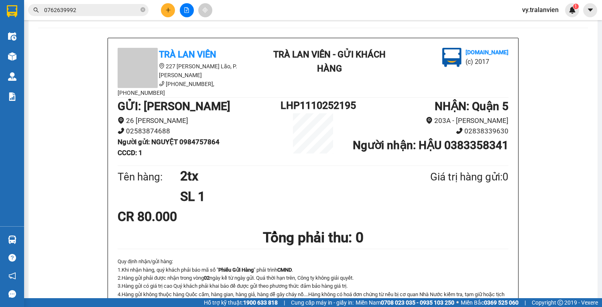
click at [170, 8] on icon "plus" at bounding box center [168, 10] width 6 height 6
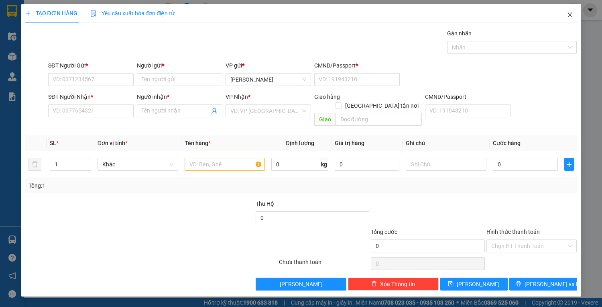
drag, startPoint x: 571, startPoint y: 17, endPoint x: 580, endPoint y: 17, distance: 8.4
click at [571, 17] on icon "close" at bounding box center [570, 15] width 6 height 6
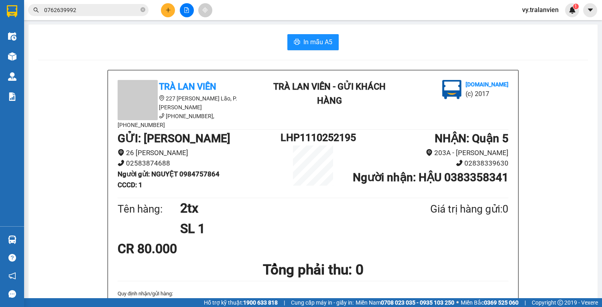
click at [165, 10] on icon "plus" at bounding box center [168, 10] width 6 height 6
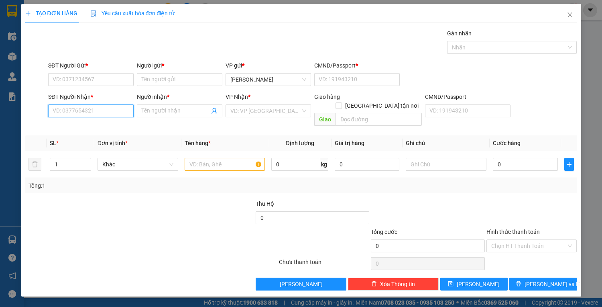
drag, startPoint x: 102, startPoint y: 112, endPoint x: 602, endPoint y: 70, distance: 501.4
click at [302, 52] on div "Transit Pickup Surcharge Ids Transit Deliver Surcharge Ids Transit Deliver Surc…" at bounding box center [301, 159] width 552 height 261
click at [101, 127] on div "0383358341 - HẬU" at bounding box center [91, 126] width 76 height 9
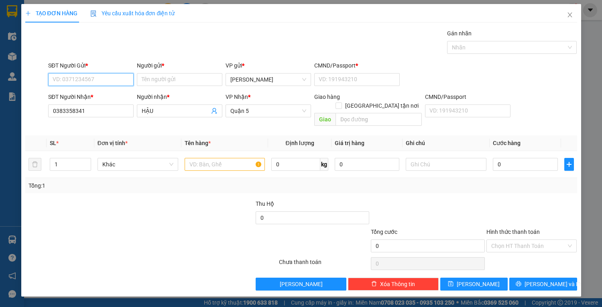
click at [112, 82] on input "SĐT Người Gửi *" at bounding box center [90, 79] width 85 height 13
click at [117, 96] on div "0984757864 - NGUYỆT" at bounding box center [91, 95] width 76 height 9
click at [217, 158] on input "text" at bounding box center [225, 164] width 81 height 13
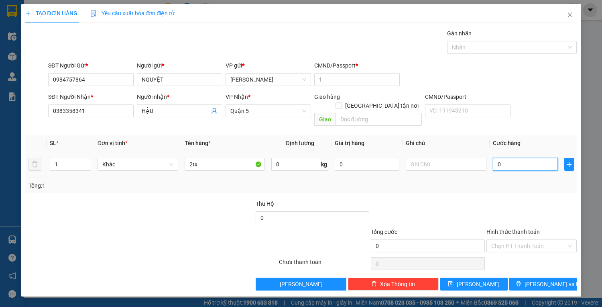
click at [514, 158] on input "0" at bounding box center [525, 164] width 65 height 13
click at [508, 158] on input "5" at bounding box center [525, 164] width 65 height 13
click at [523, 240] on input "Hình thức thanh toán" at bounding box center [528, 246] width 75 height 12
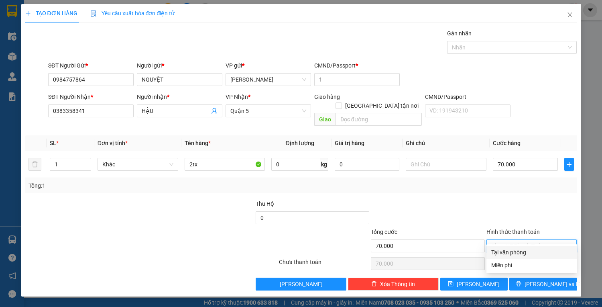
click at [527, 250] on div "Tại văn phòng" at bounding box center [531, 252] width 81 height 9
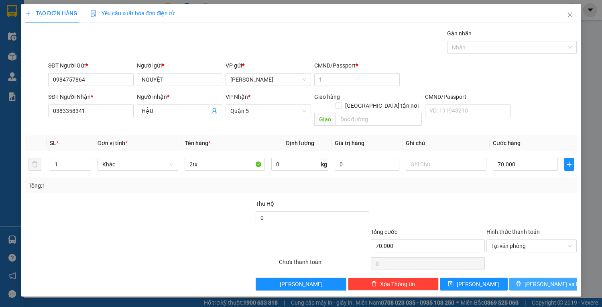
click at [534, 277] on button "[PERSON_NAME] và In" at bounding box center [542, 283] width 67 height 13
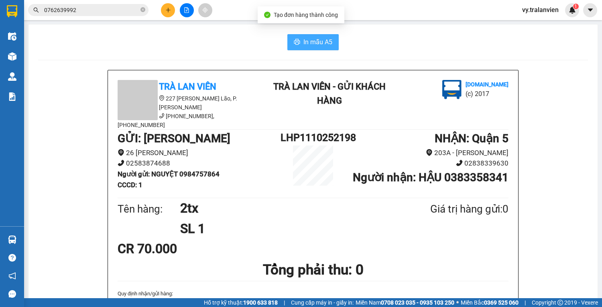
click at [317, 43] on span "In mẫu A5" at bounding box center [317, 42] width 29 height 10
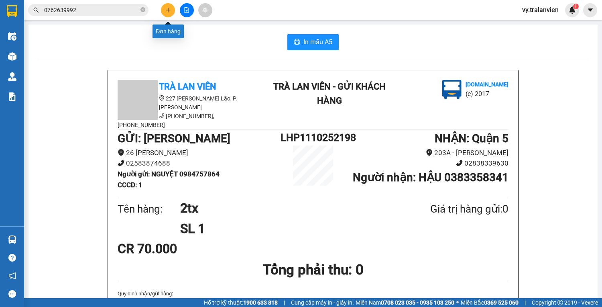
click at [170, 7] on icon "plus" at bounding box center [168, 10] width 6 height 6
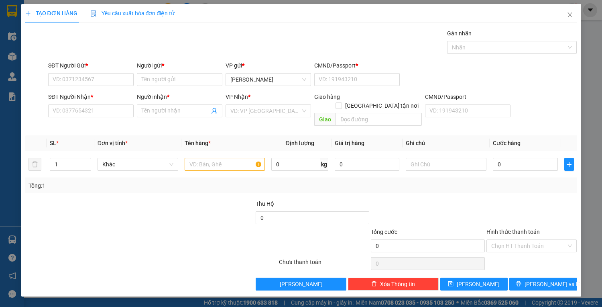
click at [477, 199] on div at bounding box center [427, 213] width 115 height 28
click at [570, 14] on icon "close" at bounding box center [570, 14] width 4 height 5
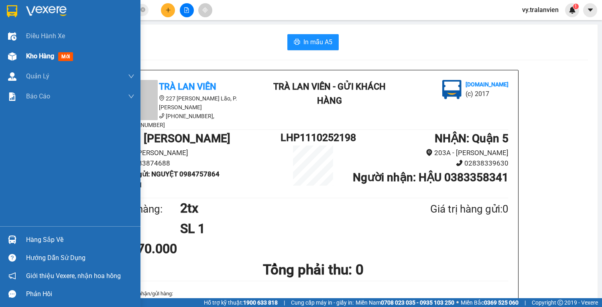
click at [41, 54] on span "Kho hàng" at bounding box center [40, 56] width 28 height 8
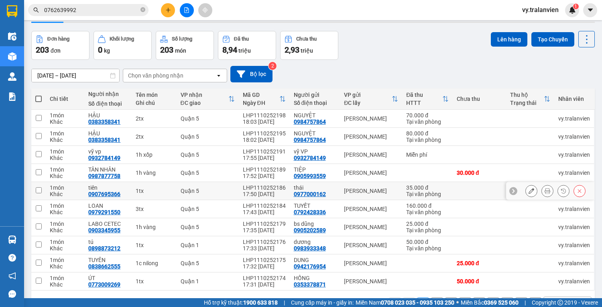
scroll to position [49, 0]
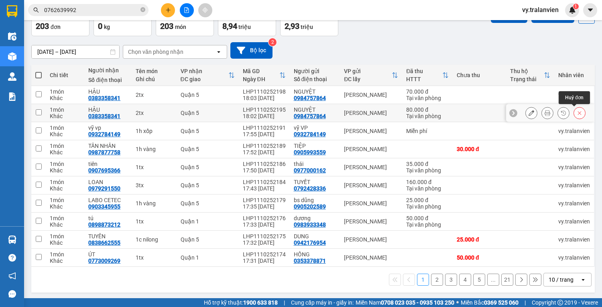
click at [574, 114] on button at bounding box center [579, 113] width 11 height 14
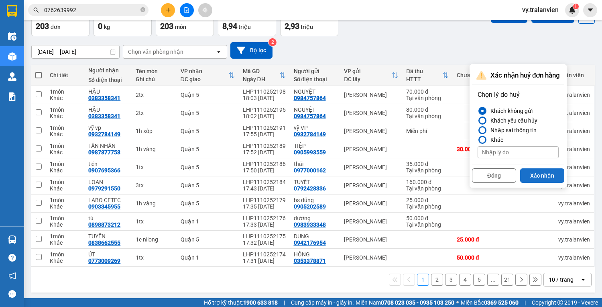
click at [541, 173] on button "Xác nhận" at bounding box center [542, 175] width 44 height 14
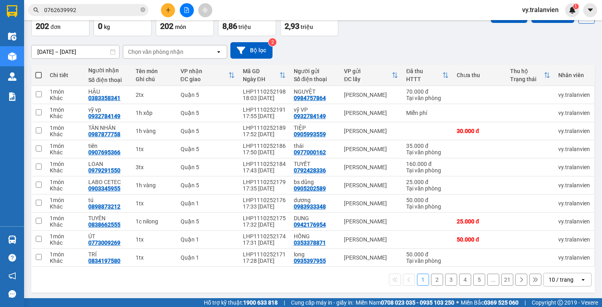
click at [169, 11] on icon "plus" at bounding box center [168, 10] width 6 height 6
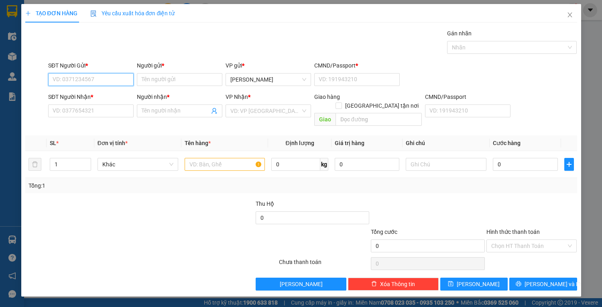
drag, startPoint x: 77, startPoint y: 79, endPoint x: 311, endPoint y: 12, distance: 243.3
click at [111, 67] on div "SĐT Người Gửi * VD: 0371234567" at bounding box center [90, 75] width 85 height 28
click at [94, 95] on div "0904140004 - hải" at bounding box center [91, 95] width 76 height 9
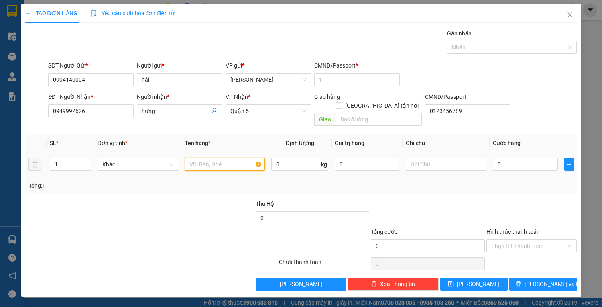
click at [212, 158] on input "text" at bounding box center [225, 164] width 81 height 13
click at [514, 158] on input "0" at bounding box center [525, 164] width 65 height 13
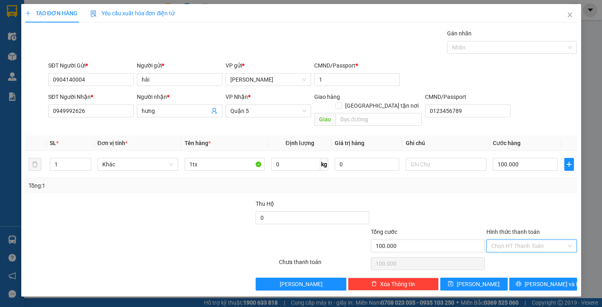
click at [538, 240] on input "Hình thức thanh toán" at bounding box center [528, 246] width 75 height 12
drag, startPoint x: 543, startPoint y: 206, endPoint x: 545, endPoint y: 248, distance: 42.6
click at [543, 207] on div at bounding box center [532, 213] width 92 height 28
click at [549, 279] on span "[PERSON_NAME] và In" at bounding box center [553, 283] width 56 height 9
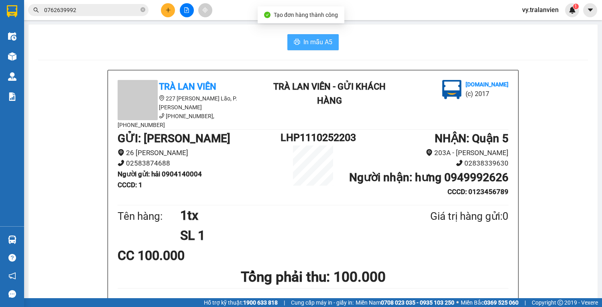
drag, startPoint x: 309, startPoint y: 44, endPoint x: 324, endPoint y: 66, distance: 27.2
click at [309, 44] on span "In mẫu A5" at bounding box center [317, 42] width 29 height 10
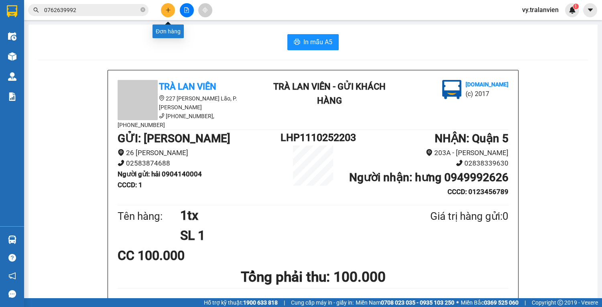
click at [170, 11] on icon "plus" at bounding box center [168, 10] width 6 height 6
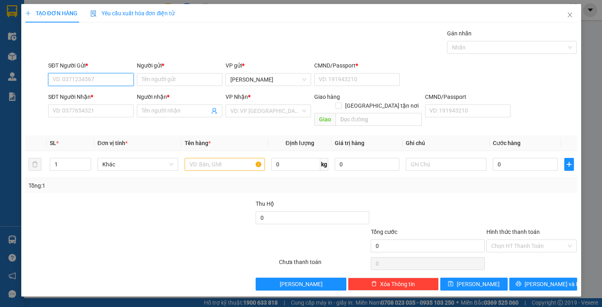
click at [88, 79] on input "SĐT Người Gửi *" at bounding box center [90, 79] width 85 height 13
click at [114, 95] on div "0905240213 - NHÂN" at bounding box center [91, 95] width 76 height 9
click at [220, 158] on input "text" at bounding box center [225, 164] width 81 height 13
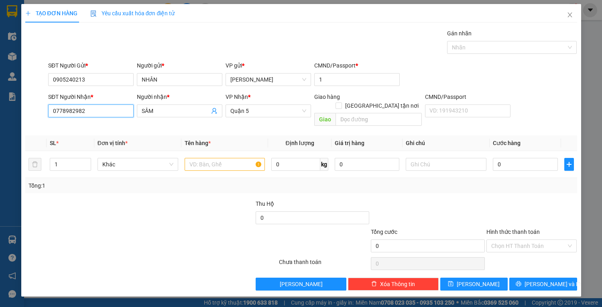
click at [93, 108] on input "0778982982" at bounding box center [90, 110] width 85 height 13
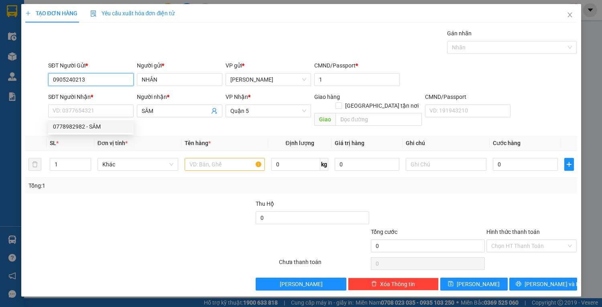
drag, startPoint x: 51, startPoint y: 77, endPoint x: 112, endPoint y: 74, distance: 61.1
click at [112, 74] on input "0905240213" at bounding box center [90, 79] width 85 height 13
paste input "0905240213"
click at [102, 73] on input "0905240213" at bounding box center [90, 79] width 85 height 13
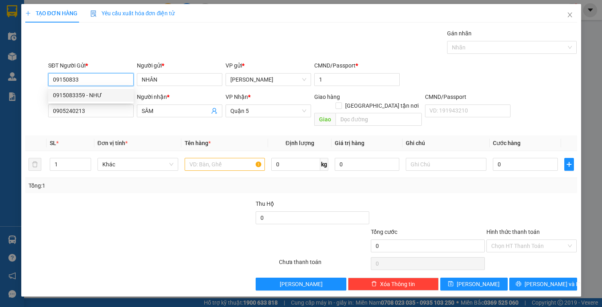
click at [104, 94] on div "0915083359 - NHƯ" at bounding box center [91, 95] width 76 height 9
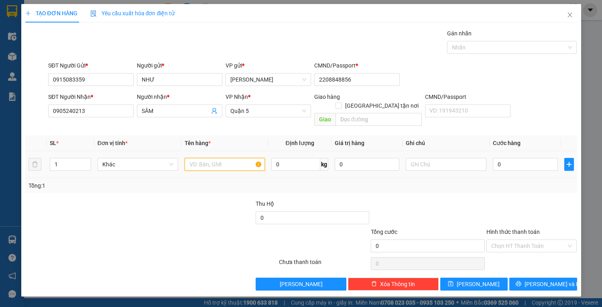
click at [236, 158] on input "text" at bounding box center [225, 164] width 81 height 13
drag, startPoint x: 530, startPoint y: 157, endPoint x: 521, endPoint y: 158, distance: 8.5
click at [529, 158] on input "0" at bounding box center [525, 164] width 65 height 13
click at [537, 240] on input "Hình thức thanh toán" at bounding box center [528, 246] width 75 height 12
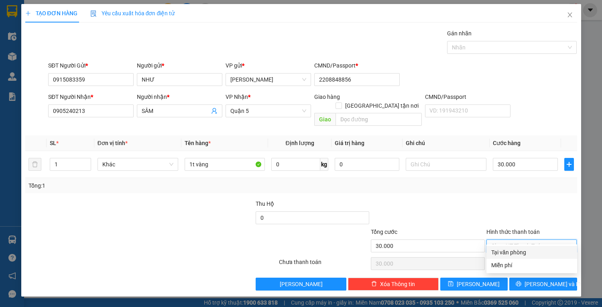
click at [536, 250] on div "Tại văn phòng" at bounding box center [531, 252] width 81 height 9
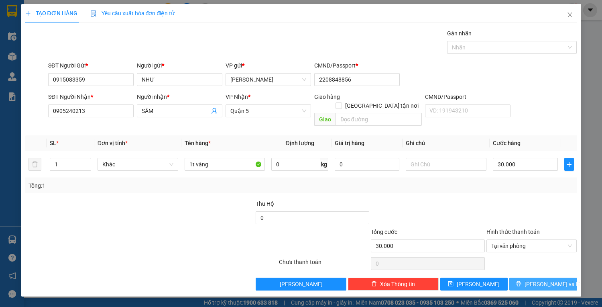
click at [536, 277] on button "[PERSON_NAME] và In" at bounding box center [542, 283] width 67 height 13
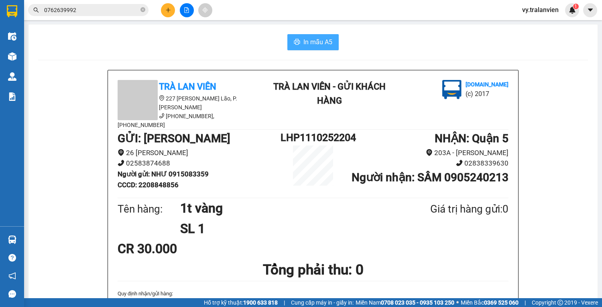
click at [321, 37] on span "In mẫu A5" at bounding box center [317, 42] width 29 height 10
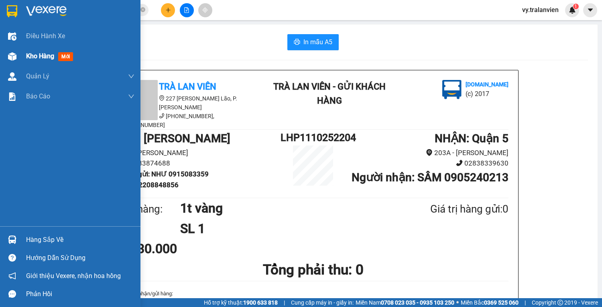
click at [43, 59] on span "Kho hàng" at bounding box center [40, 56] width 28 height 8
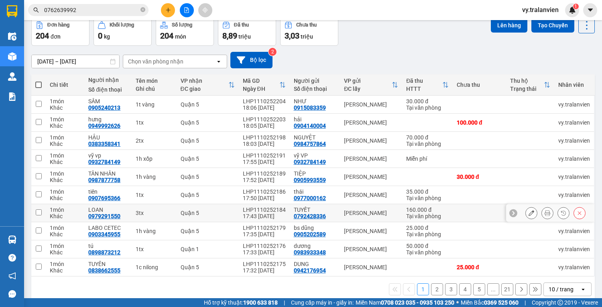
scroll to position [47, 0]
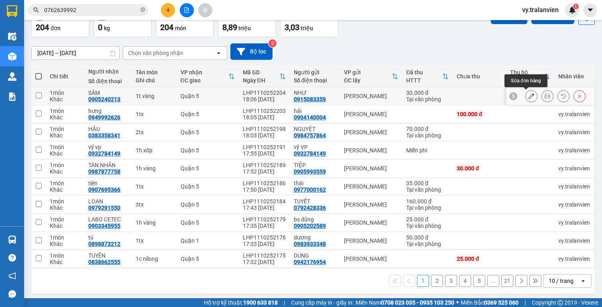
click at [529, 96] on icon at bounding box center [532, 96] width 6 height 6
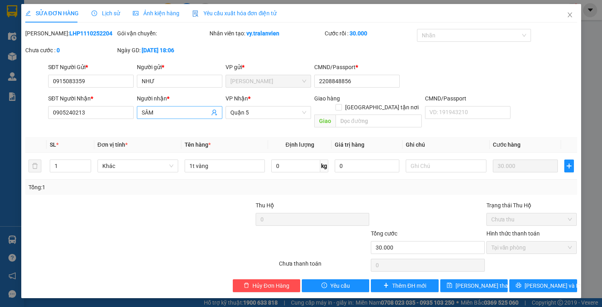
click at [167, 112] on input "SÂM" at bounding box center [176, 112] width 68 height 9
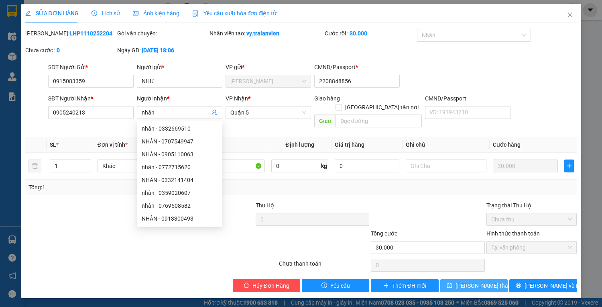
click at [483, 281] on span "[PERSON_NAME] thay đổi" at bounding box center [488, 285] width 64 height 9
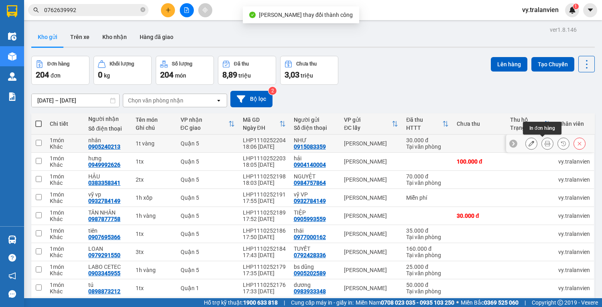
click at [545, 144] on button at bounding box center [547, 143] width 11 height 14
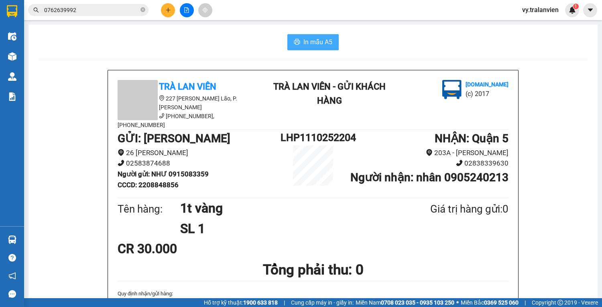
click at [322, 43] on span "In mẫu A5" at bounding box center [317, 42] width 29 height 10
click at [165, 8] on icon "plus" at bounding box center [168, 10] width 6 height 6
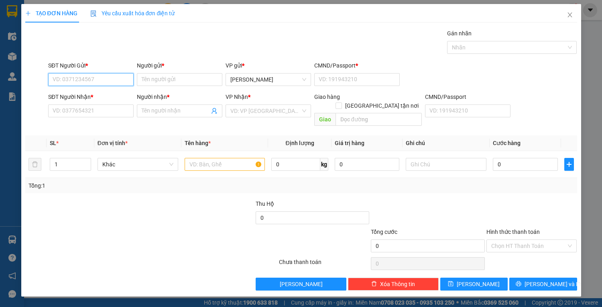
drag, startPoint x: 102, startPoint y: 74, endPoint x: 326, endPoint y: 36, distance: 227.9
click at [140, 67] on div "SĐT Người Gửi * VD: 0371234567 Người gửi * Tên người gửi VP gửi * [PERSON_NAME]…" at bounding box center [313, 75] width 532 height 28
click at [89, 78] on input "493" at bounding box center [90, 79] width 85 height 13
click at [103, 95] on div "0969979672 - DUNG" at bounding box center [91, 95] width 76 height 9
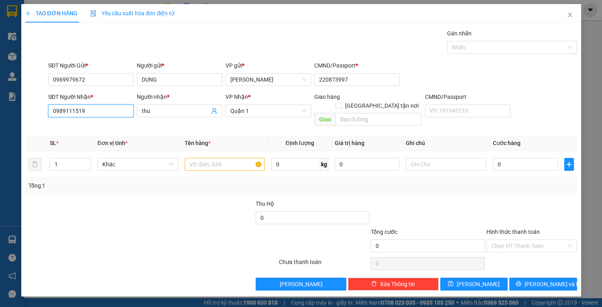
click at [98, 108] on input "0989111519" at bounding box center [90, 110] width 85 height 13
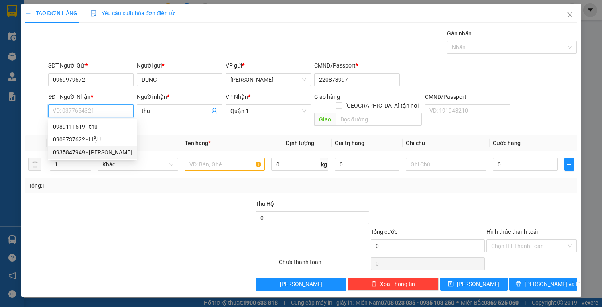
click at [103, 152] on div "0935847949 - [PERSON_NAME]" at bounding box center [92, 152] width 79 height 9
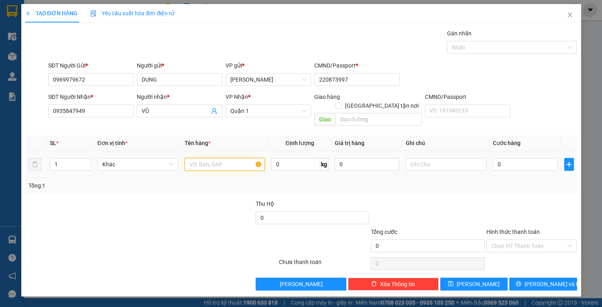
click at [222, 158] on input "text" at bounding box center [225, 164] width 81 height 13
click at [529, 158] on input "0" at bounding box center [525, 164] width 65 height 13
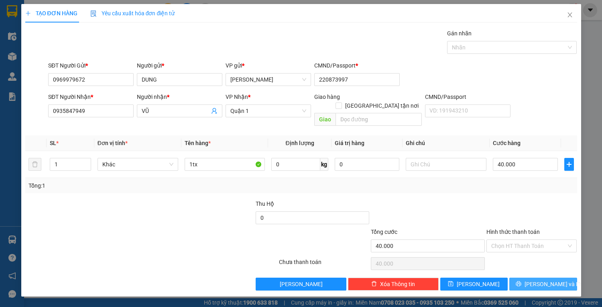
click at [550, 279] on span "[PERSON_NAME] và In" at bounding box center [553, 283] width 56 height 9
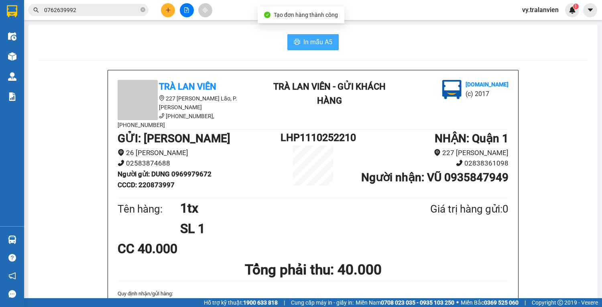
click at [314, 42] on span "In mẫu A5" at bounding box center [317, 42] width 29 height 10
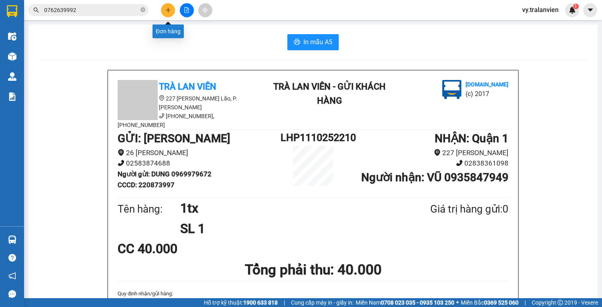
click at [167, 8] on icon "plus" at bounding box center [168, 10] width 6 height 6
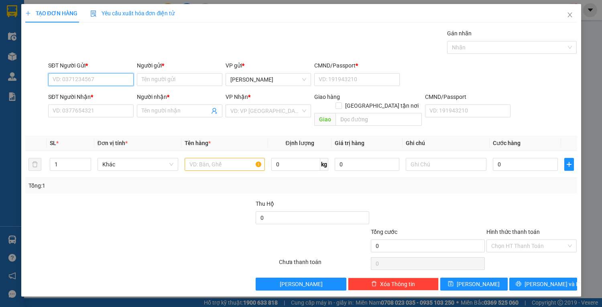
drag, startPoint x: 106, startPoint y: 77, endPoint x: 181, endPoint y: 55, distance: 78.1
click at [181, 55] on div "Transit Pickup Surcharge Ids Transit Deliver Surcharge Ids Transit Deliver Surc…" at bounding box center [301, 159] width 552 height 261
click at [111, 95] on div "0969979672 - DUNG" at bounding box center [91, 95] width 76 height 9
click at [212, 158] on input "text" at bounding box center [225, 164] width 81 height 13
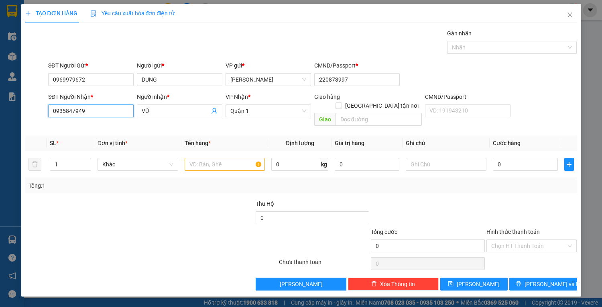
click at [90, 112] on input "0935847949" at bounding box center [90, 110] width 85 height 13
click at [92, 125] on div "0989111519 - thu" at bounding box center [91, 126] width 76 height 9
click at [218, 158] on input "text" at bounding box center [225, 164] width 81 height 13
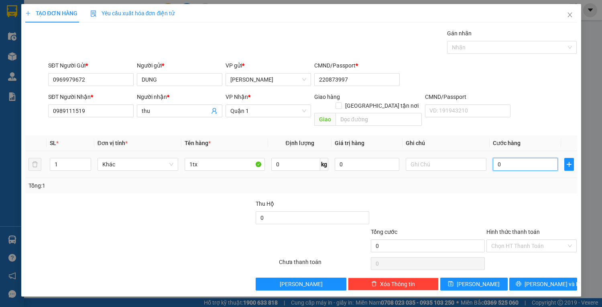
drag, startPoint x: 520, startPoint y: 153, endPoint x: 509, endPoint y: 148, distance: 12.9
click at [520, 158] on input "0" at bounding box center [525, 164] width 65 height 13
click at [540, 279] on span "[PERSON_NAME] và In" at bounding box center [553, 283] width 56 height 9
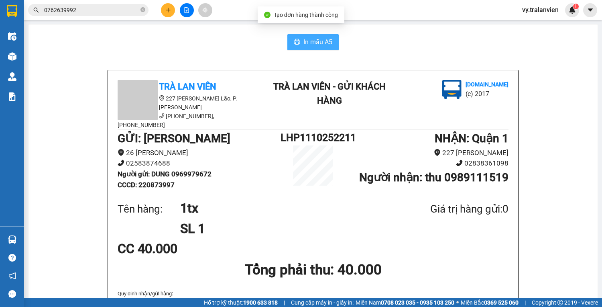
click at [318, 43] on span "In mẫu A5" at bounding box center [317, 42] width 29 height 10
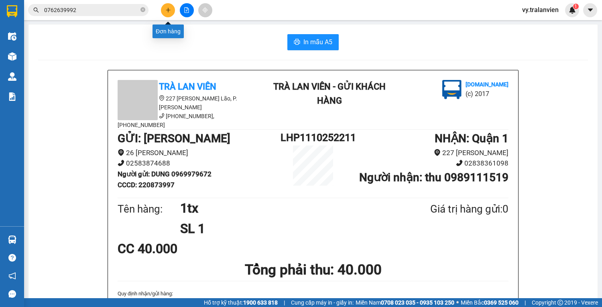
click at [171, 13] on button at bounding box center [168, 10] width 14 height 14
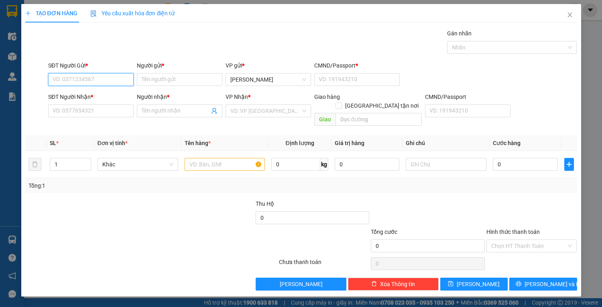
click at [89, 83] on input "SĐT Người Gửi *" at bounding box center [90, 79] width 85 height 13
click at [82, 82] on input "SĐT Người Gửi *" at bounding box center [90, 79] width 85 height 13
click at [86, 79] on input "SĐT Người Gửi *" at bounding box center [90, 79] width 85 height 13
click at [98, 82] on input "SĐT Người Gửi *" at bounding box center [90, 79] width 85 height 13
click at [105, 96] on div "0905399037 - THÁI" at bounding box center [91, 95] width 76 height 9
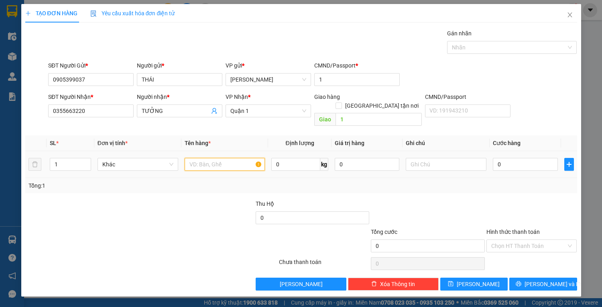
click at [212, 158] on input "text" at bounding box center [225, 164] width 81 height 13
click at [219, 158] on input "text" at bounding box center [225, 164] width 81 height 13
click at [526, 158] on input "0" at bounding box center [525, 164] width 65 height 13
click at [529, 161] on div "120.000" at bounding box center [525, 164] width 65 height 16
click at [525, 159] on input "120.000" at bounding box center [525, 164] width 65 height 13
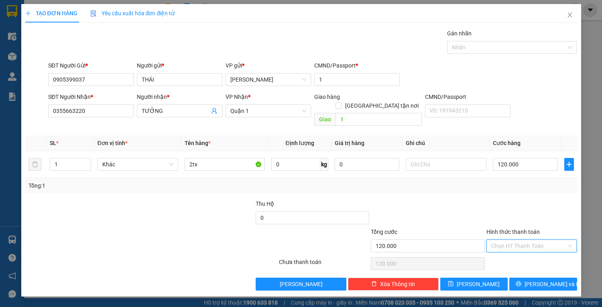
click at [540, 240] on input "Hình thức thanh toán" at bounding box center [528, 246] width 75 height 12
click at [536, 253] on div "Tại văn phòng" at bounding box center [531, 252] width 81 height 9
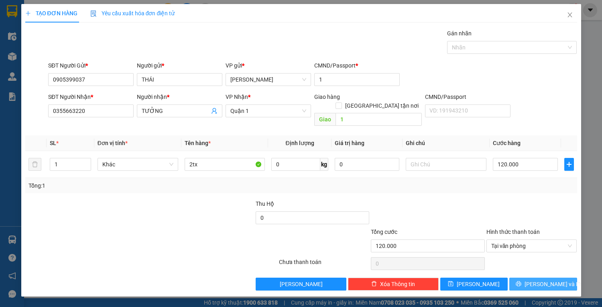
click at [542, 279] on span "[PERSON_NAME] và In" at bounding box center [553, 283] width 56 height 9
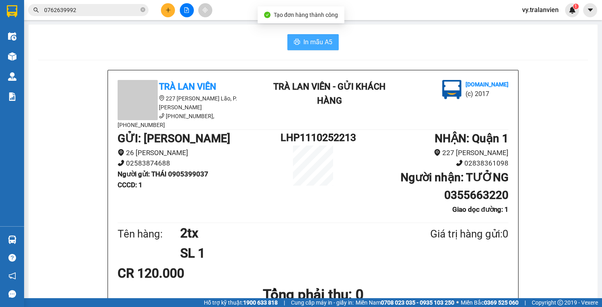
click at [315, 43] on span "In mẫu A5" at bounding box center [317, 42] width 29 height 10
click at [167, 13] on button at bounding box center [168, 10] width 14 height 14
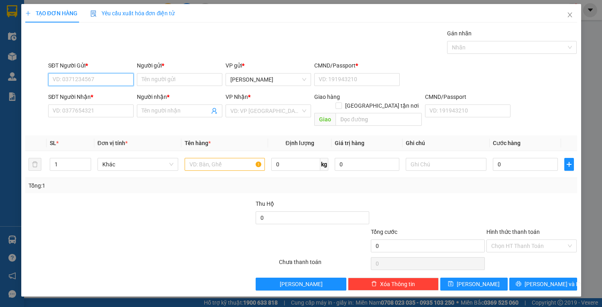
drag, startPoint x: 127, startPoint y: 75, endPoint x: 361, endPoint y: 11, distance: 242.6
click at [260, 43] on div "Transit Pickup Surcharge Ids Transit Deliver Surcharge Ids Transit Deliver Surc…" at bounding box center [301, 159] width 552 height 261
drag, startPoint x: 99, startPoint y: 96, endPoint x: 103, endPoint y: 101, distance: 6.6
click at [99, 96] on div "0905399037 - THÁI" at bounding box center [91, 95] width 76 height 9
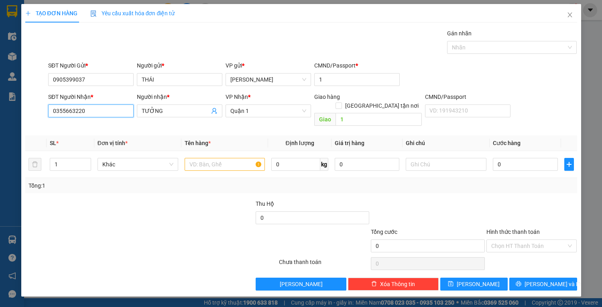
click at [98, 110] on input "0355663220" at bounding box center [90, 110] width 85 height 13
click at [110, 128] on div "0336606028 - nguyên" at bounding box center [91, 126] width 76 height 9
click at [242, 158] on input "text" at bounding box center [225, 164] width 81 height 13
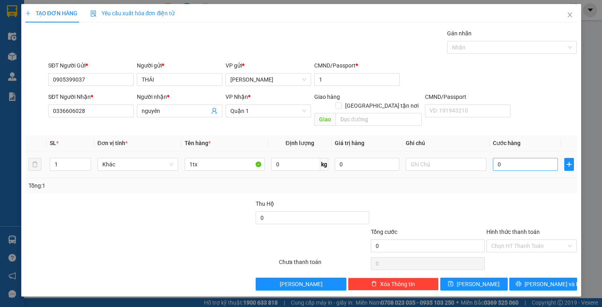
click at [507, 156] on div "0" at bounding box center [525, 164] width 65 height 16
click at [509, 158] on input "0" at bounding box center [525, 164] width 65 height 13
click at [531, 240] on input "Hình thức thanh toán" at bounding box center [528, 246] width 75 height 12
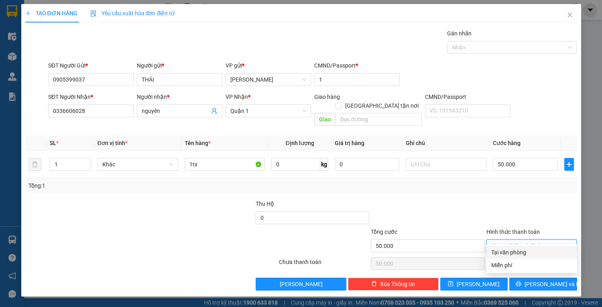
click at [531, 249] on div "Tại văn phòng" at bounding box center [531, 252] width 81 height 9
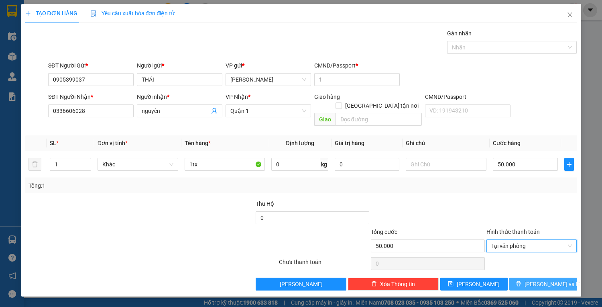
click at [543, 279] on span "[PERSON_NAME] và In" at bounding box center [553, 283] width 56 height 9
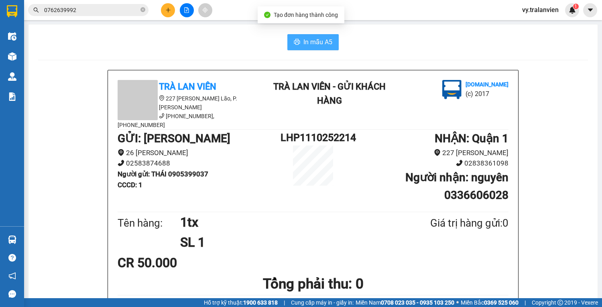
click at [311, 40] on span "In mẫu A5" at bounding box center [317, 42] width 29 height 10
click at [170, 4] on button at bounding box center [168, 10] width 14 height 14
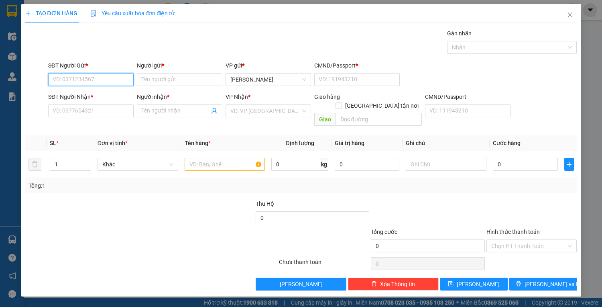
click at [98, 79] on input "SĐT Người Gửi *" at bounding box center [90, 79] width 85 height 13
click at [99, 73] on input "SĐT Người Gửi *" at bounding box center [90, 79] width 85 height 13
click at [102, 80] on input "SĐT Người Gửi *" at bounding box center [90, 79] width 85 height 13
drag, startPoint x: 176, startPoint y: 83, endPoint x: 6, endPoint y: 94, distance: 169.7
click at [175, 83] on input "Người gửi *" at bounding box center [179, 79] width 85 height 13
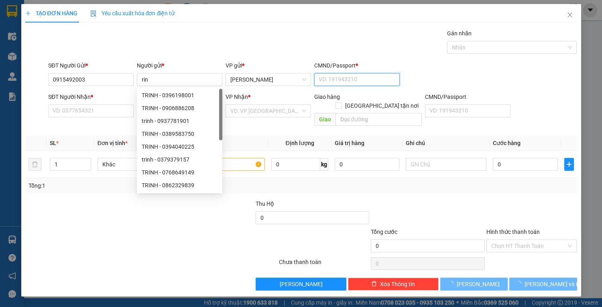
click at [333, 82] on input "CMND/Passport *" at bounding box center [356, 79] width 85 height 13
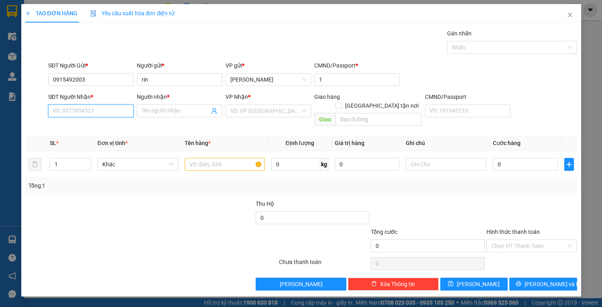
click at [87, 113] on input "SĐT Người Nhận *" at bounding box center [90, 110] width 85 height 13
click at [199, 106] on span at bounding box center [179, 110] width 85 height 13
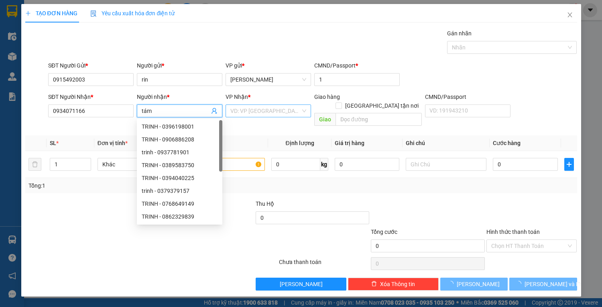
click at [258, 111] on input "search" at bounding box center [265, 111] width 70 height 12
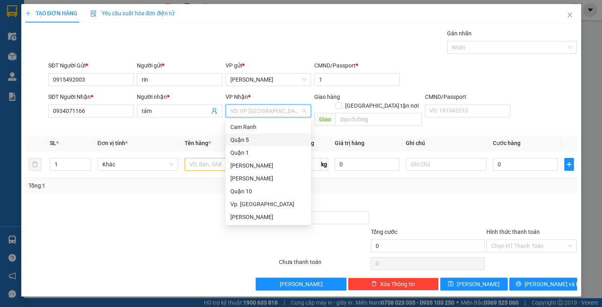
click at [252, 140] on div "Quận 5" at bounding box center [268, 139] width 76 height 9
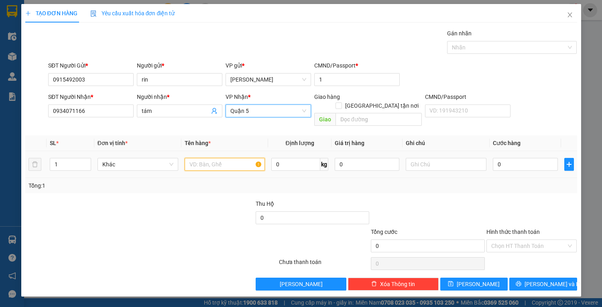
click at [217, 158] on input "text" at bounding box center [225, 164] width 81 height 13
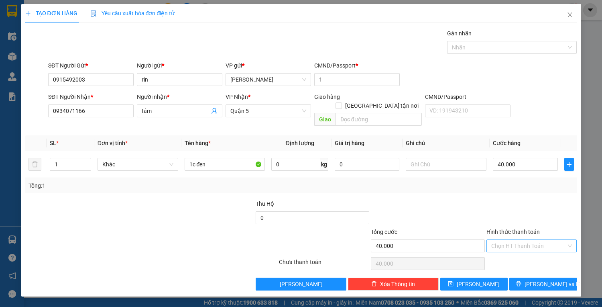
click at [535, 240] on input "Hình thức thanh toán" at bounding box center [528, 246] width 75 height 12
click at [537, 251] on div "Tại văn phòng" at bounding box center [531, 252] width 81 height 9
click at [538, 279] on span "[PERSON_NAME] và In" at bounding box center [553, 283] width 56 height 9
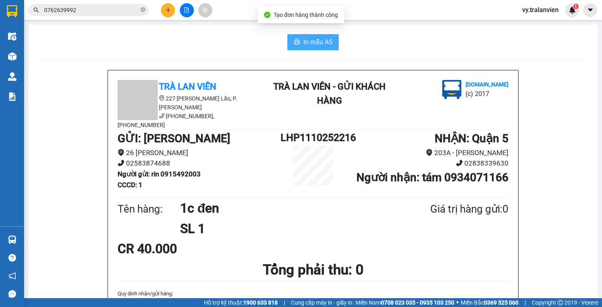
click at [316, 42] on span "In mẫu A5" at bounding box center [317, 42] width 29 height 10
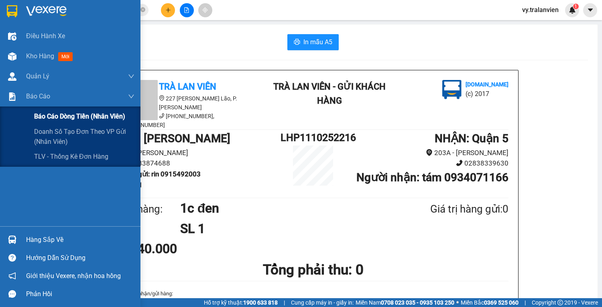
click at [54, 117] on span "Báo cáo dòng tiền (nhân viên)" at bounding box center [79, 116] width 91 height 10
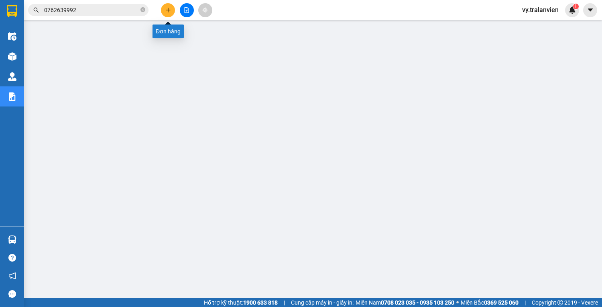
click at [168, 11] on icon "plus" at bounding box center [168, 10] width 0 height 4
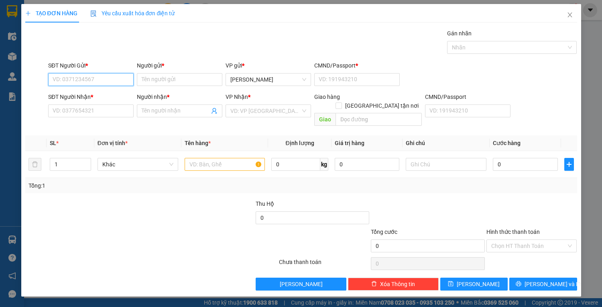
click at [98, 80] on input "SĐT Người Gửi *" at bounding box center [90, 79] width 85 height 13
click at [205, 158] on input "text" at bounding box center [225, 164] width 81 height 13
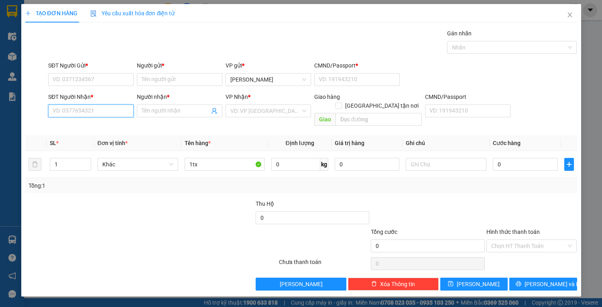
click at [102, 109] on input "SĐT Người Nhận *" at bounding box center [90, 110] width 85 height 13
click at [66, 74] on input "SĐT Người Gửi *" at bounding box center [90, 79] width 85 height 13
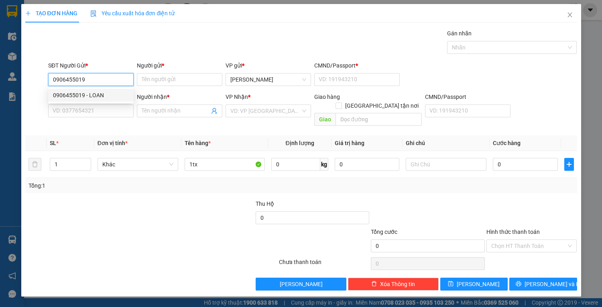
click at [117, 92] on div "0906455019 - LOAN" at bounding box center [91, 95] width 76 height 9
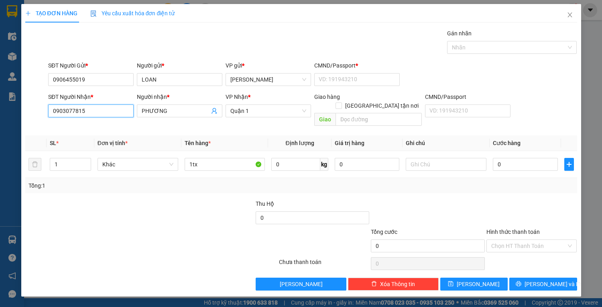
click at [114, 114] on input "0903077815" at bounding box center [90, 110] width 85 height 13
click at [99, 127] on div "0936780711 - dung" at bounding box center [91, 126] width 76 height 9
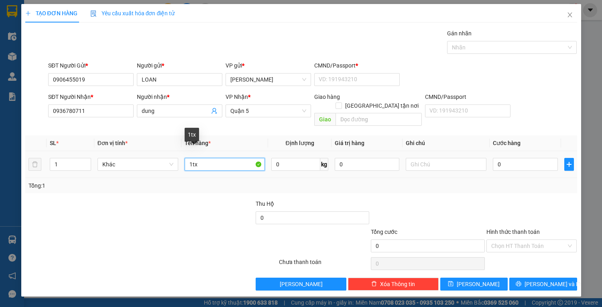
click at [208, 158] on input "1tx" at bounding box center [225, 164] width 81 height 13
click at [517, 158] on input "0" at bounding box center [525, 164] width 65 height 13
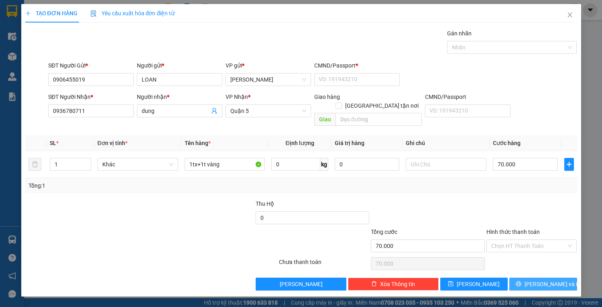
click at [539, 279] on span "[PERSON_NAME] và In" at bounding box center [553, 283] width 56 height 9
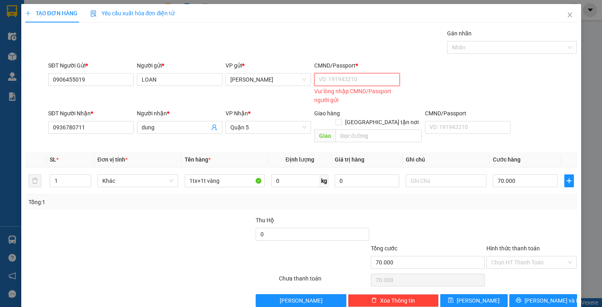
click at [342, 82] on input "CMND/Passport *" at bounding box center [356, 79] width 85 height 13
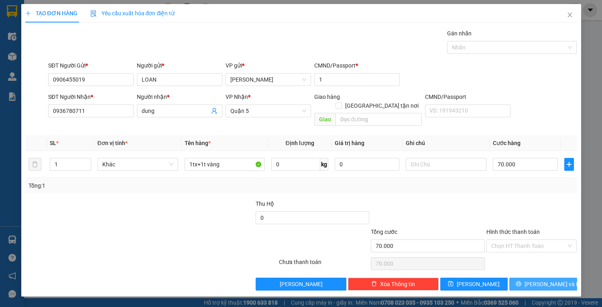
click at [521, 281] on icon "printer" at bounding box center [519, 284] width 6 height 6
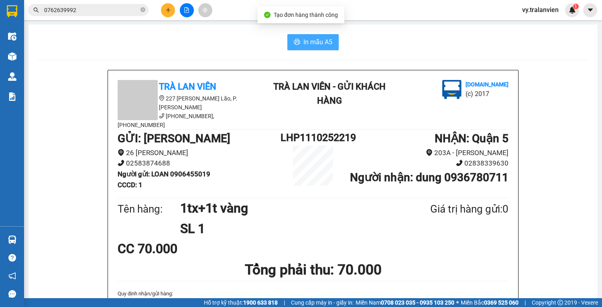
click at [317, 43] on span "In mẫu A5" at bounding box center [317, 42] width 29 height 10
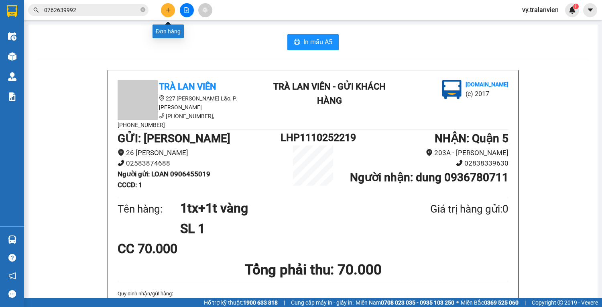
click at [172, 13] on button at bounding box center [168, 10] width 14 height 14
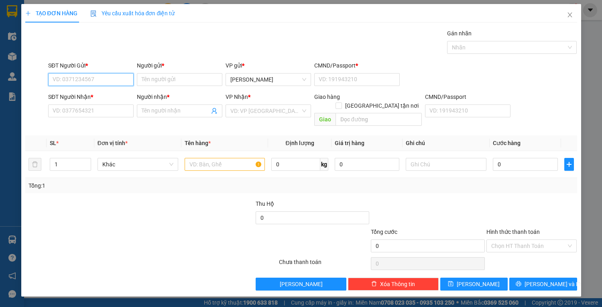
click at [98, 75] on input "SĐT Người Gửi *" at bounding box center [90, 79] width 85 height 13
click at [87, 81] on input "SĐT Người Gửi *" at bounding box center [90, 79] width 85 height 13
click at [166, 80] on input "Người gửi *" at bounding box center [179, 79] width 85 height 13
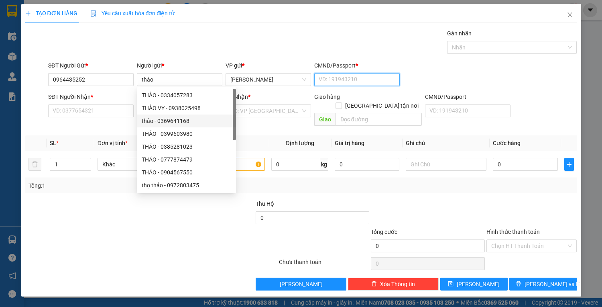
click at [338, 77] on input "CMND/Passport *" at bounding box center [356, 79] width 85 height 13
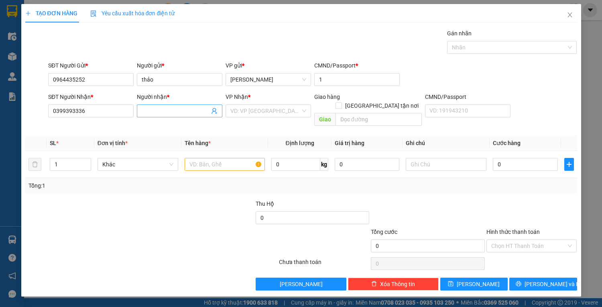
type input "0399393336"
click at [159, 107] on input "Người nhận *" at bounding box center [176, 110] width 68 height 9
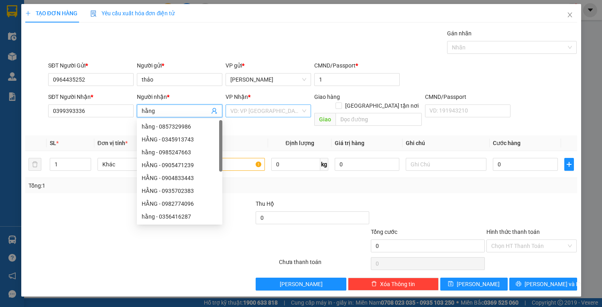
type input "hằng"
click at [254, 108] on input "search" at bounding box center [265, 111] width 70 height 12
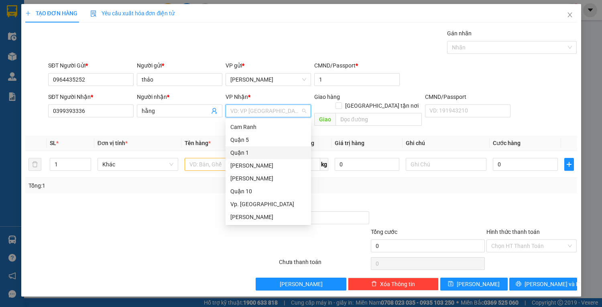
click at [248, 154] on div "Quận 1" at bounding box center [268, 152] width 76 height 9
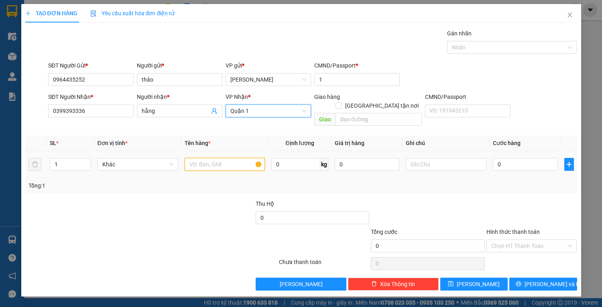
click at [210, 158] on input "text" at bounding box center [225, 164] width 81 height 13
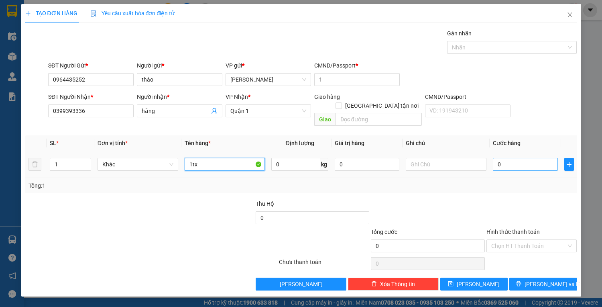
type input "1tx"
click at [516, 158] on input "0" at bounding box center [525, 164] width 65 height 13
type input "4"
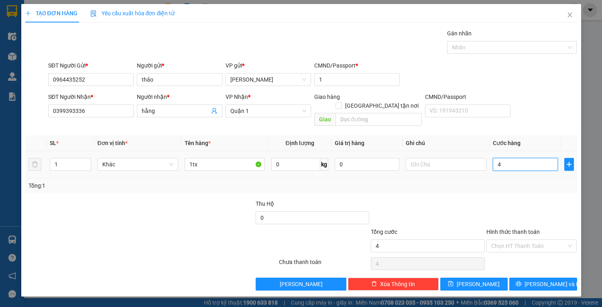
type input "40"
type input "40.000"
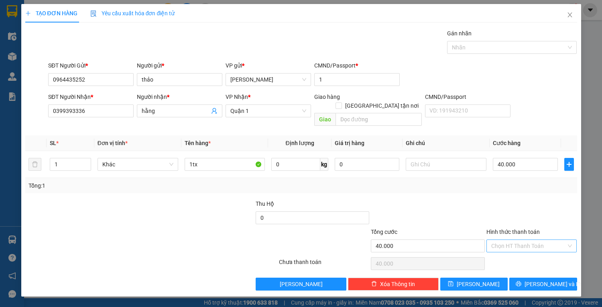
click at [514, 240] on input "Hình thức thanh toán" at bounding box center [528, 246] width 75 height 12
click at [521, 252] on div "Tại văn phòng" at bounding box center [531, 252] width 81 height 9
type input "0"
click at [521, 281] on icon "printer" at bounding box center [519, 284] width 6 height 6
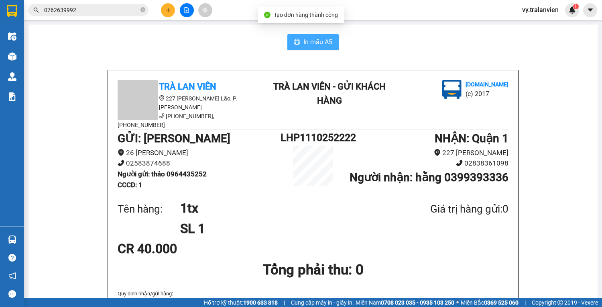
click at [310, 43] on span "In mẫu A5" at bounding box center [317, 42] width 29 height 10
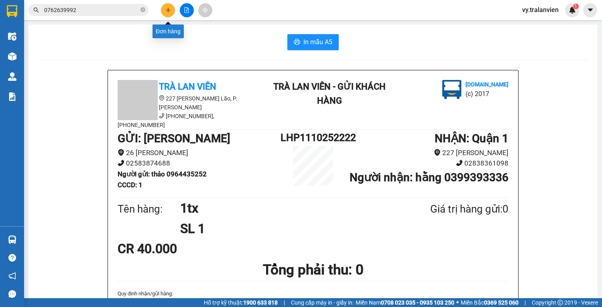
click at [171, 8] on icon "plus" at bounding box center [168, 10] width 6 height 6
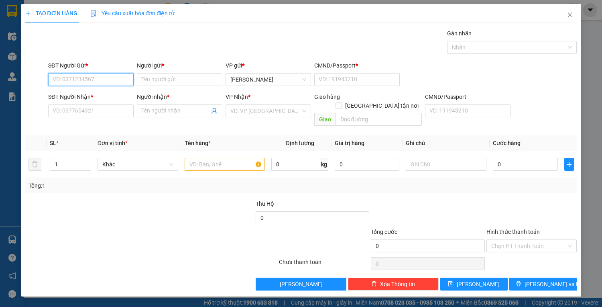
drag, startPoint x: 102, startPoint y: 77, endPoint x: 405, endPoint y: 0, distance: 313.0
click at [128, 69] on div "SĐT Người Gửi * VD: 0371234567" at bounding box center [90, 75] width 85 height 28
click at [114, 98] on div "0354224979 - phượng" at bounding box center [91, 95] width 76 height 9
type input "0354224979"
type input "phượng"
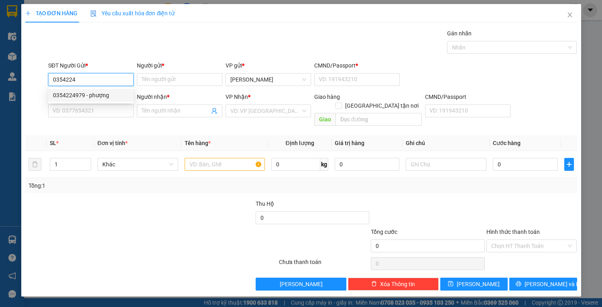
type input "1"
type input "0335657279"
type input "DIỄM"
type input "0354224979"
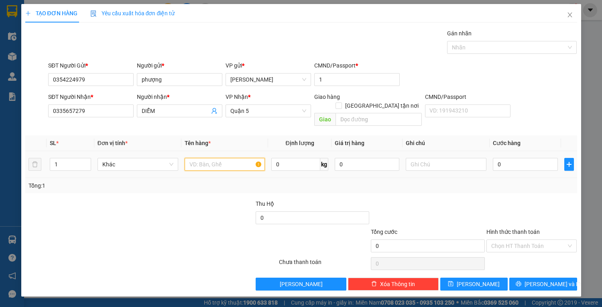
click at [199, 158] on input "text" at bounding box center [225, 164] width 81 height 13
type input "1tx"
click at [503, 158] on input "0" at bounding box center [525, 164] width 65 height 13
type input "4"
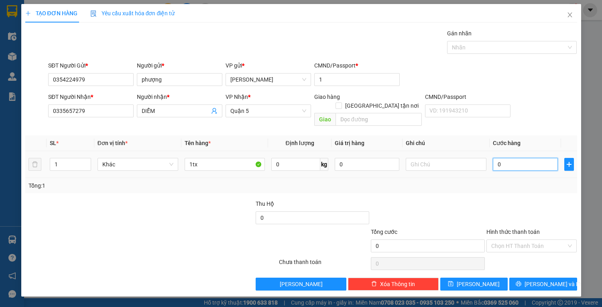
type input "4"
type input "40"
type input "40.000"
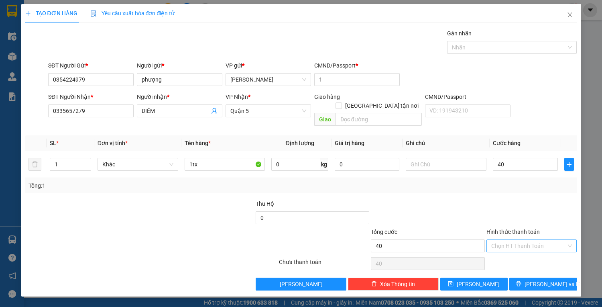
type input "40.000"
drag, startPoint x: 530, startPoint y: 234, endPoint x: 530, endPoint y: 241, distance: 6.8
click at [530, 240] on input "Hình thức thanh toán" at bounding box center [528, 246] width 75 height 12
click at [530, 248] on div "Tại văn phòng" at bounding box center [531, 252] width 81 height 9
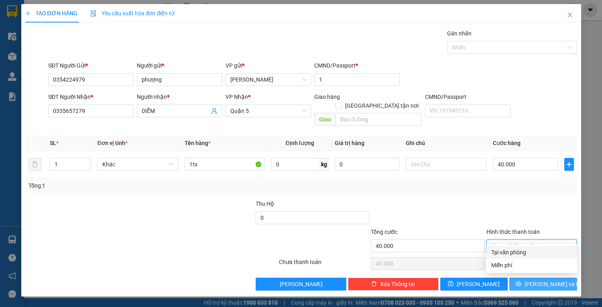
type input "0"
click at [537, 279] on span "[PERSON_NAME] và In" at bounding box center [553, 283] width 56 height 9
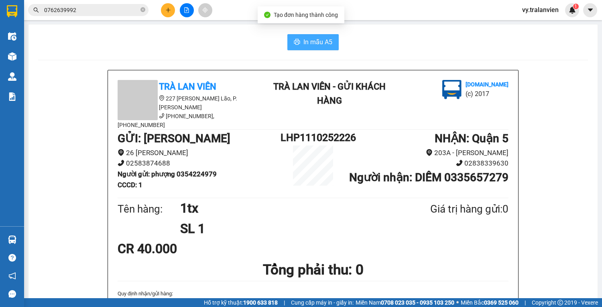
click at [310, 42] on span "In mẫu A5" at bounding box center [317, 42] width 29 height 10
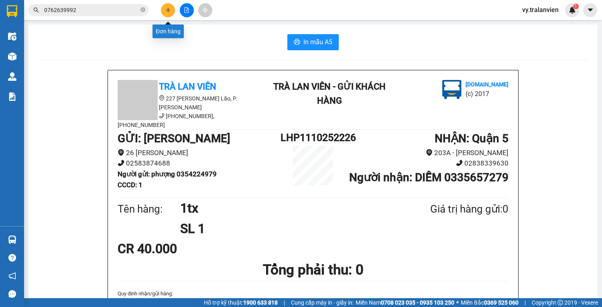
click at [169, 8] on icon "plus" at bounding box center [168, 10] width 6 height 6
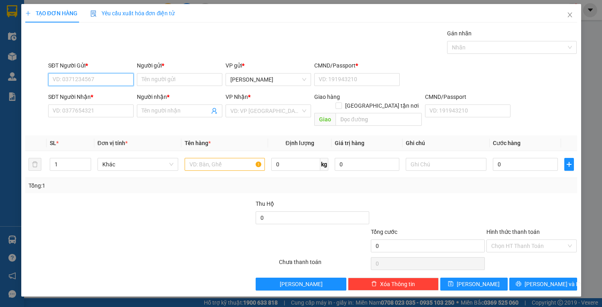
click at [103, 80] on input "SĐT Người Gửi *" at bounding box center [90, 79] width 85 height 13
type input "0"
drag, startPoint x: 100, startPoint y: 108, endPoint x: 166, endPoint y: 106, distance: 66.3
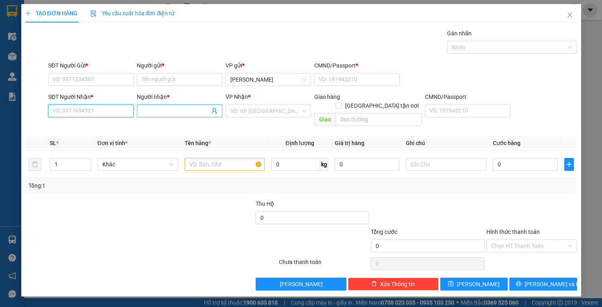
click at [102, 108] on input "SĐT Người Nhận *" at bounding box center [90, 110] width 85 height 13
click at [86, 126] on div "0979291550 - LOAN" at bounding box center [91, 126] width 76 height 9
type input "0979291550"
type input "LOAN"
type input "0979291550"
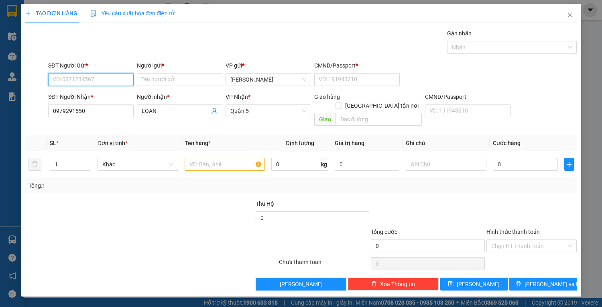
click at [115, 83] on input "SĐT Người Gửi *" at bounding box center [90, 79] width 85 height 13
click at [107, 93] on div "0792428336 - TUYẾT" at bounding box center [91, 95] width 76 height 9
type input "0792428336"
type input "TUYẾT"
type input "038059007457"
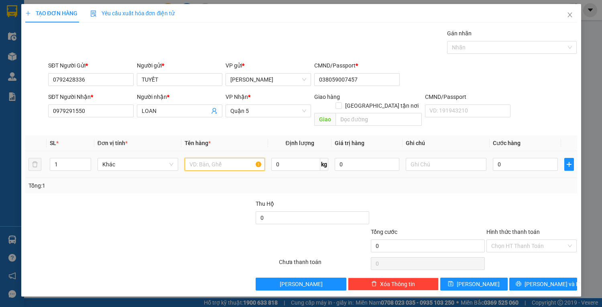
click at [212, 158] on input "text" at bounding box center [225, 164] width 81 height 13
type input "1tx"
click at [507, 160] on input "0" at bounding box center [525, 164] width 65 height 13
type input "3"
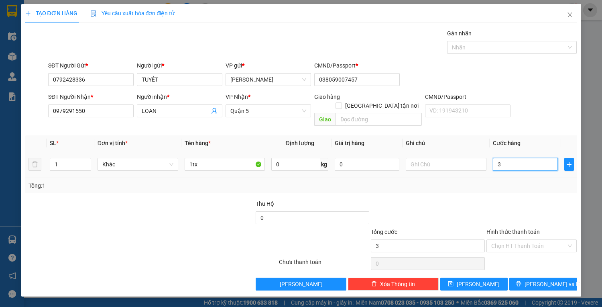
type input "3"
type input "30"
type input "30.000"
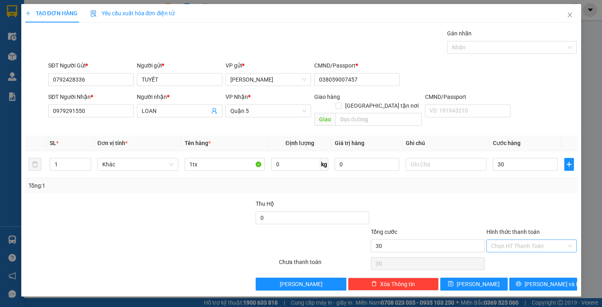
type input "30.000"
click at [525, 240] on input "Hình thức thanh toán" at bounding box center [528, 246] width 75 height 12
click at [525, 253] on div "Tại văn phòng" at bounding box center [531, 252] width 81 height 9
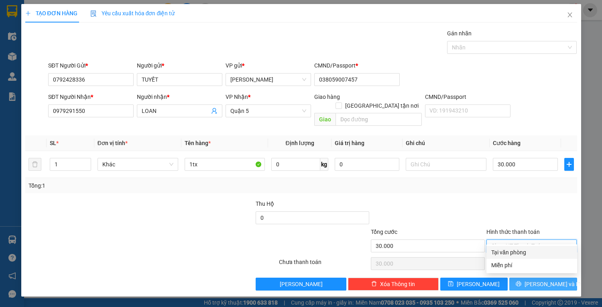
type input "0"
click at [538, 279] on span "[PERSON_NAME] và In" at bounding box center [553, 283] width 56 height 9
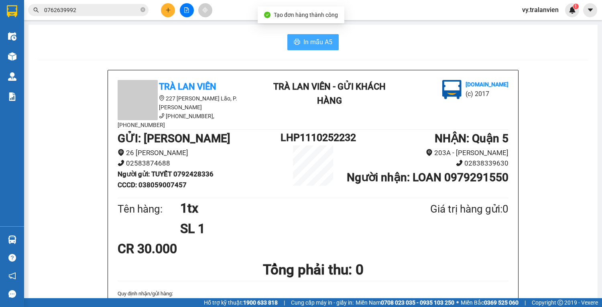
click at [316, 42] on span "In mẫu A5" at bounding box center [317, 42] width 29 height 10
click at [157, 11] on div at bounding box center [187, 10] width 60 height 14
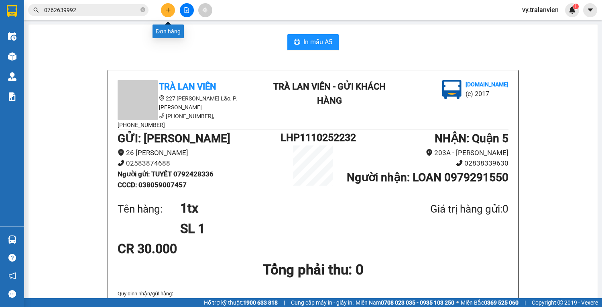
click at [167, 11] on icon "plus" at bounding box center [168, 10] width 6 height 6
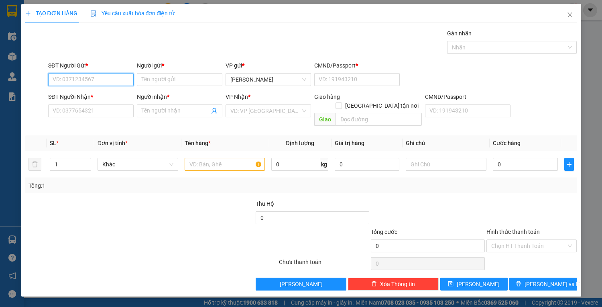
click at [112, 75] on input "SĐT Người Gửi *" at bounding box center [90, 79] width 85 height 13
click at [106, 96] on div "0258873777 - NHẤT TÍN NHA TRANG" at bounding box center [99, 95] width 93 height 9
type input "0258873777"
type input "NHẤT TÍN NHA TRANG"
type input "056093000595"
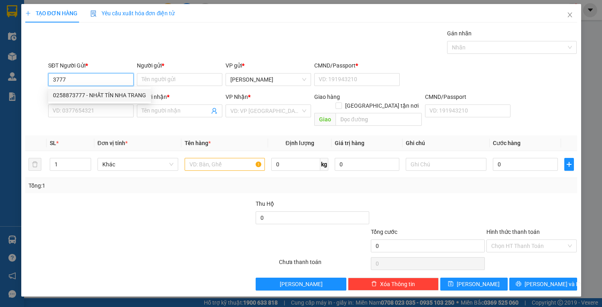
type input "0933035865"
type input "TOÀN"
type input "0560930000595"
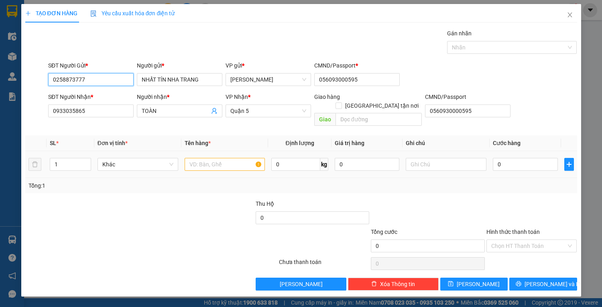
type input "0258873777"
click at [206, 158] on input "text" at bounding box center [225, 164] width 81 height 13
click at [227, 158] on input "text" at bounding box center [225, 164] width 81 height 13
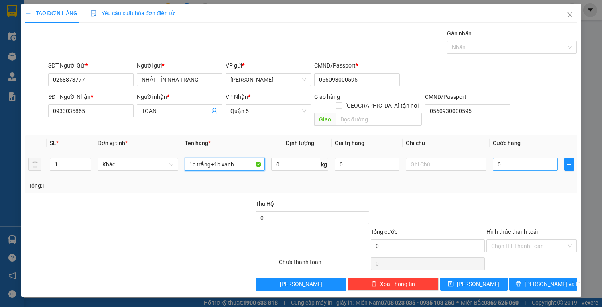
type input "1c trắng+1b xanh"
click at [516, 158] on input "0" at bounding box center [525, 164] width 65 height 13
type input "1"
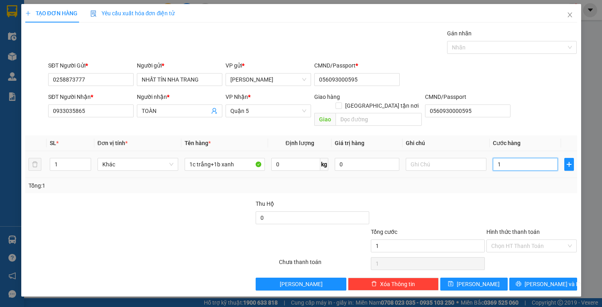
type input "15"
type input "150"
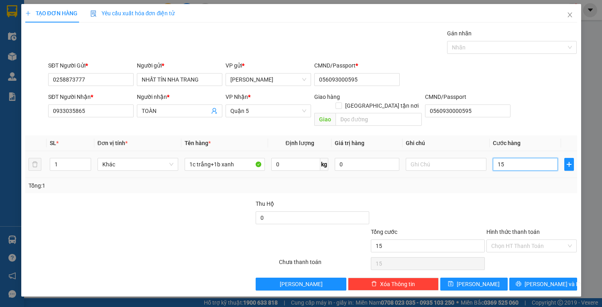
type input "150"
type input "150.000"
click at [546, 279] on span "[PERSON_NAME] và In" at bounding box center [553, 283] width 56 height 9
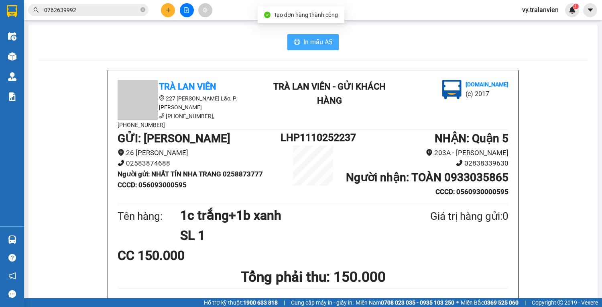
click at [307, 41] on span "In mẫu A5" at bounding box center [317, 42] width 29 height 10
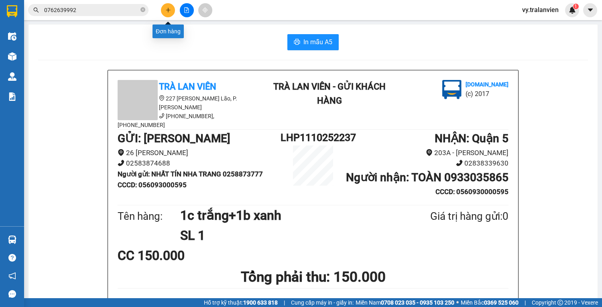
click at [170, 8] on icon "plus" at bounding box center [168, 10] width 6 height 6
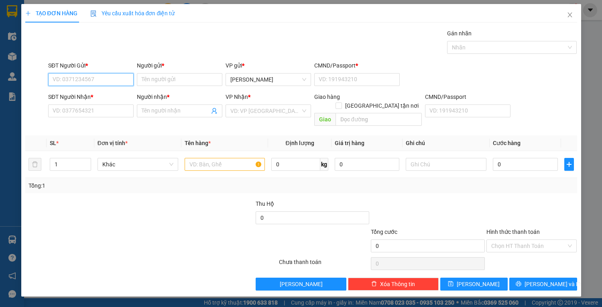
click at [80, 81] on input "SĐT Người Gửi *" at bounding box center [90, 79] width 85 height 13
click at [80, 77] on input "SĐT Người Gửi *" at bounding box center [90, 79] width 85 height 13
click at [98, 96] on div "0792292999 - TÚ" at bounding box center [91, 95] width 76 height 9
type input "0792292999"
type input "TÚ"
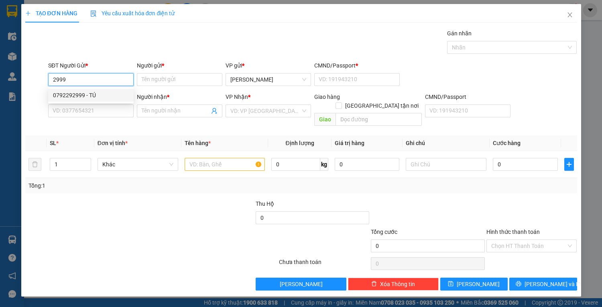
type input "056096012607"
type input "0988330543"
type input "TOÀN"
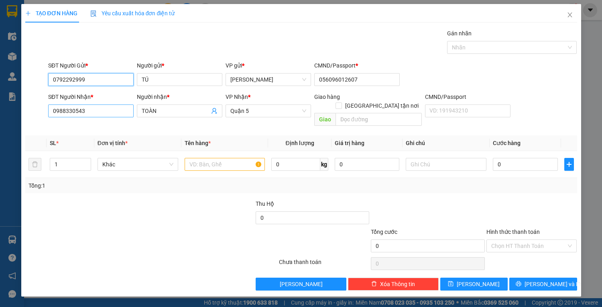
type input "0792292999"
click at [100, 108] on input "0988330543" at bounding box center [90, 110] width 85 height 13
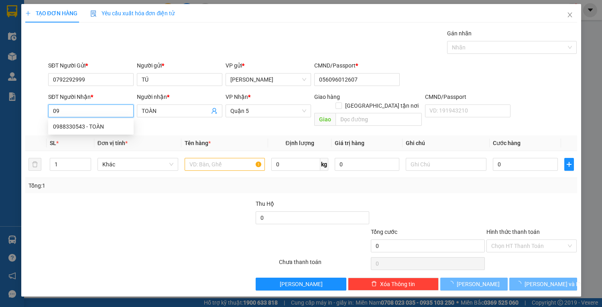
type input "0"
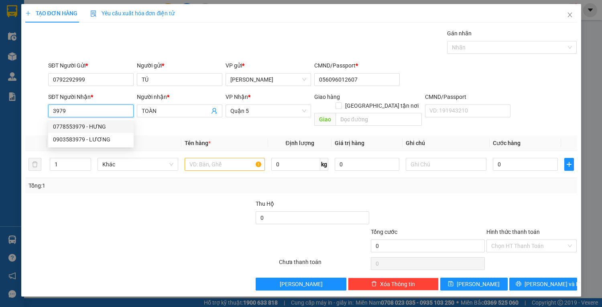
click at [104, 125] on div "0778553979 - HƯNG" at bounding box center [91, 126] width 76 height 9
type input "0778553979"
type input "HƯNG"
type input "0778553979"
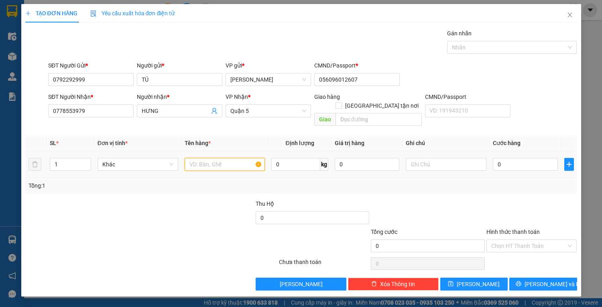
click at [212, 158] on input "text" at bounding box center [225, 164] width 81 height 13
type input "1c đen"
click at [512, 158] on input "0" at bounding box center [525, 164] width 65 height 13
type input "2"
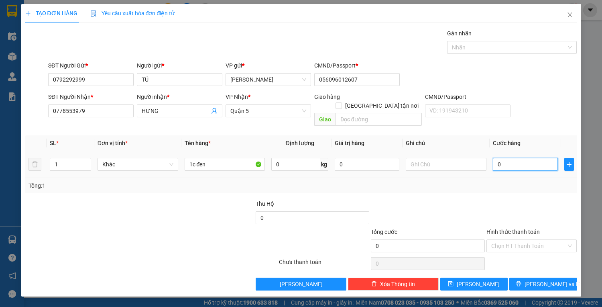
type input "2"
type input "25"
type input "25.000"
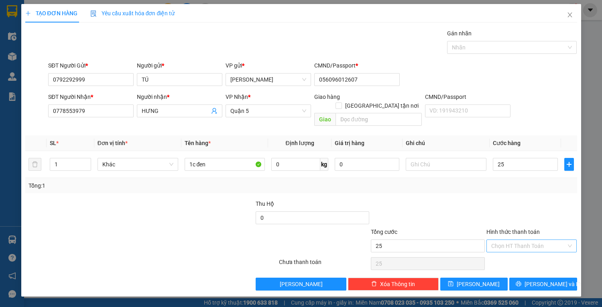
type input "25.000"
click at [535, 240] on input "Hình thức thanh toán" at bounding box center [528, 246] width 75 height 12
click at [532, 252] on div "Tại văn phòng" at bounding box center [531, 252] width 81 height 9
type input "0"
click at [544, 279] on span "[PERSON_NAME] và In" at bounding box center [553, 283] width 56 height 9
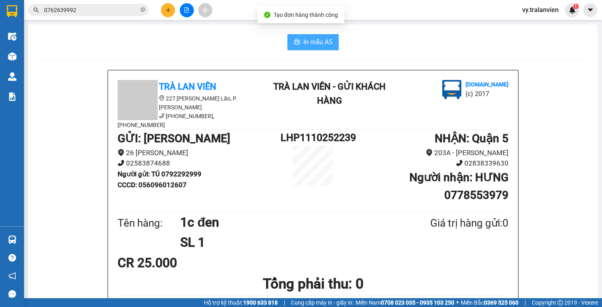
click at [305, 43] on span "In mẫu A5" at bounding box center [317, 42] width 29 height 10
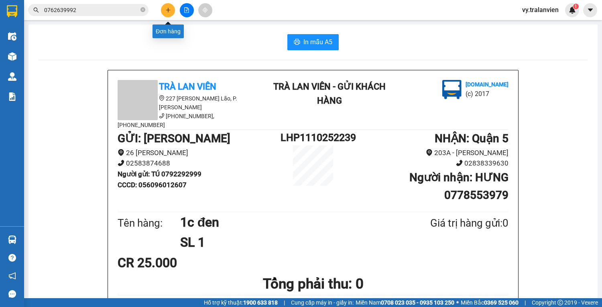
click at [170, 11] on icon "plus" at bounding box center [168, 10] width 6 height 6
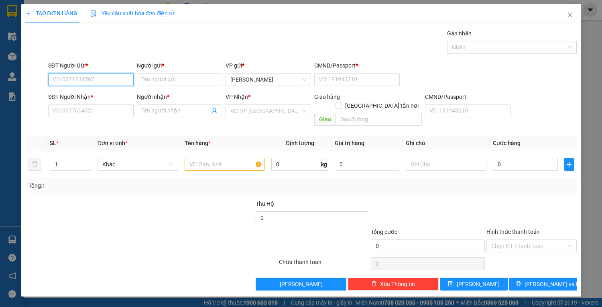
click at [99, 79] on input "SĐT Người Gửi *" at bounding box center [90, 79] width 85 height 13
type input "0"
click at [90, 94] on div "0989246077 - NGUYỄN KIM SOẠN" at bounding box center [92, 95] width 79 height 9
type input "0989246077"
type input "NGUYỄN KIM SOẠN"
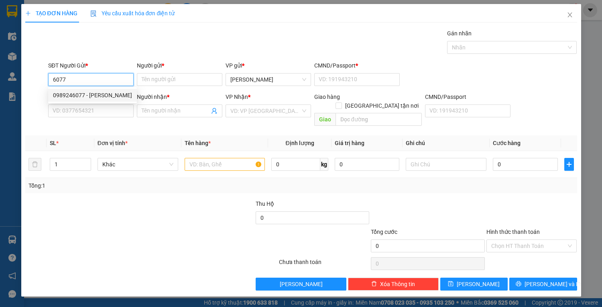
type input "056084013493"
type input "0854453878"
type input "MEDILAB"
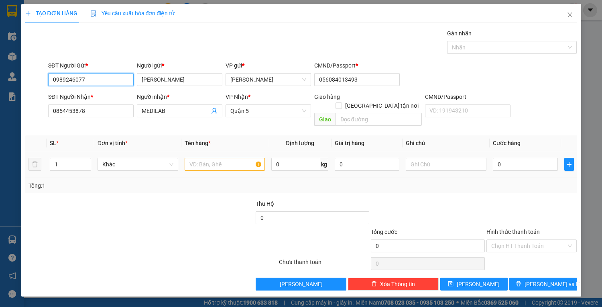
type input "0989246077"
click at [212, 158] on input "text" at bounding box center [225, 164] width 81 height 13
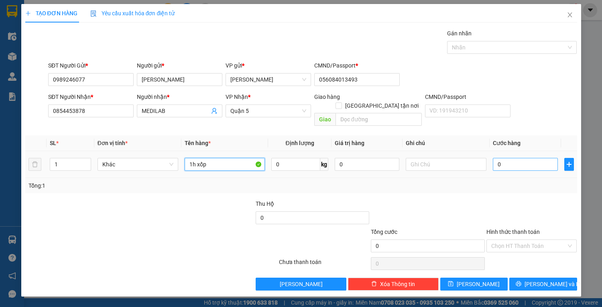
type input "1h xốp"
click at [528, 158] on input "0" at bounding box center [525, 164] width 65 height 13
type input "2"
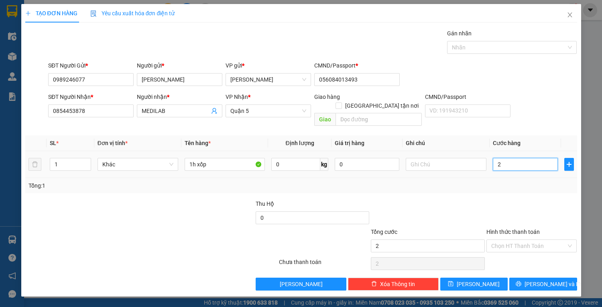
type input "25"
type input "25.000"
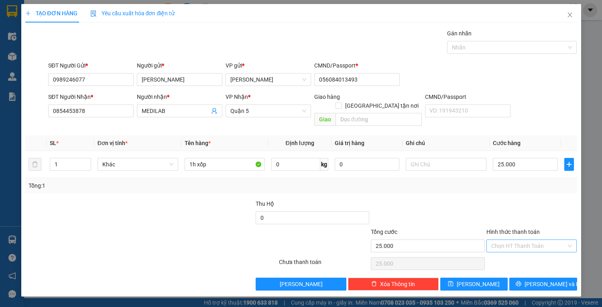
click at [537, 240] on input "Hình thức thanh toán" at bounding box center [528, 246] width 75 height 12
click at [530, 253] on div "Tại văn phòng" at bounding box center [531, 252] width 81 height 9
type input "0"
click at [538, 279] on span "[PERSON_NAME] và In" at bounding box center [553, 283] width 56 height 9
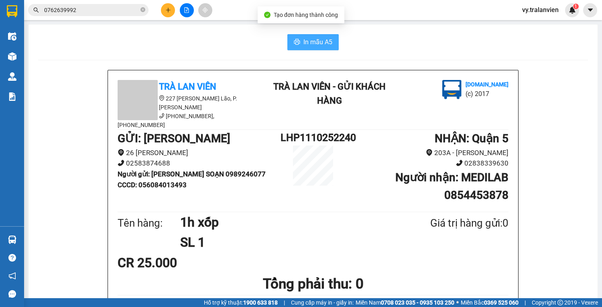
click at [307, 43] on span "In mẫu A5" at bounding box center [317, 42] width 29 height 10
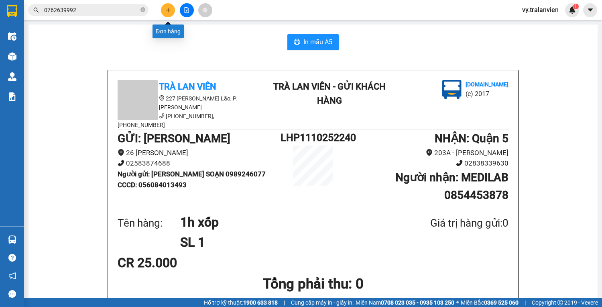
click at [165, 9] on icon "plus" at bounding box center [168, 10] width 6 height 6
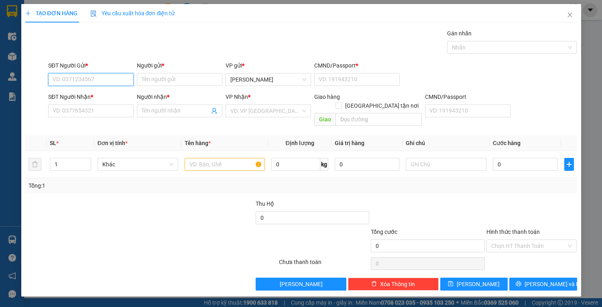
click at [102, 74] on input "SĐT Người Gửi *" at bounding box center [90, 79] width 85 height 13
type input "0935703533"
click at [98, 98] on div "0935703533 - hiền" at bounding box center [91, 95] width 76 height 9
type input "hiền"
type input "1"
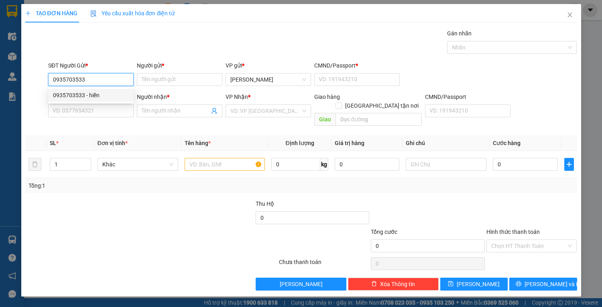
type input "0823199923"
type input "liên"
type input "0935703533"
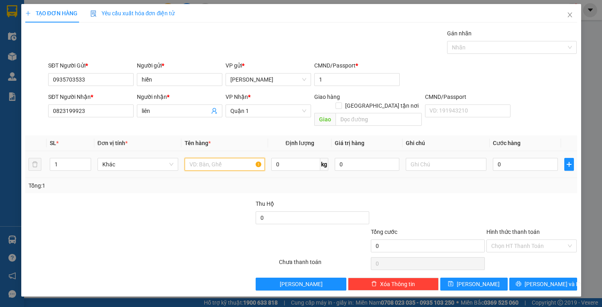
click at [209, 158] on input "text" at bounding box center [225, 164] width 81 height 13
type input "1t vàng"
drag, startPoint x: 507, startPoint y: 155, endPoint x: 484, endPoint y: 162, distance: 23.6
click at [506, 158] on input "0" at bounding box center [525, 164] width 65 height 13
type input "4"
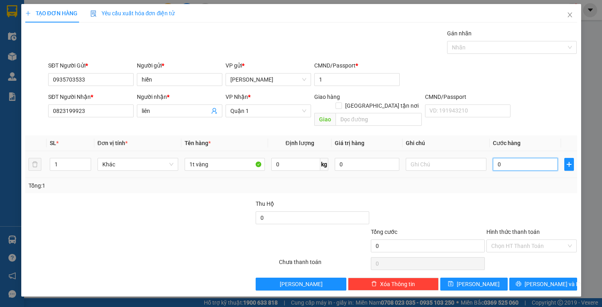
type input "4"
type input "40"
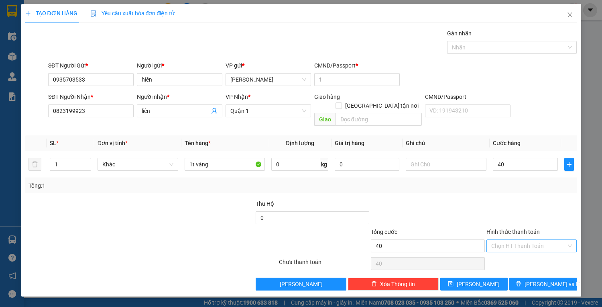
type input "40.000"
drag, startPoint x: 525, startPoint y: 236, endPoint x: 527, endPoint y: 242, distance: 6.9
click at [525, 240] on input "Hình thức thanh toán" at bounding box center [528, 246] width 75 height 12
click at [527, 250] on div "Tại văn phòng" at bounding box center [531, 252] width 81 height 9
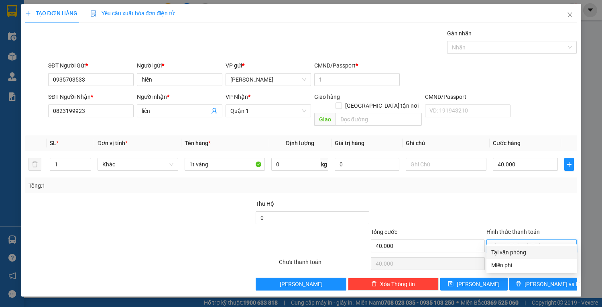
type input "0"
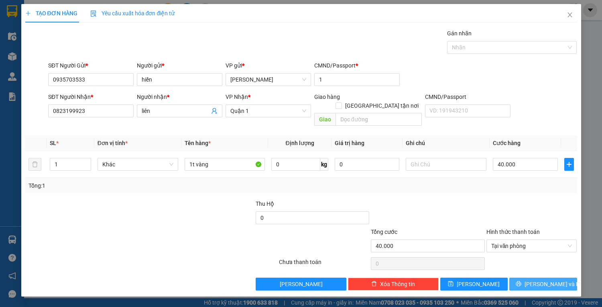
drag, startPoint x: 537, startPoint y: 278, endPoint x: 537, endPoint y: 270, distance: 8.0
click at [536, 279] on span "[PERSON_NAME] và In" at bounding box center [553, 283] width 56 height 9
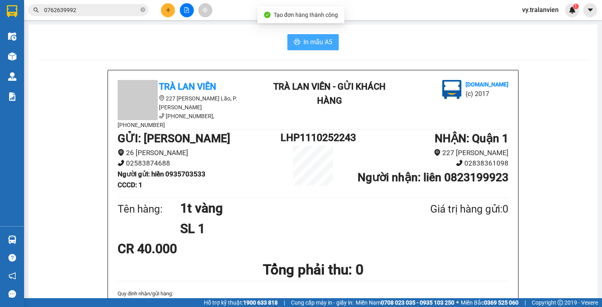
click at [307, 43] on span "In mẫu A5" at bounding box center [317, 42] width 29 height 10
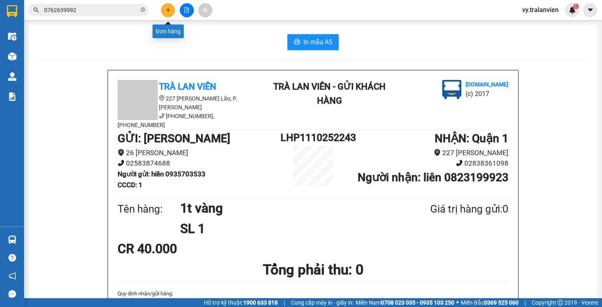
click at [173, 8] on button at bounding box center [168, 10] width 14 height 14
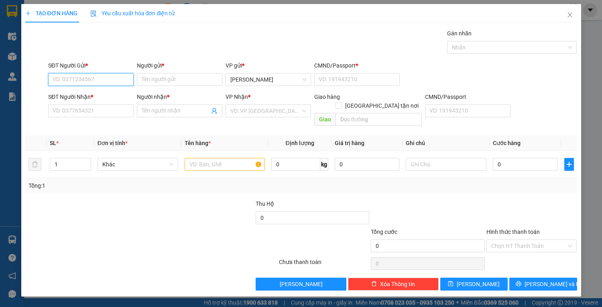
drag, startPoint x: 81, startPoint y: 77, endPoint x: 87, endPoint y: 80, distance: 6.3
click at [84, 77] on input "SĐT Người Gửi *" at bounding box center [90, 79] width 85 height 13
type input "0913590383"
click at [157, 78] on input "Người gửi *" at bounding box center [179, 79] width 85 height 13
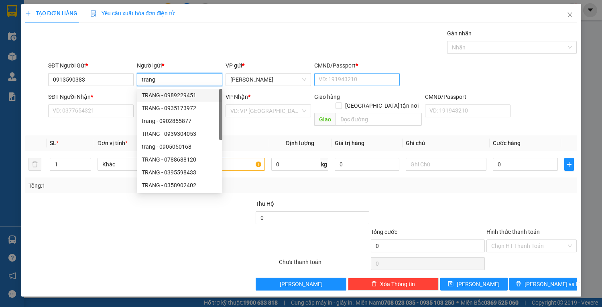
type input "trang"
click at [340, 79] on input "CMND/Passport *" at bounding box center [356, 79] width 85 height 13
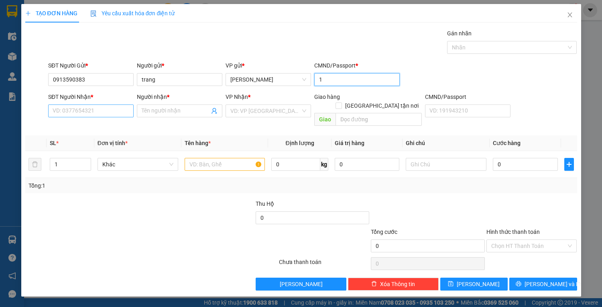
type input "1"
click at [95, 108] on input "SĐT Người Nhận *" at bounding box center [90, 110] width 85 height 13
type input "0902533086"
click at [175, 110] on input "Người nhận *" at bounding box center [176, 110] width 68 height 9
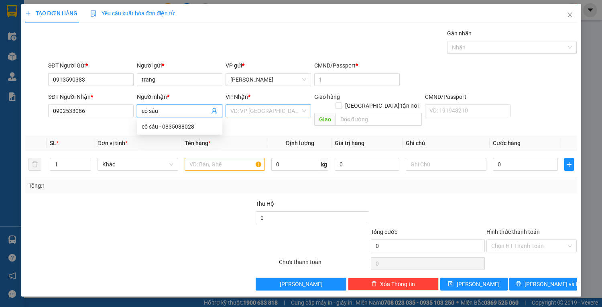
type input "cô sáu"
click at [275, 112] on input "search" at bounding box center [265, 111] width 70 height 12
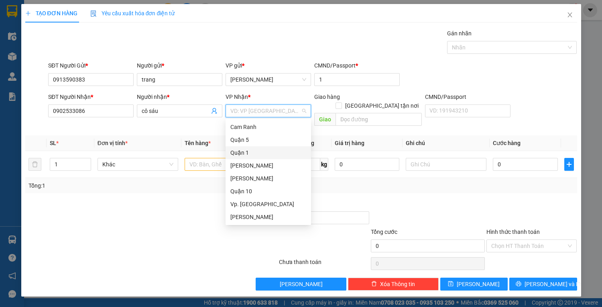
click at [262, 151] on div "Quận 1" at bounding box center [268, 152] width 76 height 9
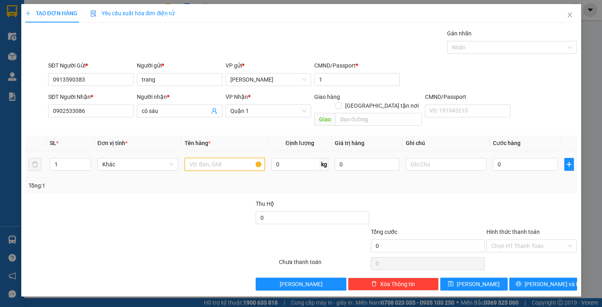
click at [205, 158] on input "text" at bounding box center [225, 164] width 81 height 13
type input "1c đen+gtn"
click at [508, 158] on input "0" at bounding box center [525, 164] width 65 height 13
type input "3"
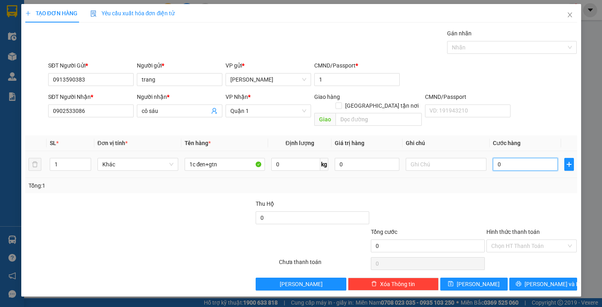
type input "3"
type input "30"
type input "30.000"
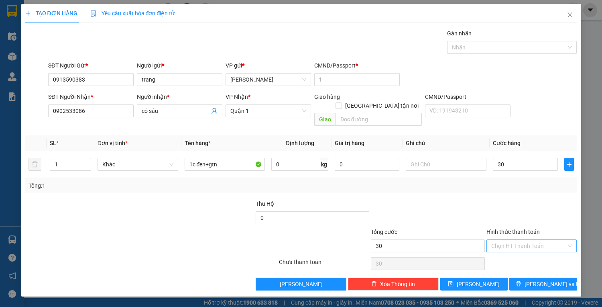
type input "30.000"
click at [523, 240] on input "Hình thức thanh toán" at bounding box center [528, 246] width 75 height 12
click at [529, 250] on div "Tại văn phòng" at bounding box center [531, 252] width 81 height 9
type input "0"
click at [523, 277] on button "[PERSON_NAME] và In" at bounding box center [542, 283] width 67 height 13
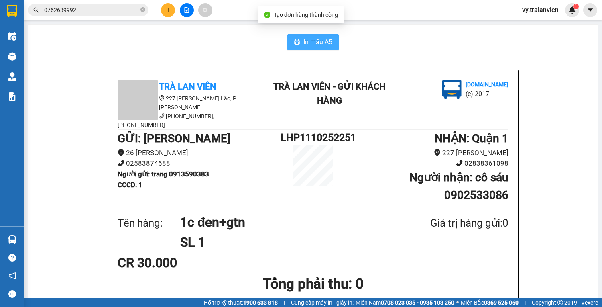
click at [321, 41] on span "In mẫu A5" at bounding box center [317, 42] width 29 height 10
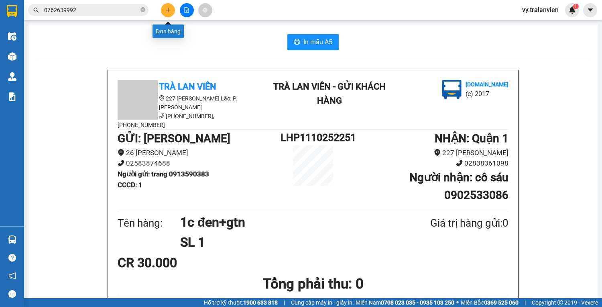
click at [171, 10] on button at bounding box center [168, 10] width 14 height 14
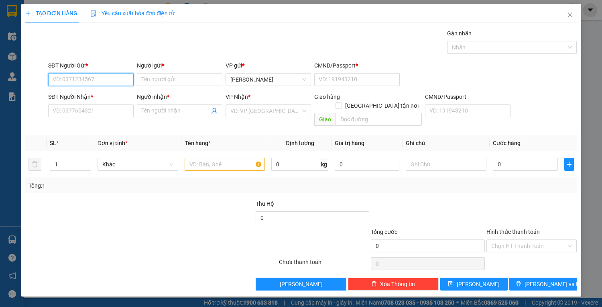
click at [104, 77] on input "SĐT Người Gửi *" at bounding box center [90, 79] width 85 height 13
drag, startPoint x: 48, startPoint y: 77, endPoint x: 94, endPoint y: 82, distance: 46.1
click at [94, 82] on input "0395286206" at bounding box center [90, 79] width 85 height 13
type input "0395286206"
paste input "0395286206"
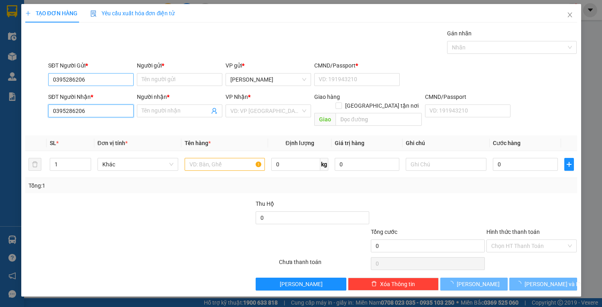
type input "0395286206"
click at [101, 80] on input "0395286206" at bounding box center [90, 79] width 85 height 13
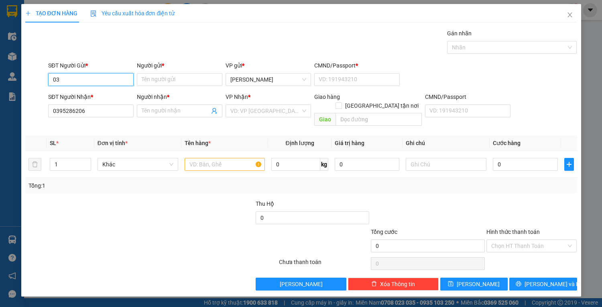
type input "0"
click at [114, 93] on div "0982297079 - SƠN" at bounding box center [91, 95] width 76 height 9
type input "0982297079"
type input "SƠN"
type input "1"
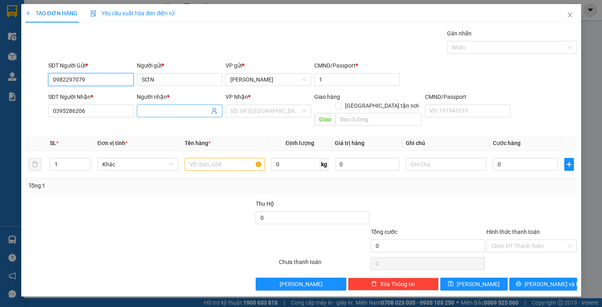
type input "0982297079"
click at [165, 112] on input "Người nhận *" at bounding box center [176, 110] width 68 height 9
click at [96, 103] on div "SĐT Người Nhận *" at bounding box center [90, 98] width 85 height 12
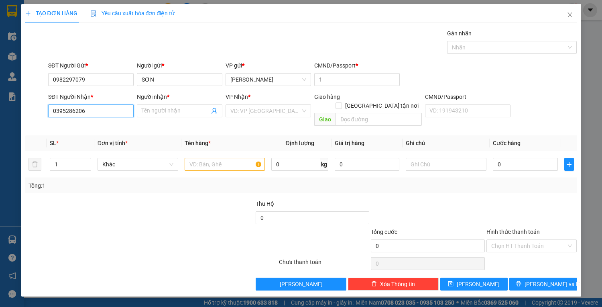
click at [100, 108] on input "0395286206" at bounding box center [90, 110] width 85 height 13
click at [120, 127] on div "0395286206 - DŨNG" at bounding box center [91, 126] width 76 height 9
type input "DŨNG"
click at [220, 159] on input "text" at bounding box center [225, 164] width 81 height 13
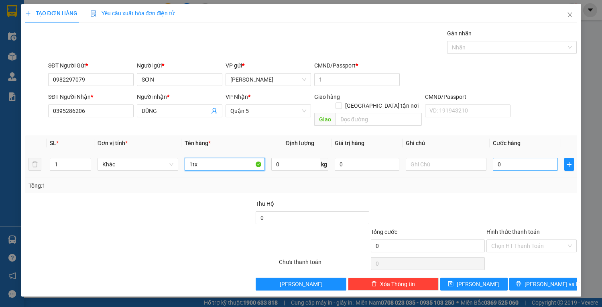
type input "1tx"
click at [525, 158] on input "0" at bounding box center [525, 164] width 65 height 13
type input "4"
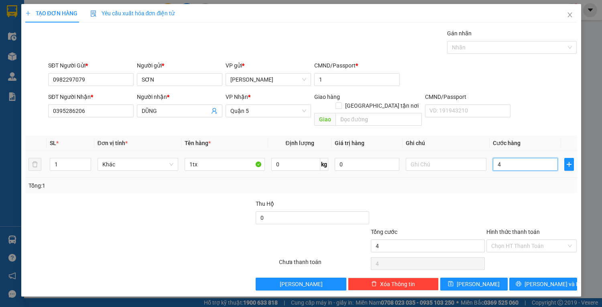
type input "40"
type input "40.000"
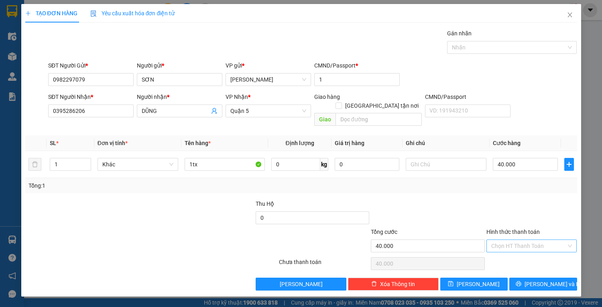
click at [524, 240] on input "Hình thức thanh toán" at bounding box center [528, 246] width 75 height 12
click at [525, 251] on div "Tại văn phòng" at bounding box center [531, 252] width 81 height 9
type input "0"
click at [521, 281] on icon "printer" at bounding box center [518, 283] width 5 height 5
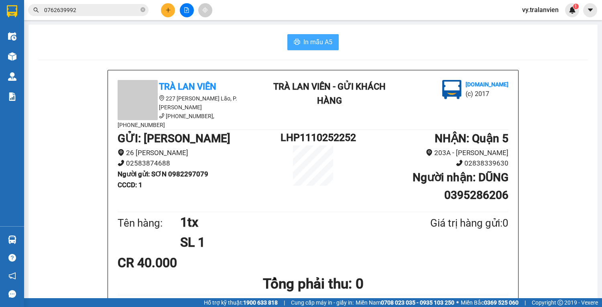
click at [322, 46] on span "In mẫu A5" at bounding box center [317, 42] width 29 height 10
click at [172, 2] on div "Kết quả tìm kiếm ( 4 ) Bộ lọc Mã ĐH Trạng thái Món hàng Thu hộ Tổng cước Chưa c…" at bounding box center [301, 10] width 602 height 20
click at [169, 8] on icon "plus" at bounding box center [168, 10] width 6 height 6
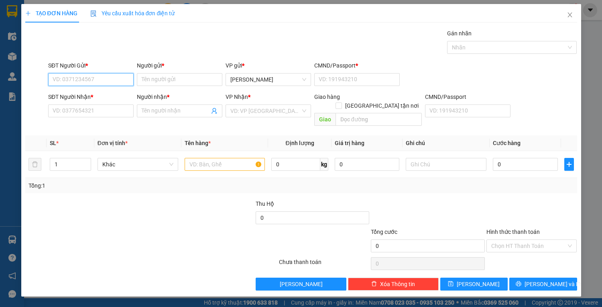
click at [93, 77] on input "SĐT Người Gửi *" at bounding box center [90, 79] width 85 height 13
type input "0974370098"
click at [175, 81] on input "Người gửi *" at bounding box center [179, 79] width 85 height 13
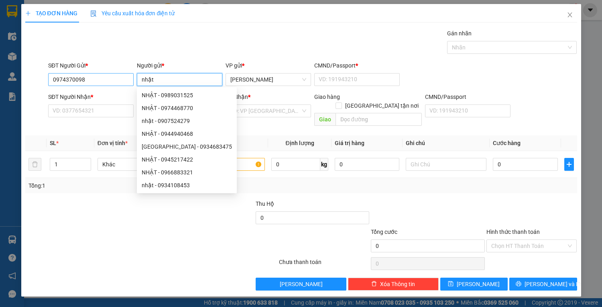
type input "nhật"
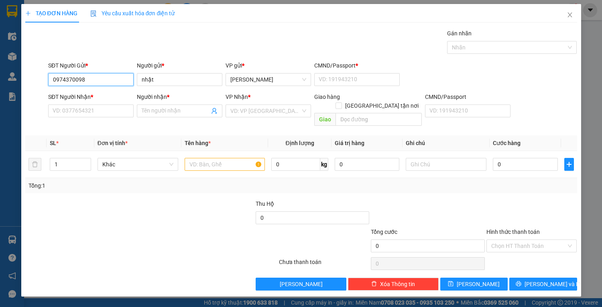
drag, startPoint x: 52, startPoint y: 77, endPoint x: 94, endPoint y: 77, distance: 41.7
click at [94, 77] on input "0974370098" at bounding box center [90, 79] width 85 height 13
paste input "0974370098"
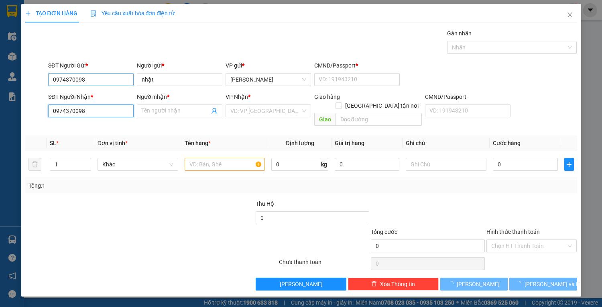
type input "0974370098"
click at [102, 79] on input "0974370098" at bounding box center [90, 79] width 85 height 13
type input "0"
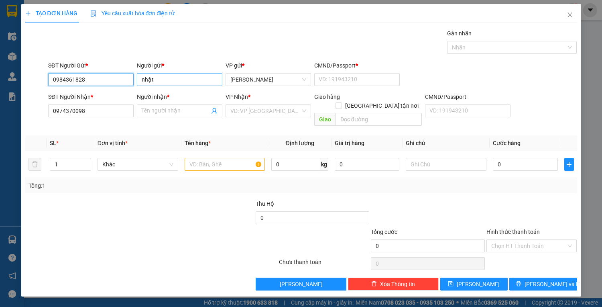
type input "0984361828"
click at [167, 82] on input "nhật" at bounding box center [179, 79] width 85 height 13
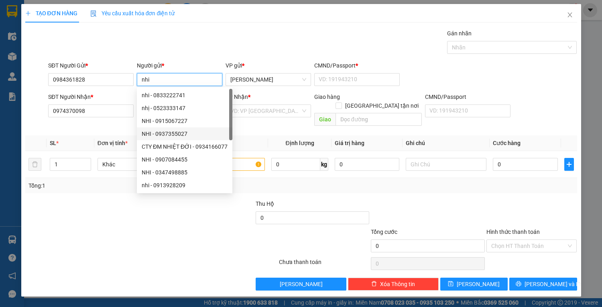
type input "nhi"
click at [112, 204] on div at bounding box center [81, 213] width 115 height 28
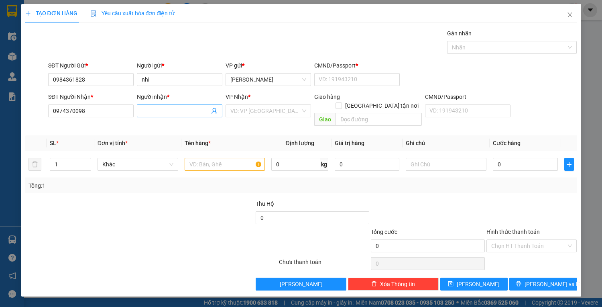
click at [152, 106] on input "Người nhận *" at bounding box center [176, 110] width 68 height 9
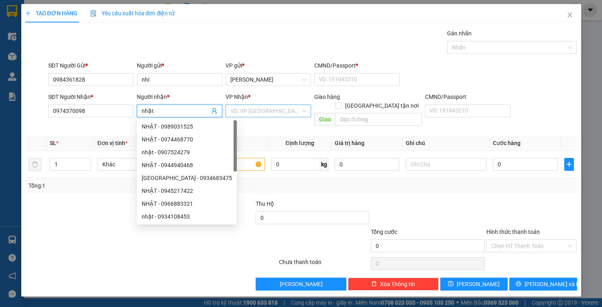
type input "nhật"
click at [268, 108] on input "search" at bounding box center [265, 111] width 70 height 12
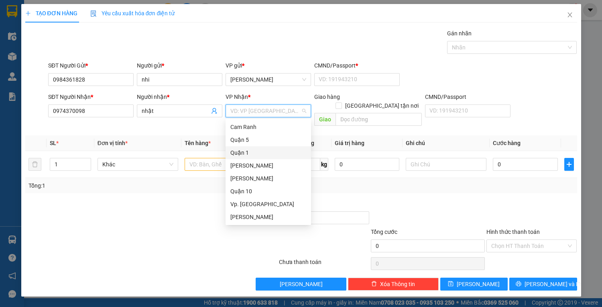
click at [249, 152] on div "Quận 1" at bounding box center [268, 152] width 76 height 9
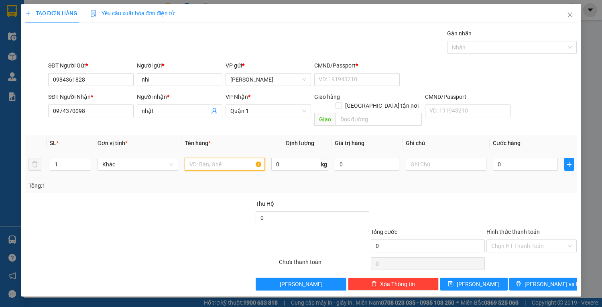
click at [202, 160] on input "text" at bounding box center [225, 164] width 81 height 13
type input "1t vàng"
click at [511, 161] on input "0" at bounding box center [525, 164] width 65 height 13
type input "4"
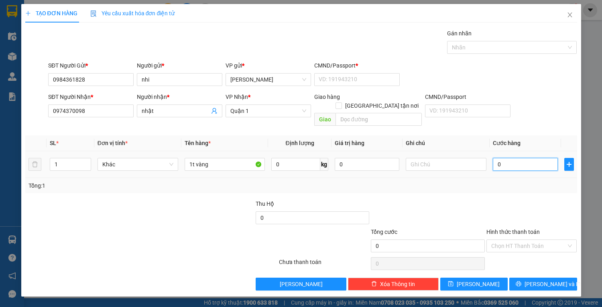
type input "4"
type input "40"
type input "40.000"
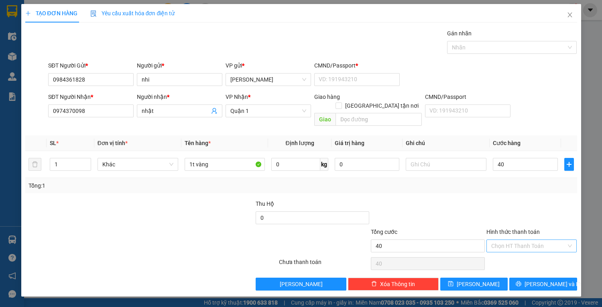
type input "40.000"
click at [538, 240] on input "Hình thức thanh toán" at bounding box center [528, 246] width 75 height 12
click at [535, 253] on div "Tại văn phòng" at bounding box center [531, 252] width 81 height 9
type input "0"
click at [538, 277] on button "[PERSON_NAME] và In" at bounding box center [542, 283] width 67 height 13
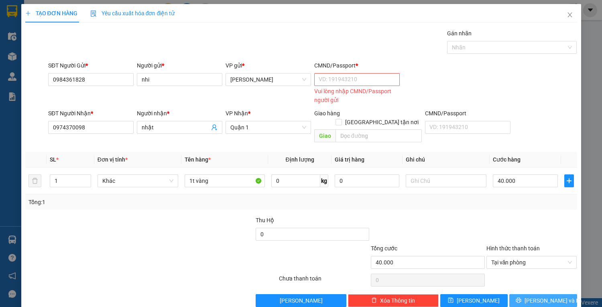
click at [532, 296] on span "[PERSON_NAME] và In" at bounding box center [553, 300] width 56 height 9
click at [326, 79] on input "CMND/Passport *" at bounding box center [356, 79] width 85 height 13
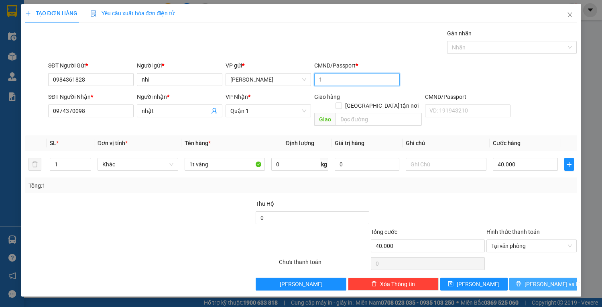
type input "1"
drag, startPoint x: 531, startPoint y: 271, endPoint x: 522, endPoint y: 270, distance: 9.8
click at [521, 281] on icon "printer" at bounding box center [519, 284] width 6 height 6
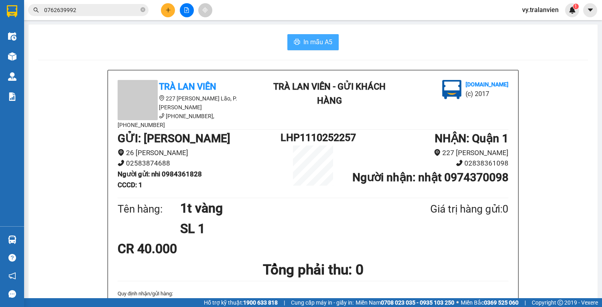
click at [303, 43] on span "In mẫu A5" at bounding box center [317, 42] width 29 height 10
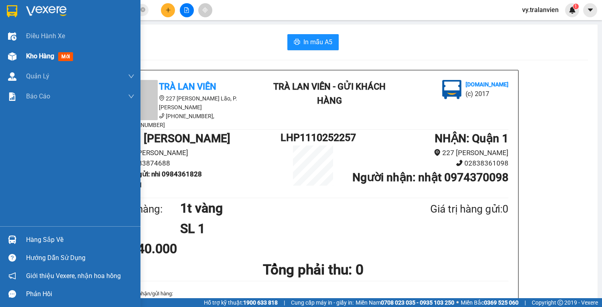
click at [40, 56] on span "Kho hàng" at bounding box center [40, 56] width 28 height 8
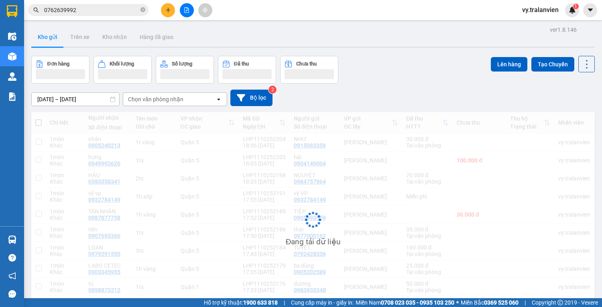
scroll to position [47, 0]
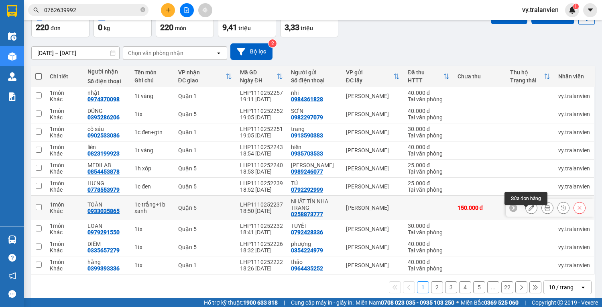
click at [529, 210] on icon at bounding box center [532, 208] width 6 height 6
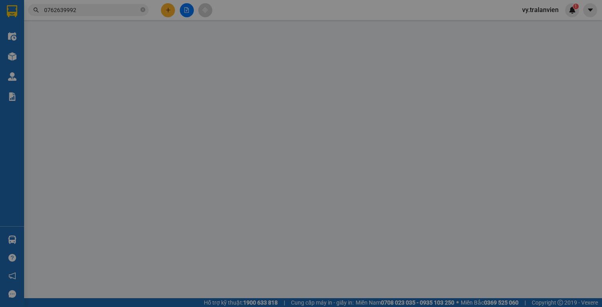
type input "0258873777"
type input "NHẤT TÍN NHA TRANG"
type input "056093000595"
type input "0933035865"
type input "TOÀN"
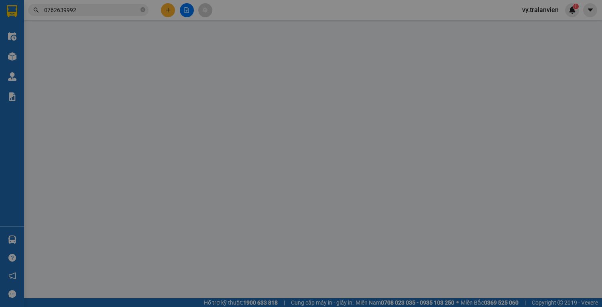
type input "0560930000595"
type input "150.000"
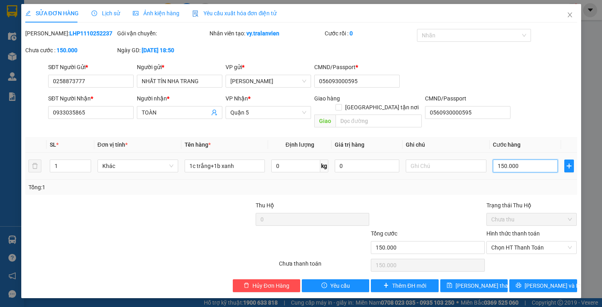
click at [532, 159] on input "150.000" at bounding box center [525, 165] width 65 height 13
type input "1"
type input "12"
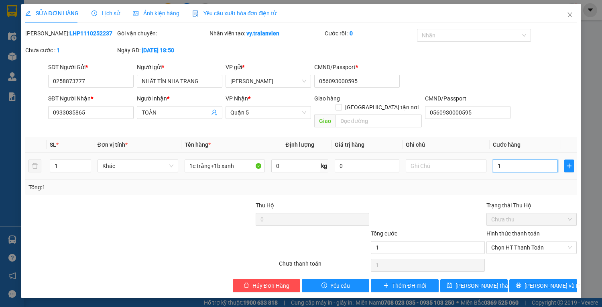
type input "12"
type input "120"
click at [541, 241] on span "Chọn HT Thanh Toán" at bounding box center [531, 247] width 81 height 12
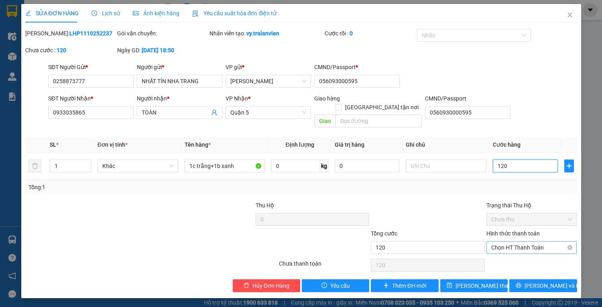
type input "120"
type input "120.000"
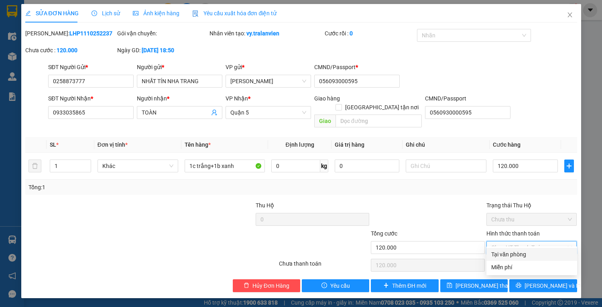
click at [529, 254] on div "Tại văn phòng" at bounding box center [531, 254] width 81 height 9
type input "0"
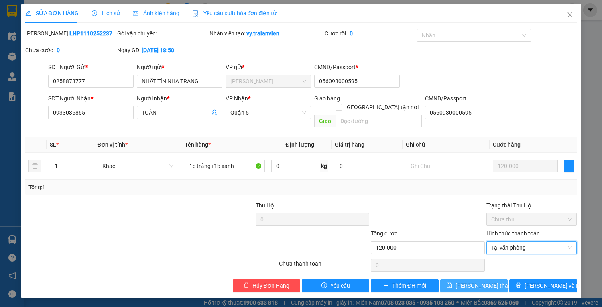
click at [488, 281] on span "[PERSON_NAME] thay đổi" at bounding box center [488, 285] width 64 height 9
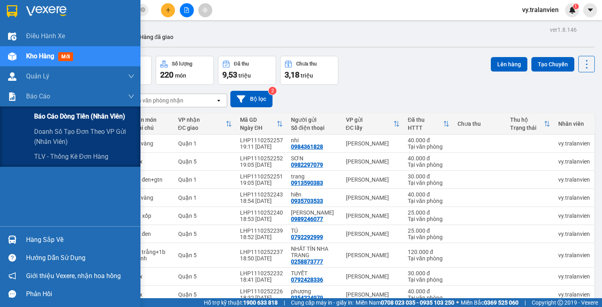
click at [42, 119] on span "Báo cáo dòng tiền (nhân viên)" at bounding box center [79, 116] width 91 height 10
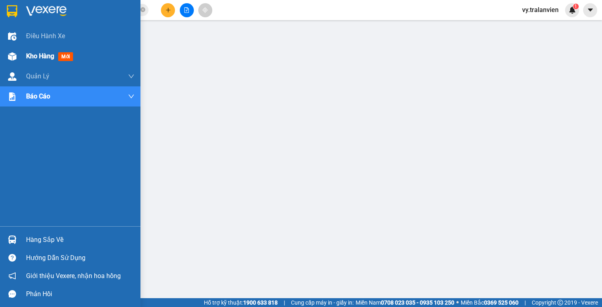
click at [39, 55] on span "Kho hàng" at bounding box center [40, 56] width 28 height 8
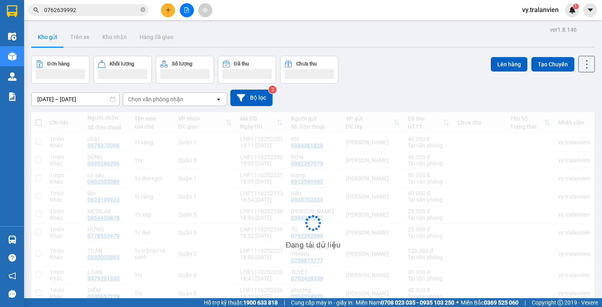
scroll to position [60, 0]
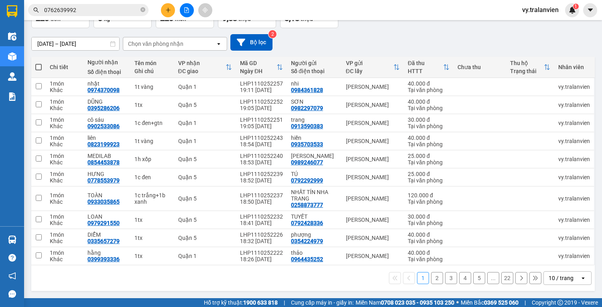
click at [434, 277] on button "2" at bounding box center [437, 278] width 12 height 12
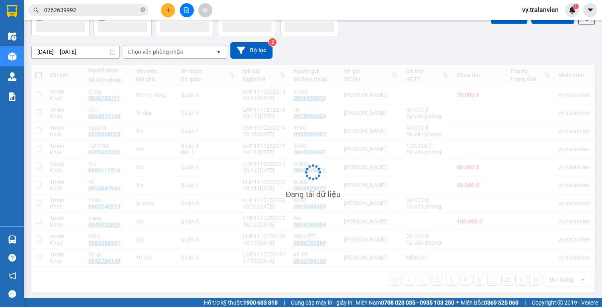
scroll to position [49, 0]
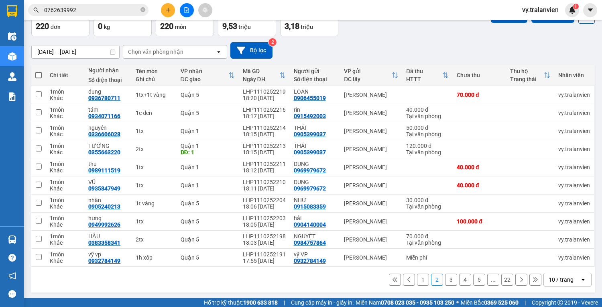
click at [445, 280] on button "3" at bounding box center [451, 279] width 12 height 12
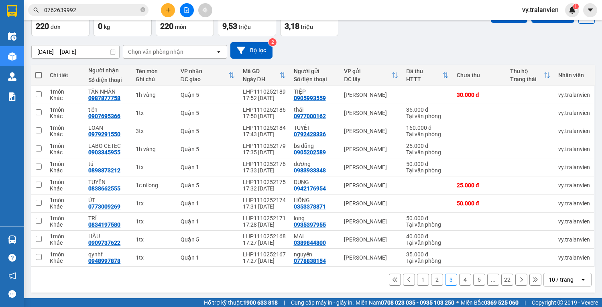
click at [459, 280] on button "4" at bounding box center [465, 279] width 12 height 12
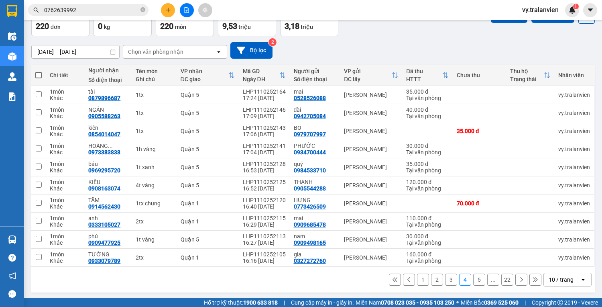
click at [473, 278] on button "5" at bounding box center [479, 279] width 12 height 12
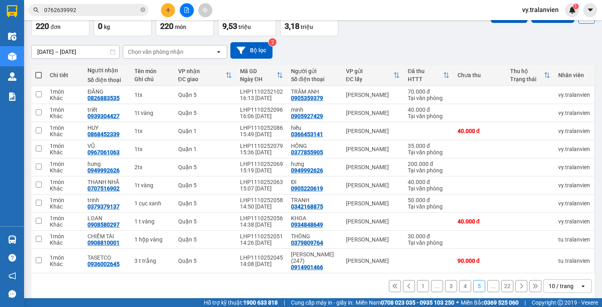
click at [521, 286] on icon at bounding box center [522, 285] width 2 height 5
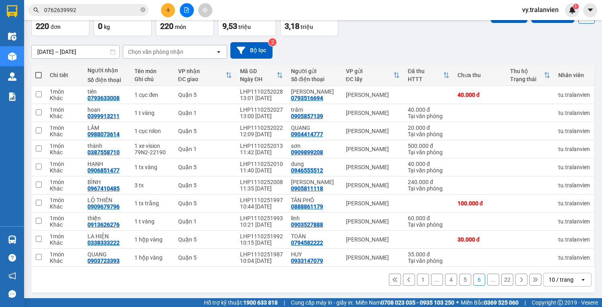
click at [461, 284] on button "5" at bounding box center [465, 279] width 12 height 12
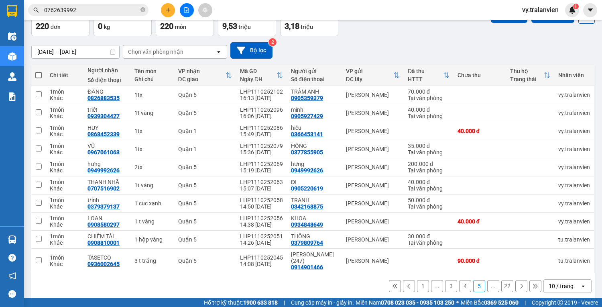
click at [459, 282] on button "4" at bounding box center [465, 286] width 12 height 12
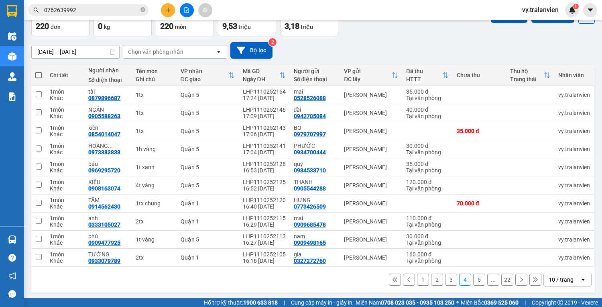
click at [446, 279] on button "3" at bounding box center [451, 279] width 12 height 12
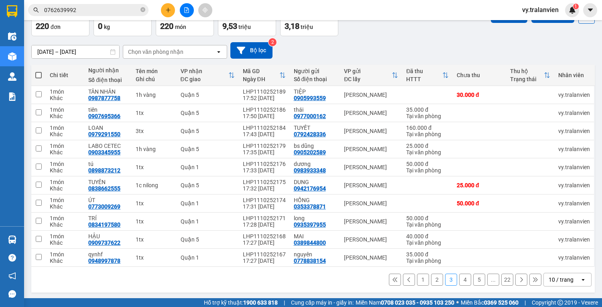
click at [431, 279] on button "2" at bounding box center [437, 279] width 12 height 12
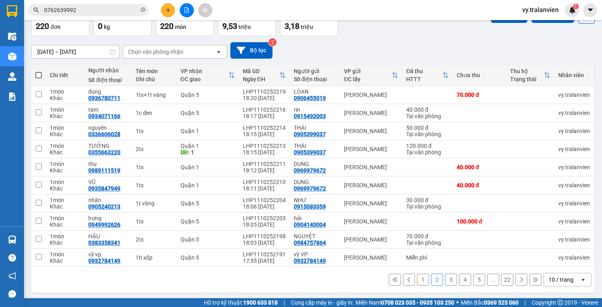
click at [419, 278] on button "1" at bounding box center [423, 279] width 12 height 12
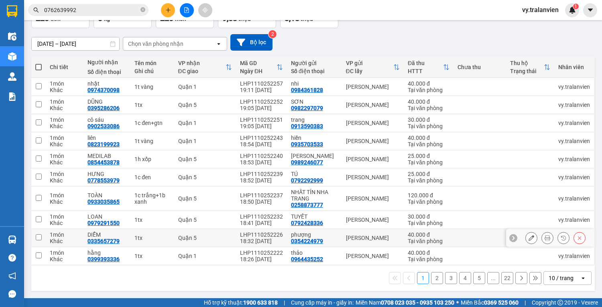
scroll to position [61, 0]
click at [167, 10] on icon "plus" at bounding box center [168, 10] width 6 height 6
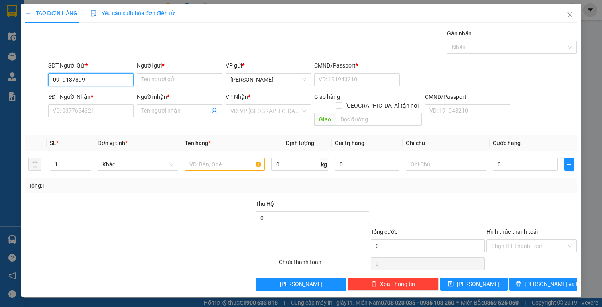
drag, startPoint x: 52, startPoint y: 77, endPoint x: 98, endPoint y: 77, distance: 46.6
click at [98, 77] on input "0919137899" at bounding box center [90, 79] width 85 height 13
type input "0919137899"
paste input "0919137899"
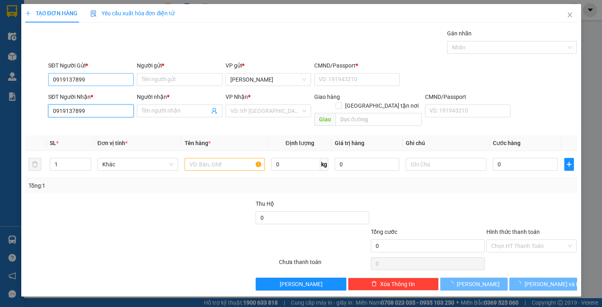
type input "0919137899"
click at [98, 80] on input "0919137899" at bounding box center [90, 79] width 85 height 13
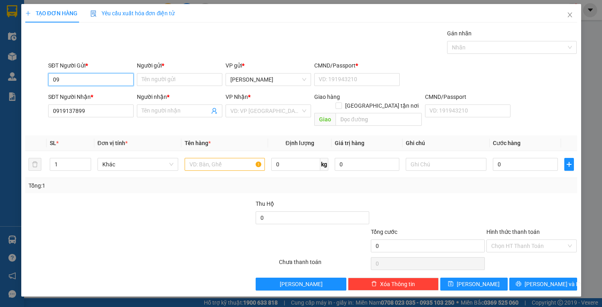
type input "0"
drag, startPoint x: 92, startPoint y: 94, endPoint x: 112, endPoint y: 106, distance: 23.4
click at [93, 94] on div "0914366809 - mai" at bounding box center [91, 95] width 76 height 9
type input "0914366809"
type input "mai"
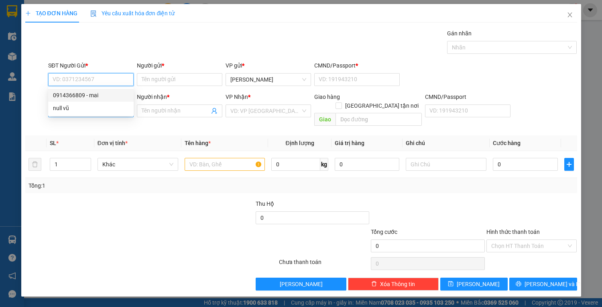
type input "1"
type input "0914366809"
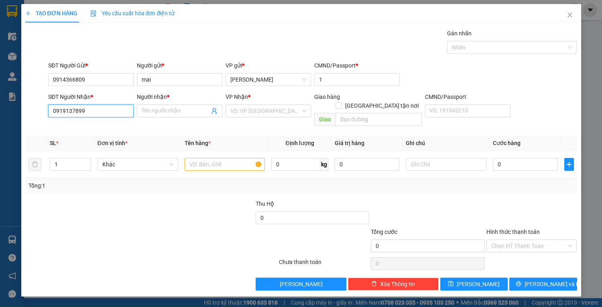
click at [112, 108] on input "0919137899" at bounding box center [90, 110] width 85 height 13
click at [108, 123] on div "0919137899 - ngọc" at bounding box center [92, 126] width 79 height 9
type input "ngọc"
click at [197, 159] on input "text" at bounding box center [225, 164] width 81 height 13
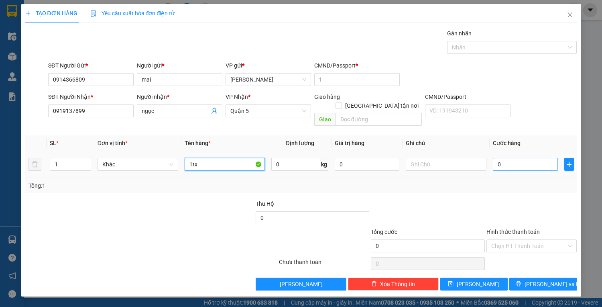
type input "1tx"
drag, startPoint x: 518, startPoint y: 156, endPoint x: 514, endPoint y: 159, distance: 5.1
click at [518, 158] on input "0" at bounding box center [525, 164] width 65 height 13
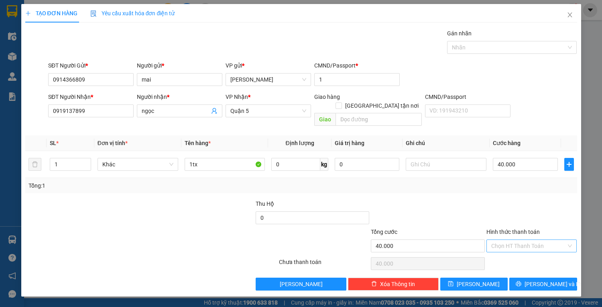
click at [529, 240] on input "Hình thức thanh toán" at bounding box center [528, 246] width 75 height 12
click at [532, 253] on div "Tại văn phòng" at bounding box center [531, 252] width 81 height 9
click at [540, 279] on span "[PERSON_NAME] và In" at bounding box center [553, 283] width 56 height 9
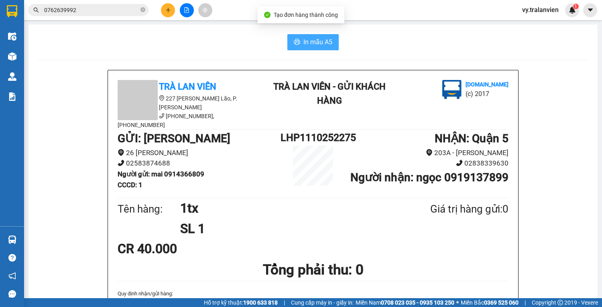
click at [304, 41] on span "In mẫu A5" at bounding box center [317, 42] width 29 height 10
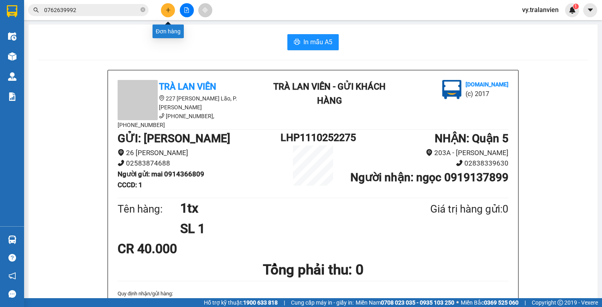
click at [169, 12] on icon "plus" at bounding box center [168, 10] width 6 height 6
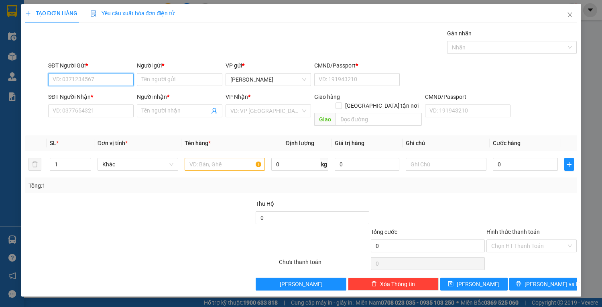
drag, startPoint x: 96, startPoint y: 75, endPoint x: 262, endPoint y: 59, distance: 167.0
click at [177, 73] on div "SĐT Người Gửi * VD: 0371234567 Người gửi * Tên người gửi VP gửi * [PERSON_NAME]…" at bounding box center [313, 75] width 532 height 28
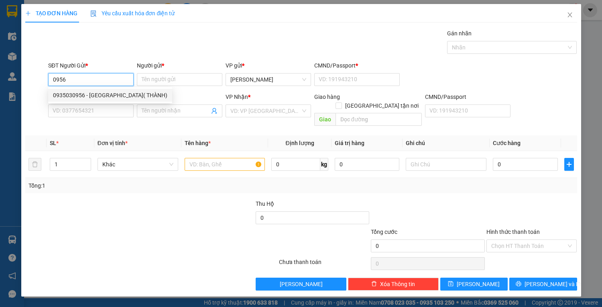
click at [106, 96] on div "0935030956 - NGUYỄN THỊ BÌNH YÊN( THÀNH)" at bounding box center [110, 95] width 114 height 9
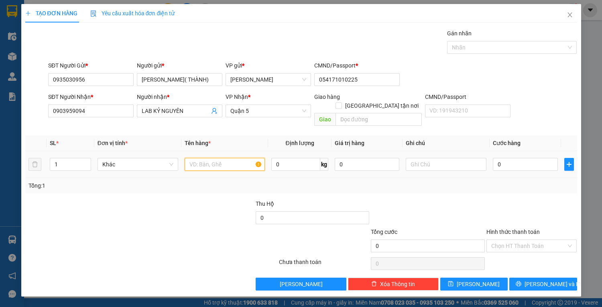
click at [225, 158] on input "text" at bounding box center [225, 164] width 81 height 13
click at [519, 158] on input "0" at bounding box center [525, 164] width 65 height 13
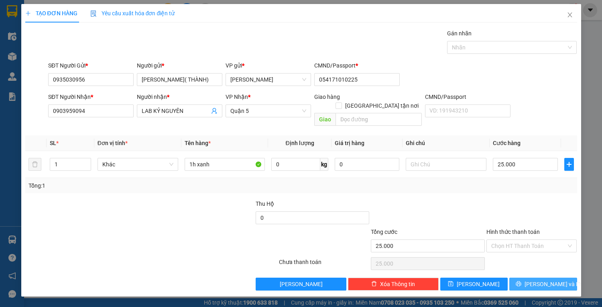
click at [542, 279] on span "[PERSON_NAME] và In" at bounding box center [553, 283] width 56 height 9
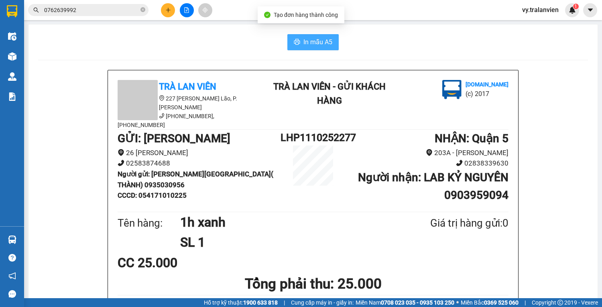
click at [311, 45] on span "In mẫu A5" at bounding box center [317, 42] width 29 height 10
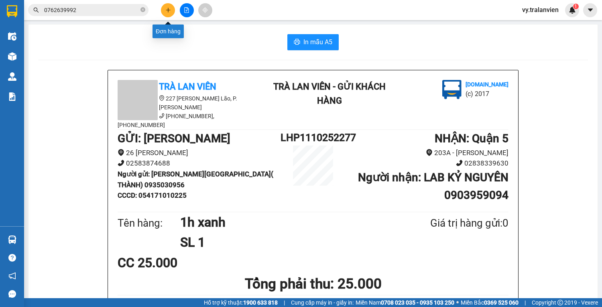
click at [171, 7] on button at bounding box center [168, 10] width 14 height 14
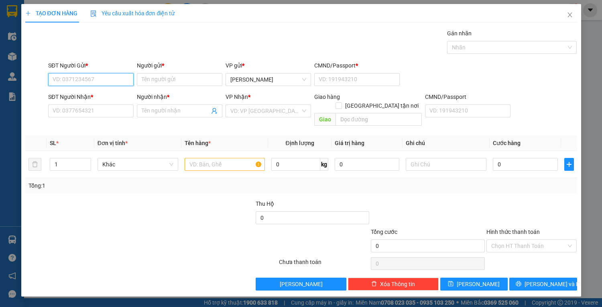
click at [92, 81] on input "SĐT Người Gửi *" at bounding box center [90, 79] width 85 height 13
click at [159, 78] on input "Người gửi *" at bounding box center [179, 79] width 85 height 13
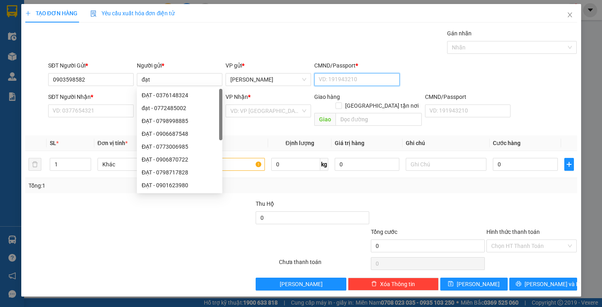
drag, startPoint x: 326, startPoint y: 76, endPoint x: 321, endPoint y: 73, distance: 5.7
click at [325, 76] on input "CMND/Passport *" at bounding box center [356, 79] width 85 height 13
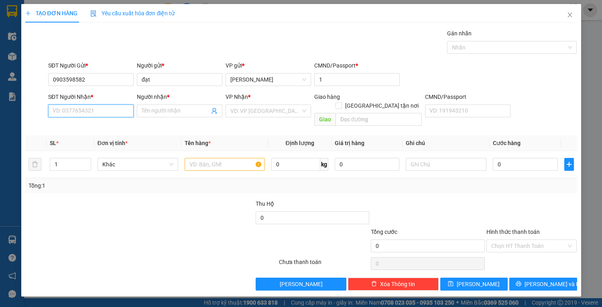
click at [86, 111] on input "SĐT Người Nhận *" at bounding box center [90, 110] width 85 height 13
click at [110, 126] on div "0978635400 - KHÁNH" at bounding box center [91, 126] width 76 height 9
click at [197, 158] on input "text" at bounding box center [225, 164] width 81 height 13
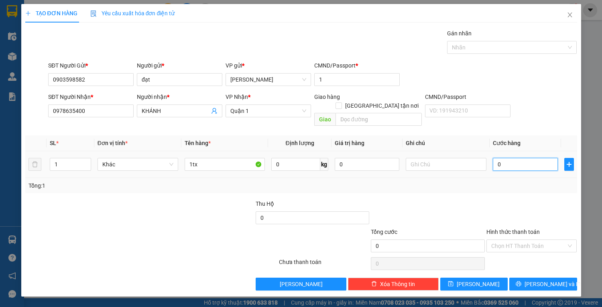
click at [513, 158] on input "0" at bounding box center [525, 164] width 65 height 13
click at [542, 279] on span "[PERSON_NAME] và In" at bounding box center [553, 283] width 56 height 9
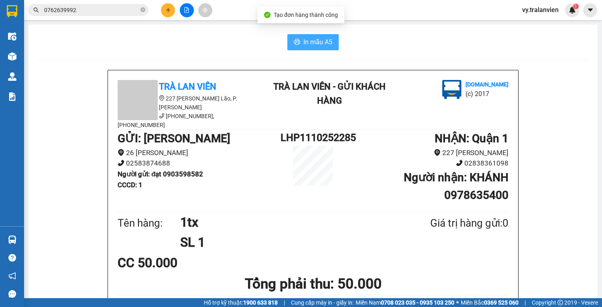
click at [311, 39] on span "In mẫu A5" at bounding box center [317, 42] width 29 height 10
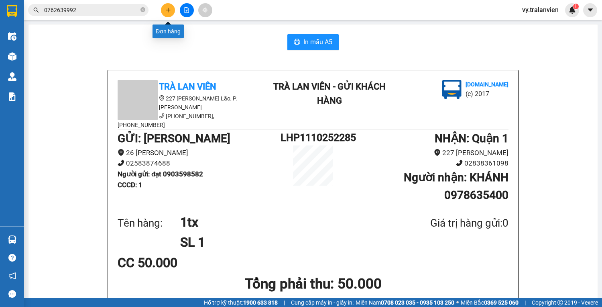
click at [170, 10] on icon "plus" at bounding box center [168, 10] width 6 height 6
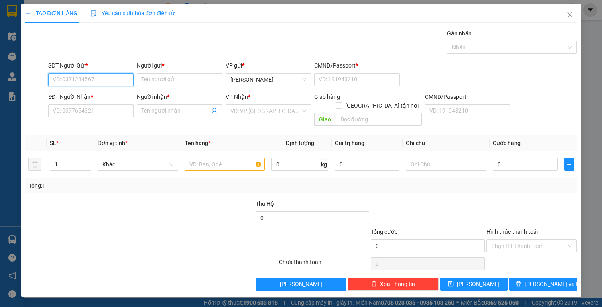
click at [119, 85] on input "SĐT Người Gửi *" at bounding box center [90, 79] width 85 height 13
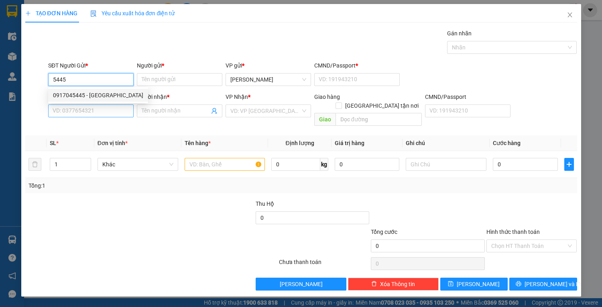
drag, startPoint x: 105, startPoint y: 94, endPoint x: 128, endPoint y: 116, distance: 31.5
click at [106, 94] on div "0917045445 - viet tiên" at bounding box center [98, 95] width 90 height 9
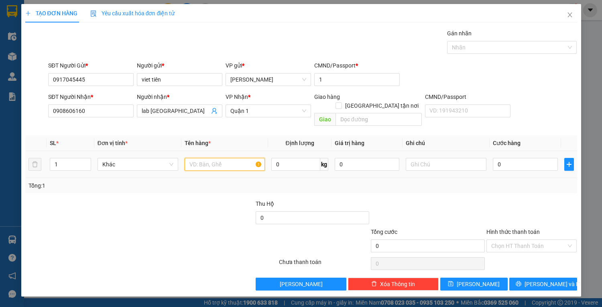
click at [211, 159] on input "text" at bounding box center [225, 164] width 81 height 13
click at [507, 158] on input "0" at bounding box center [525, 164] width 65 height 13
click at [529, 240] on input "Hình thức thanh toán" at bounding box center [528, 246] width 75 height 12
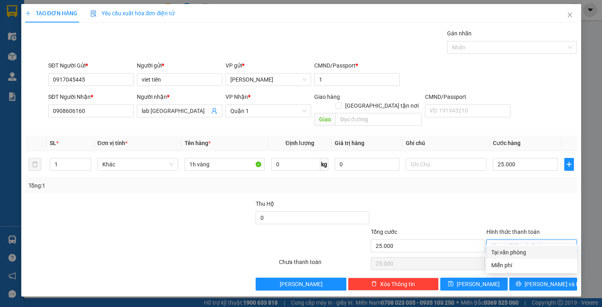
drag, startPoint x: 527, startPoint y: 248, endPoint x: 527, endPoint y: 267, distance: 18.5
click at [527, 248] on div "Tại văn phòng" at bounding box center [531, 252] width 81 height 9
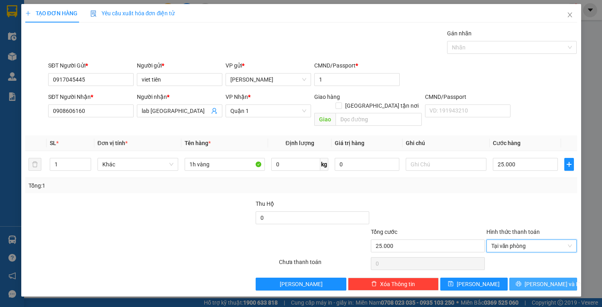
click at [523, 277] on button "[PERSON_NAME] và In" at bounding box center [542, 283] width 67 height 13
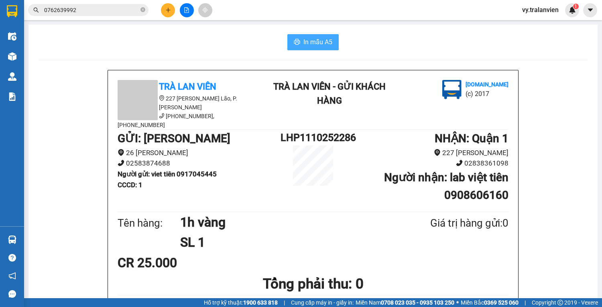
click at [321, 43] on span "In mẫu A5" at bounding box center [317, 42] width 29 height 10
click at [317, 39] on span "In mẫu A5" at bounding box center [317, 42] width 29 height 10
click at [167, 17] on div "Kết quả tìm kiếm ( 4 ) Bộ lọc Mã ĐH Trạng thái Món hàng Thu hộ Tổng cước Chưa c…" at bounding box center [301, 10] width 602 height 20
click at [167, 13] on button at bounding box center [168, 10] width 14 height 14
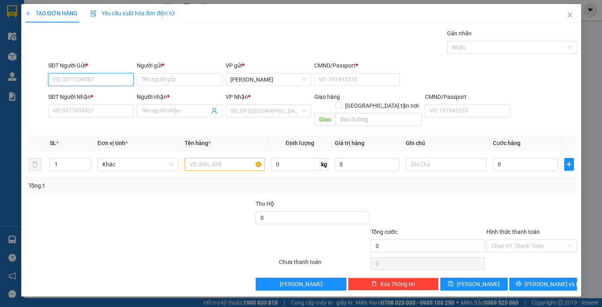
click at [87, 81] on input "SĐT Người Gửi *" at bounding box center [90, 79] width 85 height 13
click at [94, 95] on div "0784886390 - KHÁNH" at bounding box center [91, 95] width 76 height 9
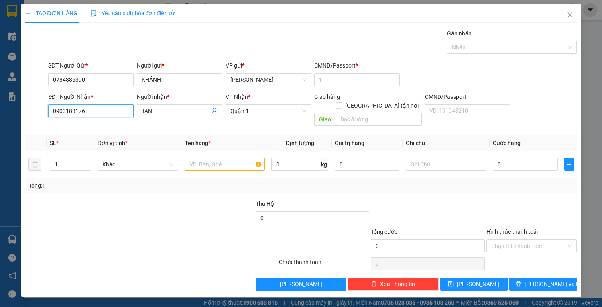
click at [114, 106] on input "0903183176" at bounding box center [90, 110] width 85 height 13
click at [92, 137] on div "0937757502 - PHÚ" at bounding box center [91, 139] width 76 height 9
click at [511, 158] on input "0" at bounding box center [525, 164] width 65 height 13
click at [515, 158] on input "30" at bounding box center [525, 164] width 65 height 13
drag, startPoint x: 505, startPoint y: 154, endPoint x: 491, endPoint y: 161, distance: 15.3
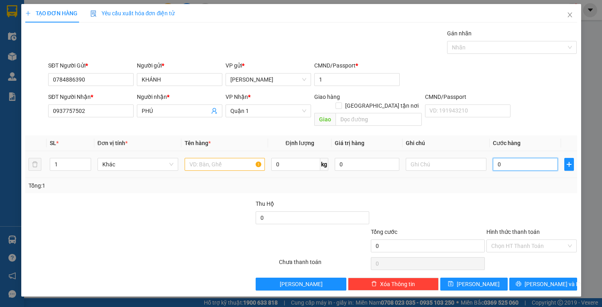
click at [491, 161] on td "0" at bounding box center [525, 164] width 71 height 27
click at [217, 158] on input "text" at bounding box center [225, 164] width 81 height 13
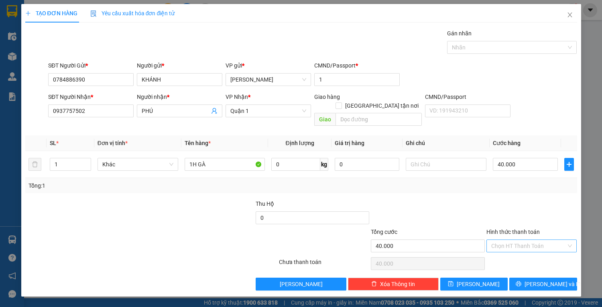
click at [519, 240] on input "Hình thức thanh toán" at bounding box center [528, 246] width 75 height 12
click at [528, 248] on div "Tại văn phòng" at bounding box center [531, 252] width 81 height 9
click at [554, 279] on span "[PERSON_NAME] và In" at bounding box center [553, 283] width 56 height 9
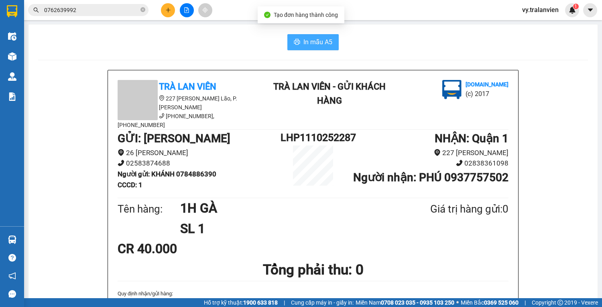
click at [309, 41] on span "In mẫu A5" at bounding box center [317, 42] width 29 height 10
click at [318, 45] on span "In mẫu A5" at bounding box center [317, 42] width 29 height 10
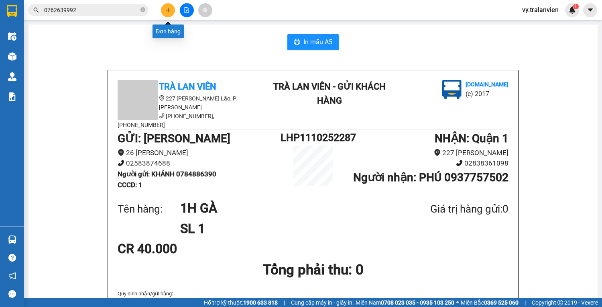
click at [167, 10] on icon "plus" at bounding box center [168, 10] width 6 height 6
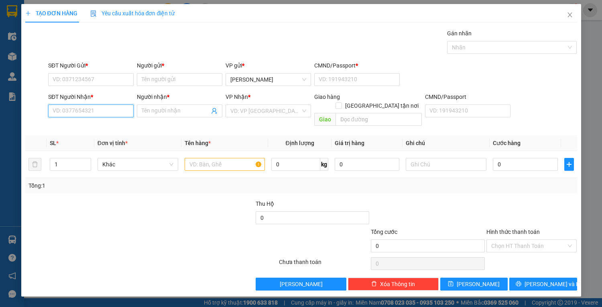
drag, startPoint x: 102, startPoint y: 109, endPoint x: 584, endPoint y: 3, distance: 494.3
click at [279, 88] on form "SĐT Người Gửi * VD: 0371234567 Người gửi * Tên người gửi VP gửi * Lê Hồng Phong…" at bounding box center [301, 95] width 552 height 68
drag, startPoint x: 93, startPoint y: 128, endPoint x: 94, endPoint y: 103, distance: 25.3
click at [93, 128] on div "0908007767 - HẢI" at bounding box center [92, 126] width 79 height 9
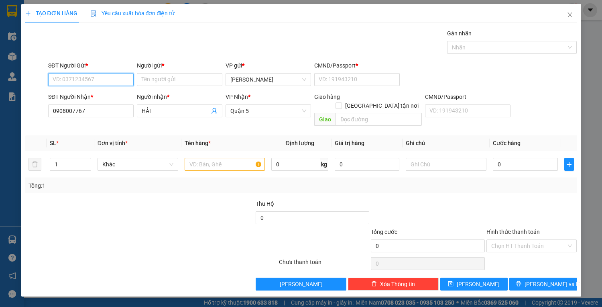
click at [98, 82] on input "SĐT Người Gửi *" at bounding box center [90, 79] width 85 height 13
drag, startPoint x: 102, startPoint y: 94, endPoint x: 183, endPoint y: 130, distance: 89.7
click at [105, 96] on div "0856622222 - Ty" at bounding box center [91, 95] width 76 height 9
drag, startPoint x: 218, startPoint y: 153, endPoint x: 300, endPoint y: 132, distance: 85.3
click at [273, 151] on tr "1 Khác 0 kg 0 0" at bounding box center [301, 164] width 552 height 27
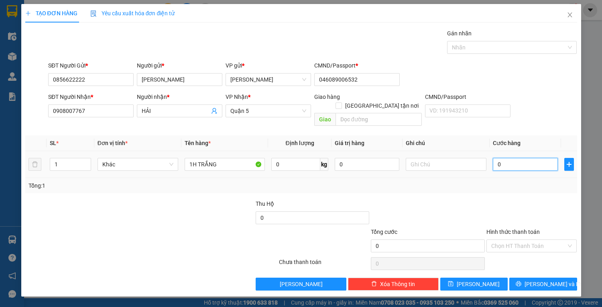
click at [507, 158] on input "0" at bounding box center [525, 164] width 65 height 13
click at [552, 279] on span "[PERSON_NAME] và In" at bounding box center [553, 283] width 56 height 9
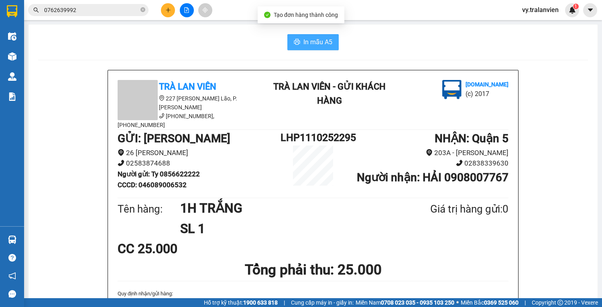
click at [307, 43] on span "In mẫu A5" at bounding box center [317, 42] width 29 height 10
click at [306, 45] on span "In mẫu A5" at bounding box center [317, 42] width 29 height 10
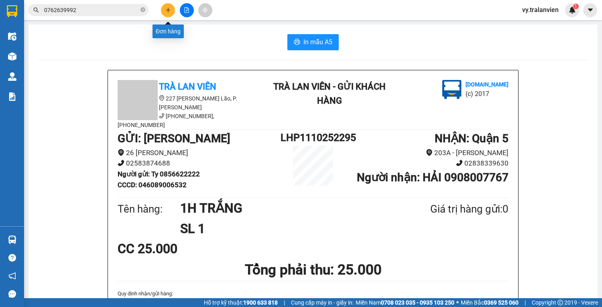
click at [169, 14] on button at bounding box center [168, 10] width 14 height 14
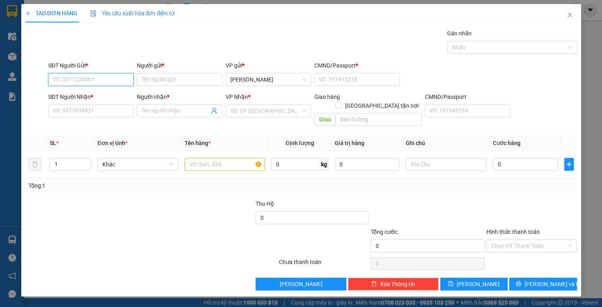
drag, startPoint x: 97, startPoint y: 82, endPoint x: 367, endPoint y: 8, distance: 280.4
click at [143, 71] on div "SĐT Người Gửi * VD: 0371234567 Người gửi * Tên người gửi VP gửi * [PERSON_NAME]…" at bounding box center [313, 75] width 532 height 28
drag, startPoint x: 104, startPoint y: 92, endPoint x: 135, endPoint y: 117, distance: 39.7
click at [104, 93] on div "0827264313 - CHUNG" at bounding box center [91, 95] width 76 height 9
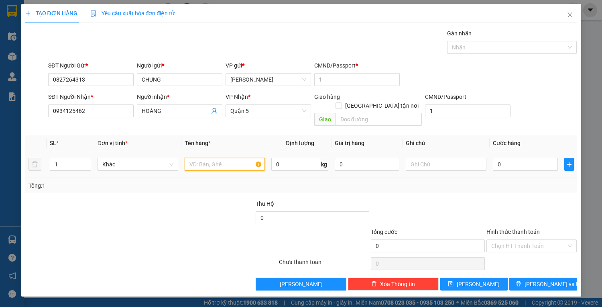
click at [215, 158] on input "text" at bounding box center [225, 164] width 81 height 13
click at [513, 158] on input "0" at bounding box center [525, 164] width 65 height 13
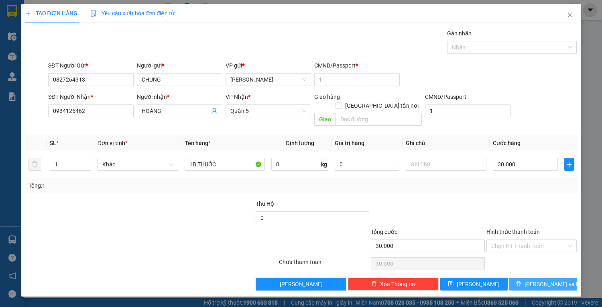
click at [521, 281] on icon "printer" at bounding box center [518, 283] width 5 height 5
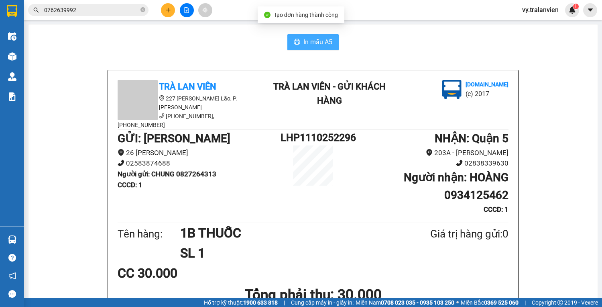
click at [308, 38] on span "In mẫu A5" at bounding box center [317, 42] width 29 height 10
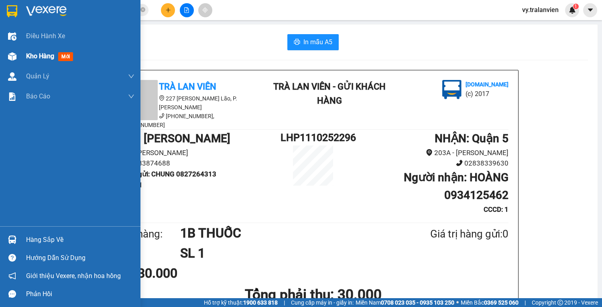
click at [46, 58] on span "Kho hàng" at bounding box center [40, 56] width 28 height 8
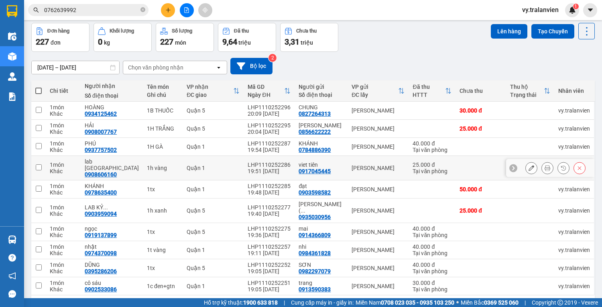
scroll to position [55, 0]
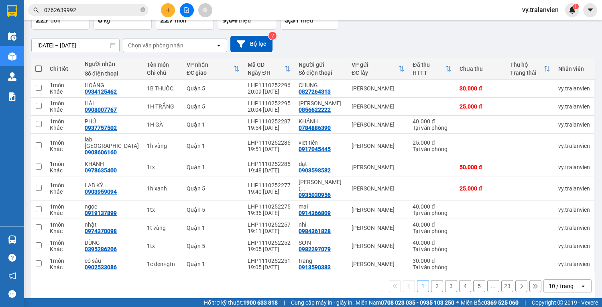
click at [434, 280] on button "2" at bounding box center [437, 286] width 12 height 12
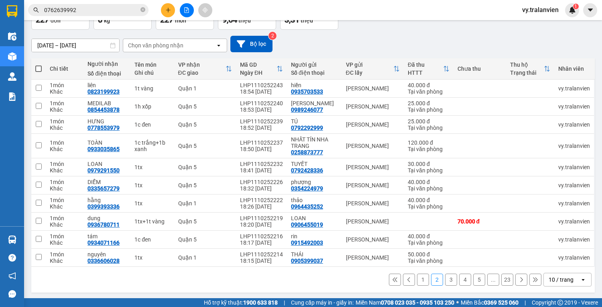
click at [448, 285] on button "3" at bounding box center [451, 279] width 12 height 12
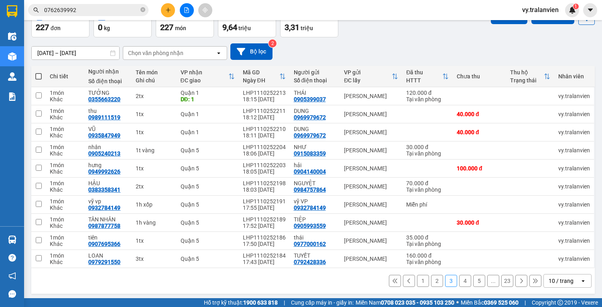
scroll to position [49, 0]
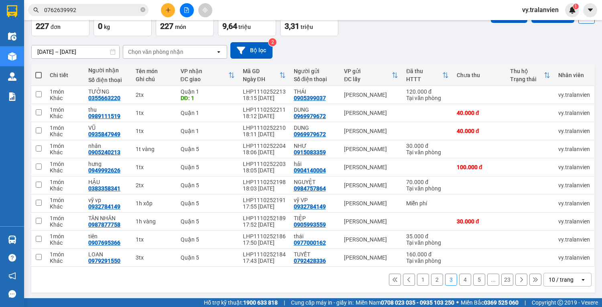
click at [460, 279] on button "4" at bounding box center [465, 279] width 12 height 12
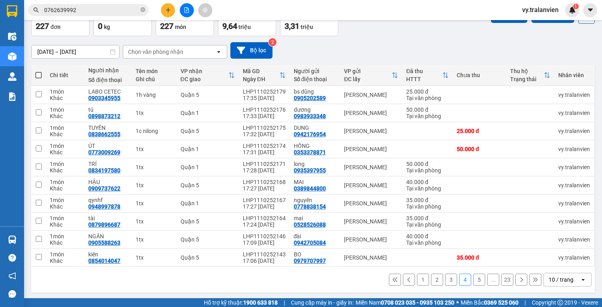
click at [433, 278] on button "2" at bounding box center [437, 279] width 12 height 12
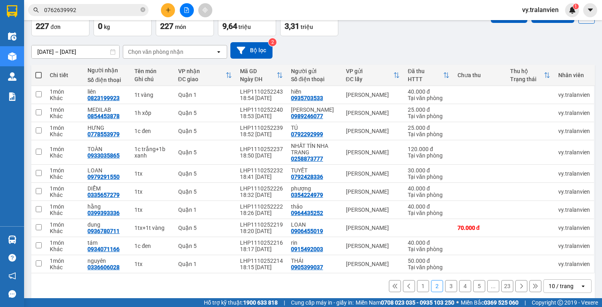
click at [446, 292] on button "3" at bounding box center [451, 286] width 12 height 12
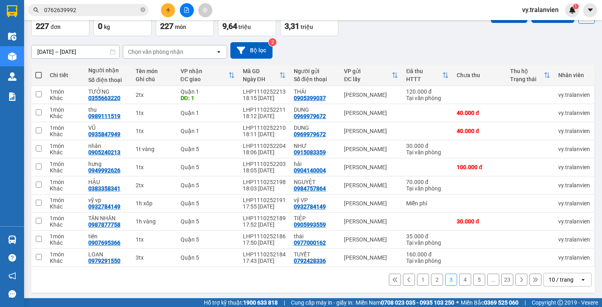
click at [431, 279] on button "2" at bounding box center [437, 279] width 12 height 12
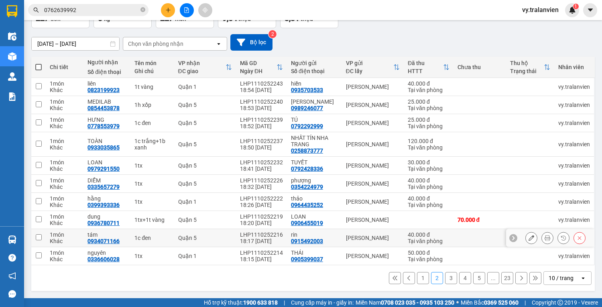
scroll to position [61, 0]
click at [418, 279] on button "1" at bounding box center [423, 278] width 12 height 12
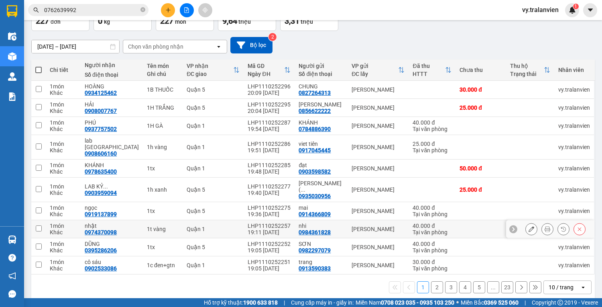
scroll to position [55, 0]
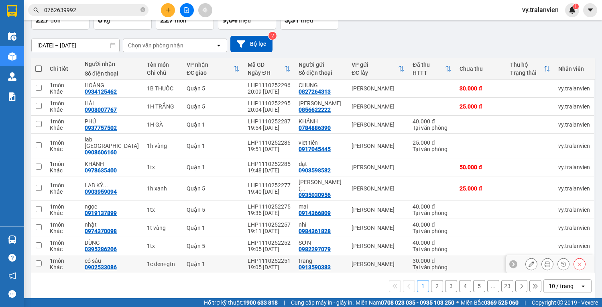
click at [529, 261] on icon at bounding box center [532, 264] width 6 height 6
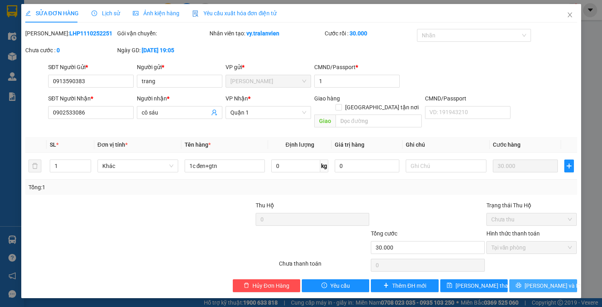
click at [548, 281] on span "[PERSON_NAME] và In" at bounding box center [553, 285] width 56 height 9
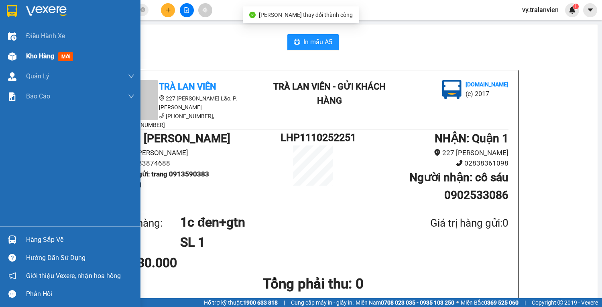
click at [39, 56] on span "Kho hàng" at bounding box center [40, 56] width 28 height 8
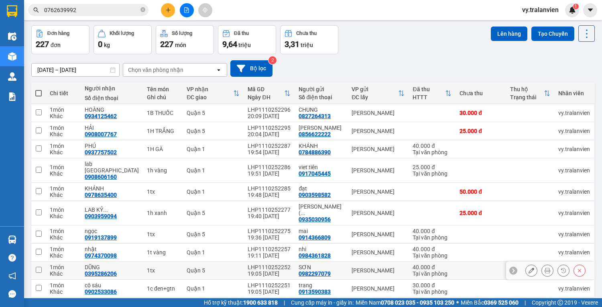
scroll to position [55, 0]
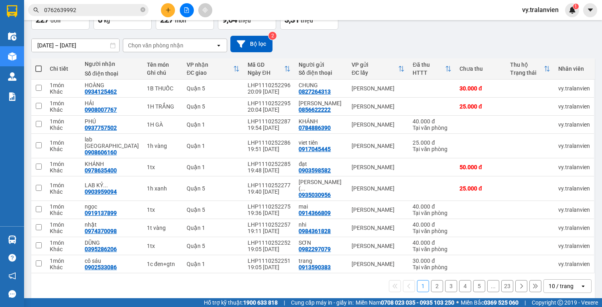
click at [434, 280] on button "2" at bounding box center [437, 286] width 12 height 12
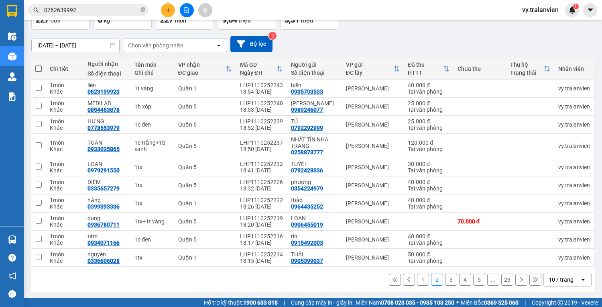
click at [445, 285] on button "3" at bounding box center [451, 279] width 12 height 12
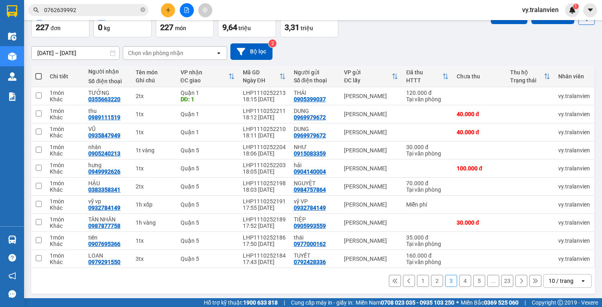
scroll to position [49, 0]
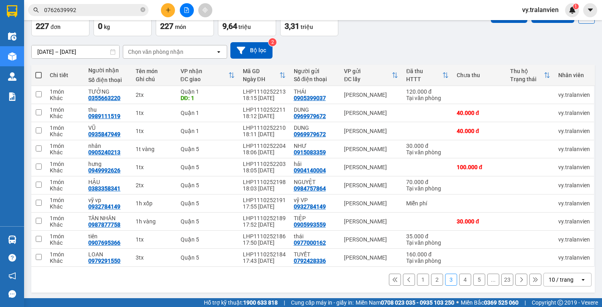
click at [462, 280] on button "4" at bounding box center [465, 279] width 12 height 12
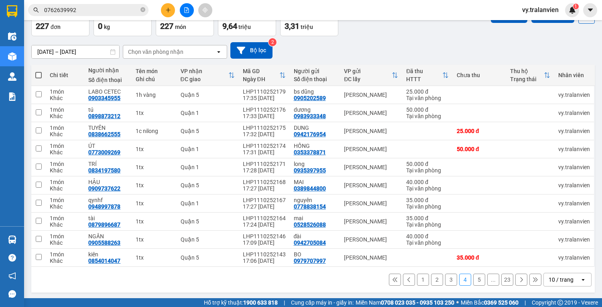
click at [445, 280] on button "3" at bounding box center [451, 279] width 12 height 12
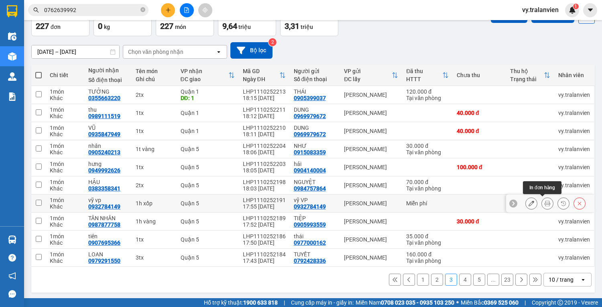
click at [545, 203] on icon at bounding box center [548, 203] width 6 height 6
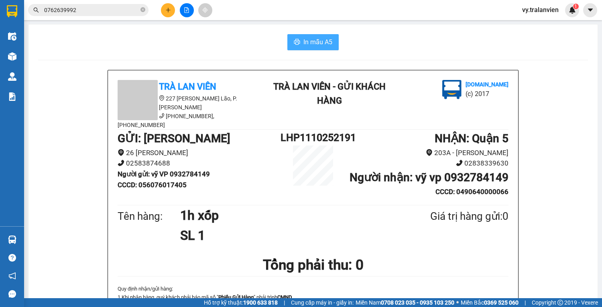
click at [323, 43] on span "In mẫu A5" at bounding box center [317, 42] width 29 height 10
drag, startPoint x: 200, startPoint y: 43, endPoint x: 112, endPoint y: 142, distance: 132.8
click at [197, 43] on div "In mẫu A5" at bounding box center [313, 42] width 550 height 16
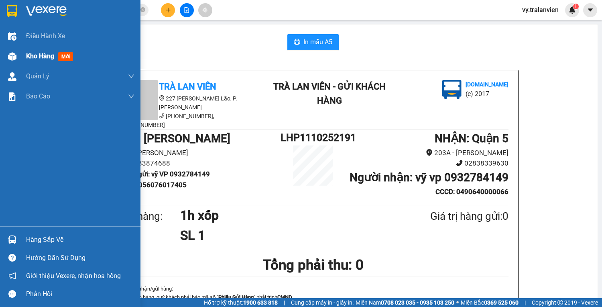
click at [45, 56] on span "Kho hàng" at bounding box center [40, 56] width 28 height 8
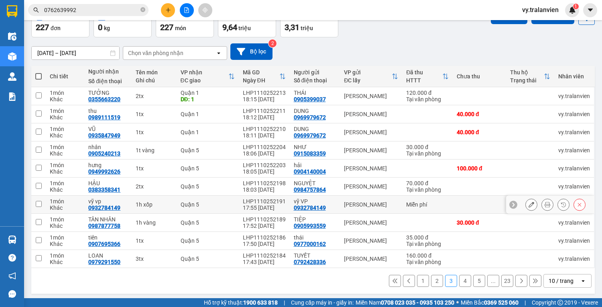
scroll to position [49, 0]
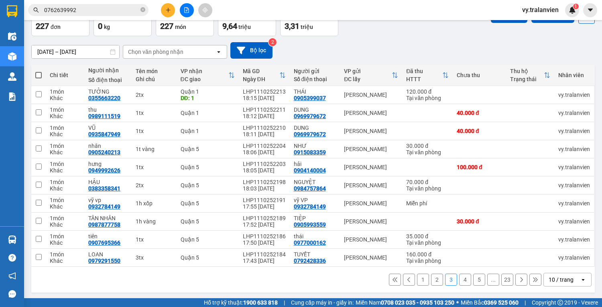
click at [419, 276] on button "1" at bounding box center [423, 279] width 12 height 12
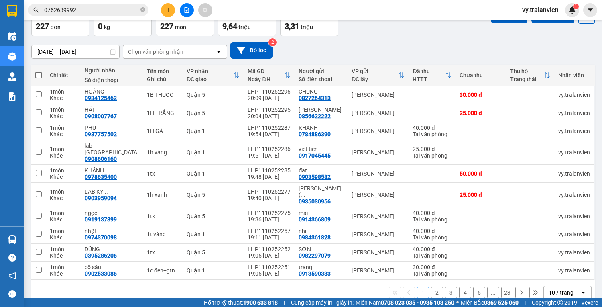
click at [457, 19] on div "Kết quả tìm kiếm ( 4 ) Bộ lọc Mã ĐH Trạng thái Món hàng Thu hộ Tổng cước Chưa c…" at bounding box center [301, 10] width 602 height 20
click at [169, 11] on icon "plus" at bounding box center [168, 10] width 6 height 6
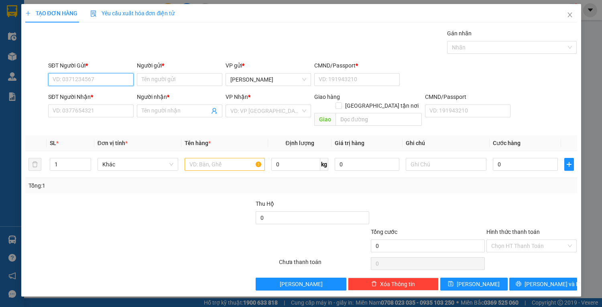
click at [99, 83] on input "SĐT Người Gửi *" at bounding box center [90, 79] width 85 height 13
click at [104, 93] on div "0339602560 - KHÁNH" at bounding box center [92, 95] width 79 height 9
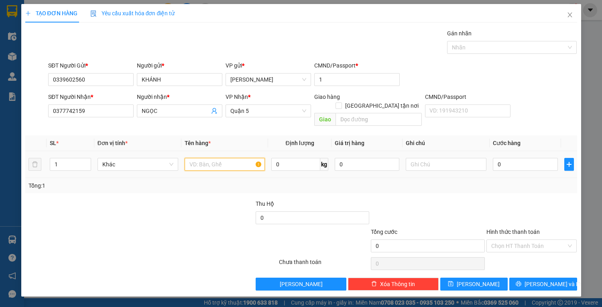
click at [227, 158] on input "text" at bounding box center [225, 164] width 81 height 13
click at [512, 158] on input "0" at bounding box center [525, 164] width 65 height 13
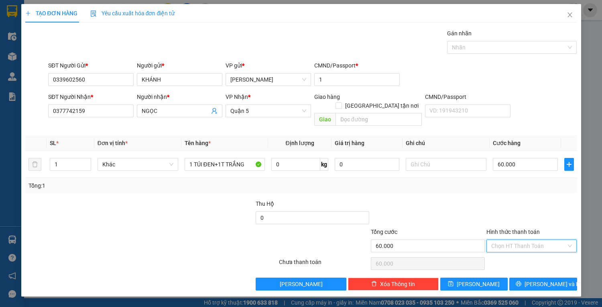
click at [519, 240] on input "Hình thức thanh toán" at bounding box center [528, 246] width 75 height 12
click at [520, 249] on div "Tại văn phòng" at bounding box center [531, 252] width 81 height 9
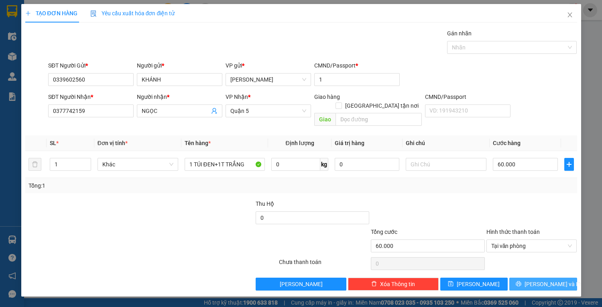
click at [533, 277] on button "[PERSON_NAME] và In" at bounding box center [542, 283] width 67 height 13
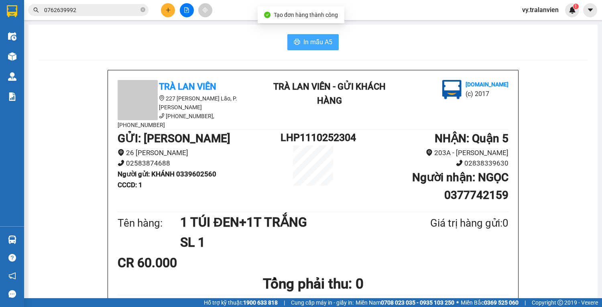
click at [321, 42] on span "In mẫu A5" at bounding box center [317, 42] width 29 height 10
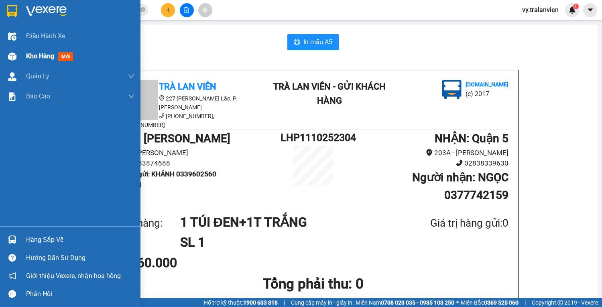
click at [43, 55] on span "Kho hàng" at bounding box center [40, 56] width 28 height 8
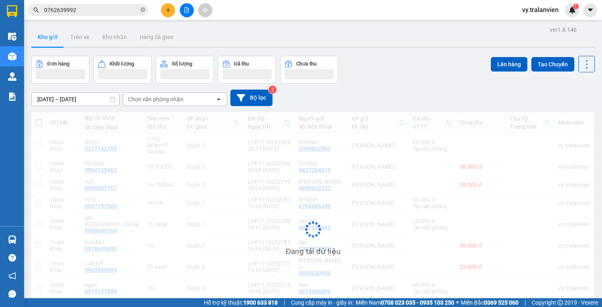
scroll to position [54, 0]
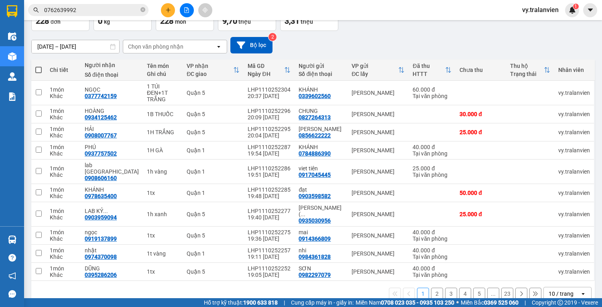
click at [433, 287] on button "2" at bounding box center [437, 293] width 12 height 12
